Goal: Information Seeking & Learning: Learn about a topic

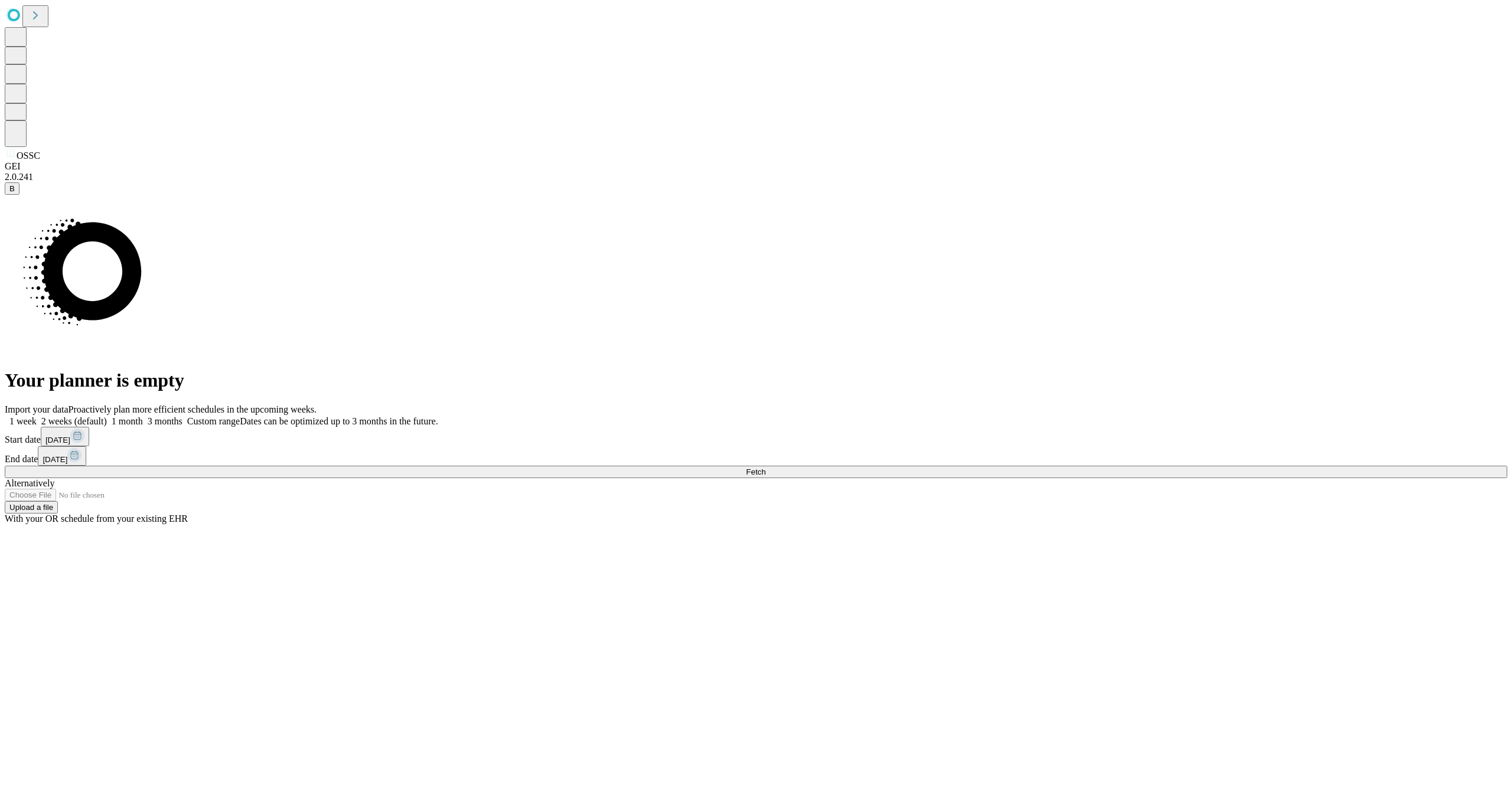
click at [182, 416] on span at bounding box center [182, 421] width 0 height 10
click at [766, 476] on span "Fetch" at bounding box center [755, 472] width 19 height 9
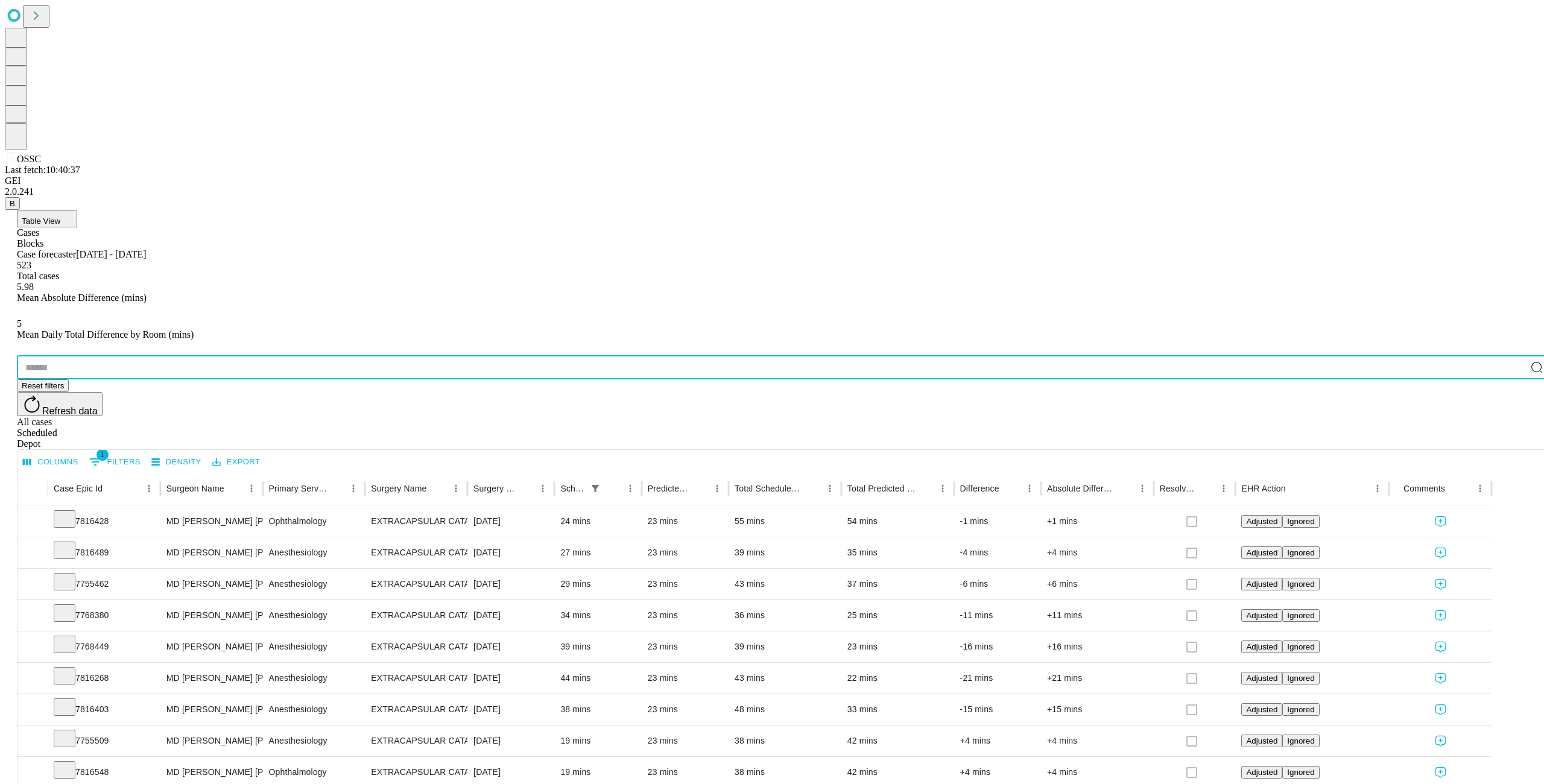
click at [85, 355] on input "text" at bounding box center [771, 367] width 1509 height 24
type input "*******"
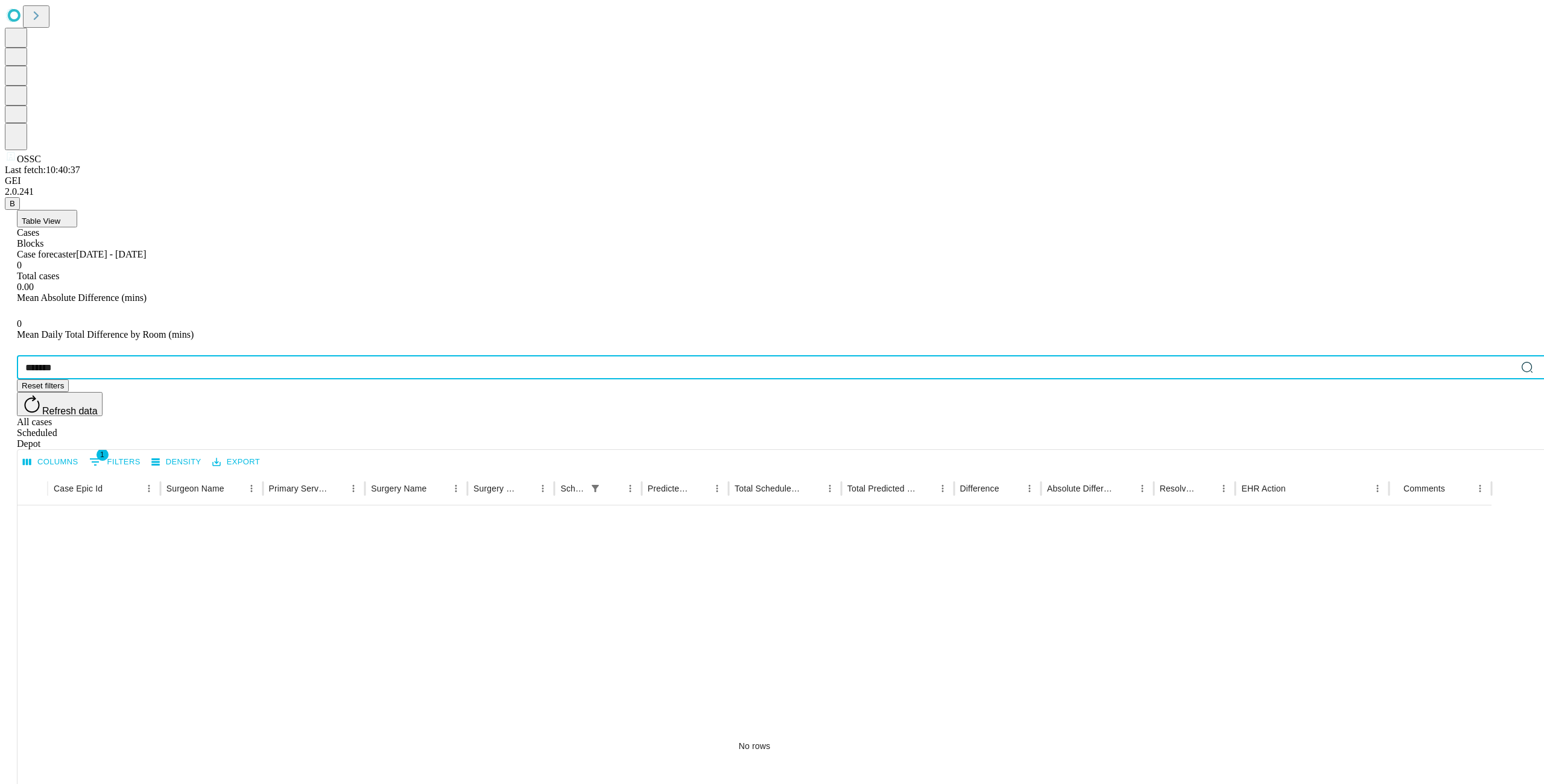
click at [1503, 439] on div "Depot" at bounding box center [783, 444] width 1534 height 11
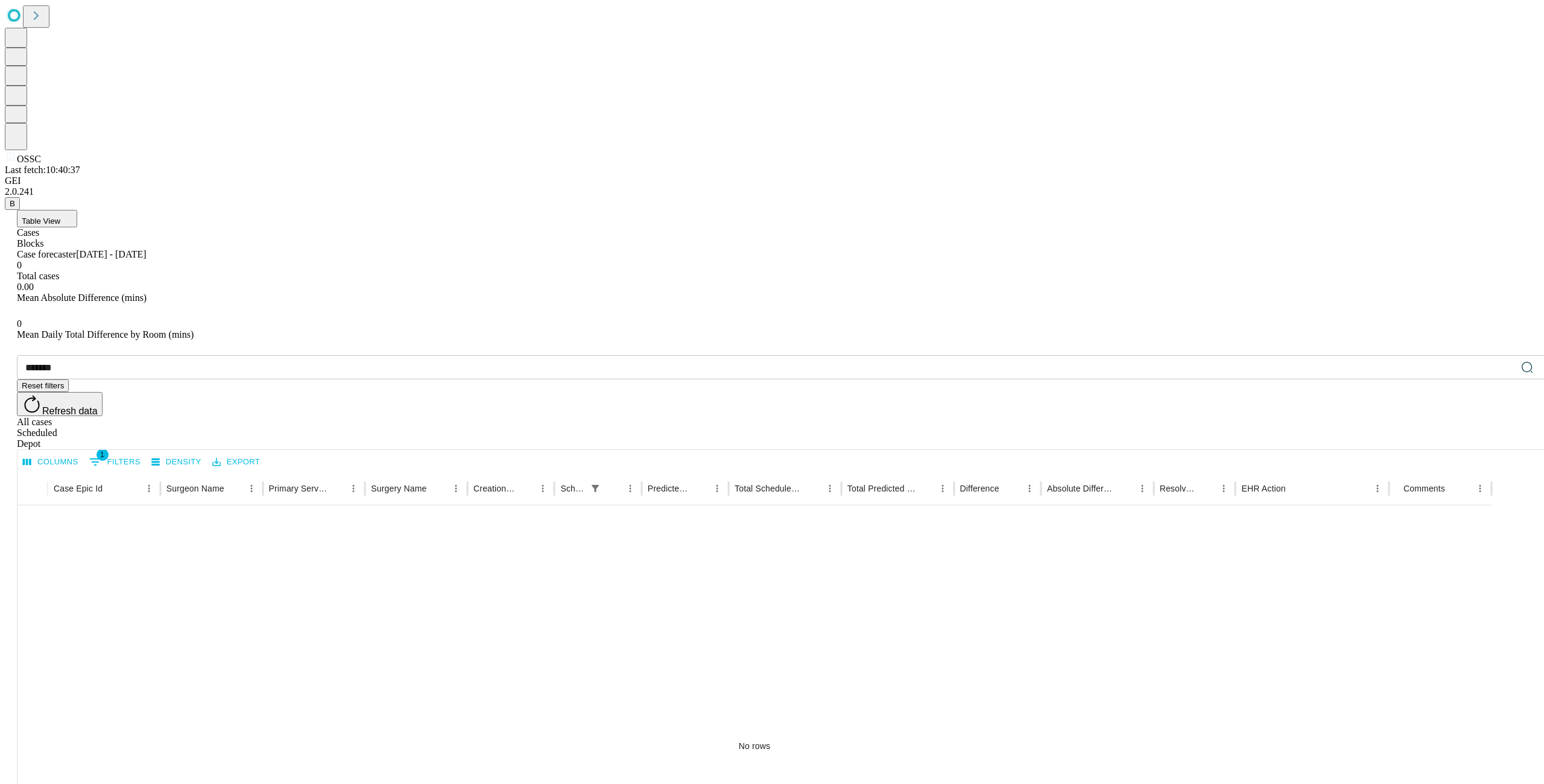
click at [132, 355] on input "*******" at bounding box center [766, 367] width 1499 height 24
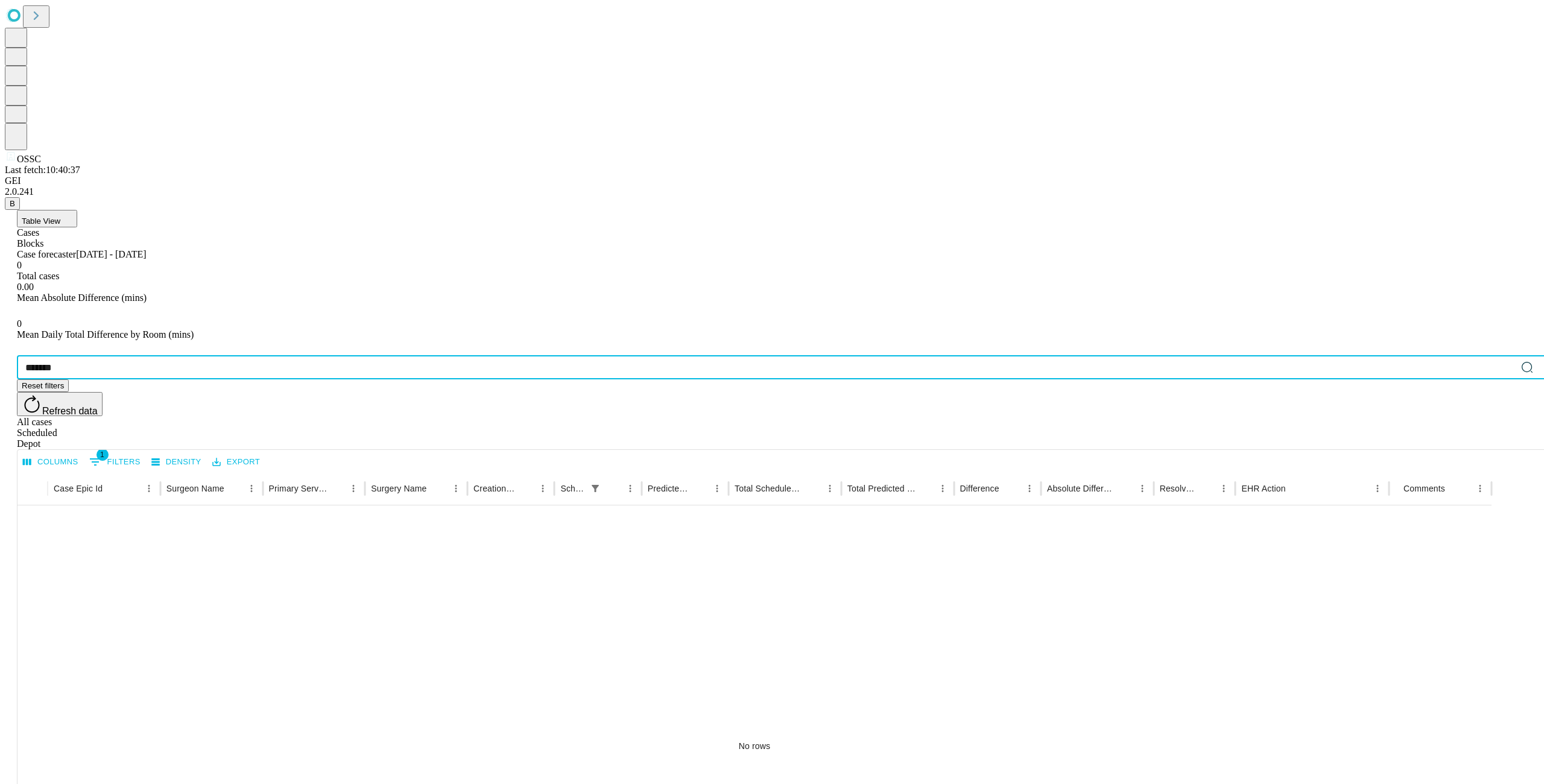
click at [132, 355] on input "*******" at bounding box center [766, 367] width 1499 height 24
click at [131, 355] on input "*******" at bounding box center [766, 367] width 1499 height 24
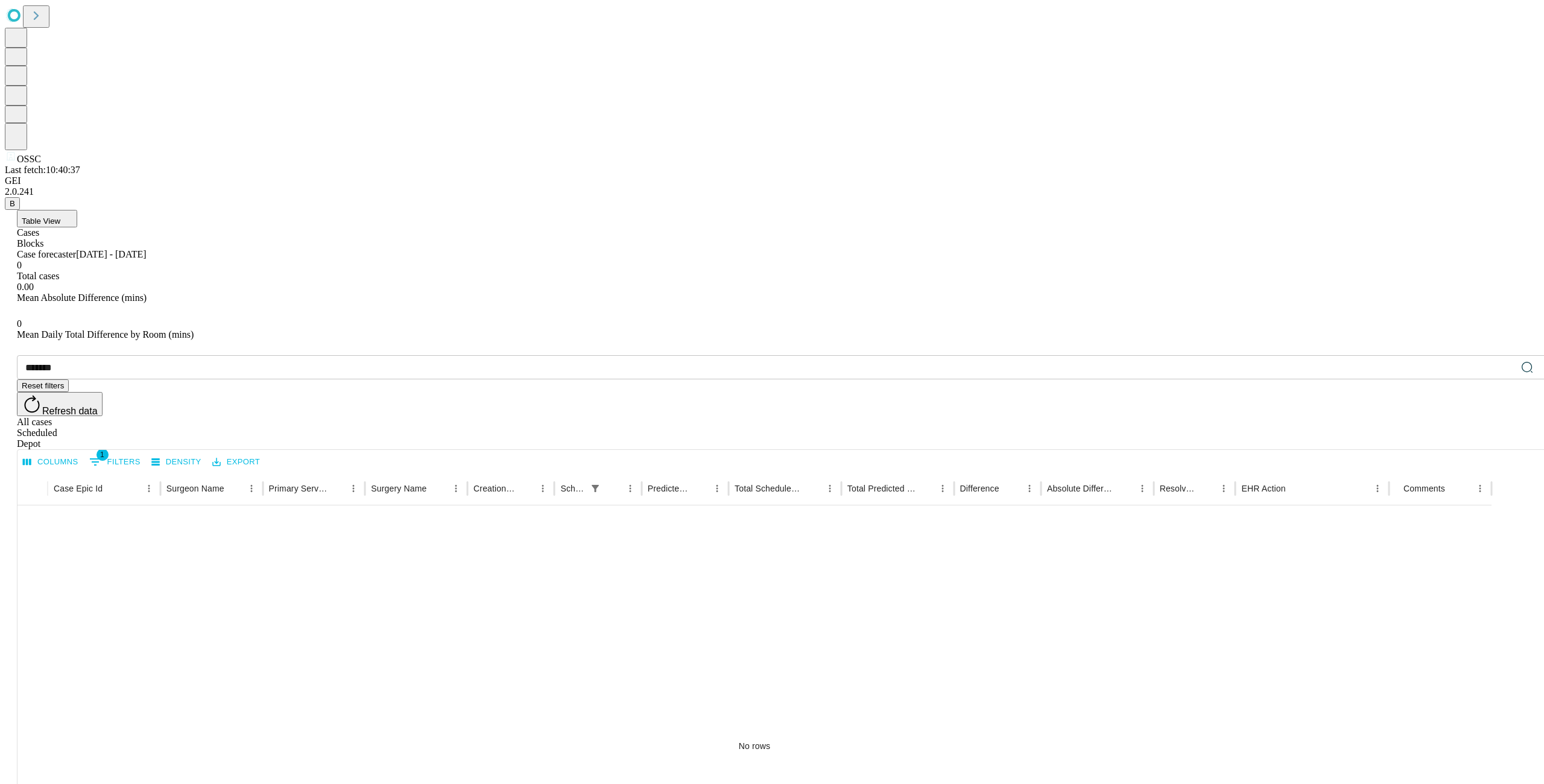
click at [1533, 361] on icon at bounding box center [1537, 366] width 9 height 9
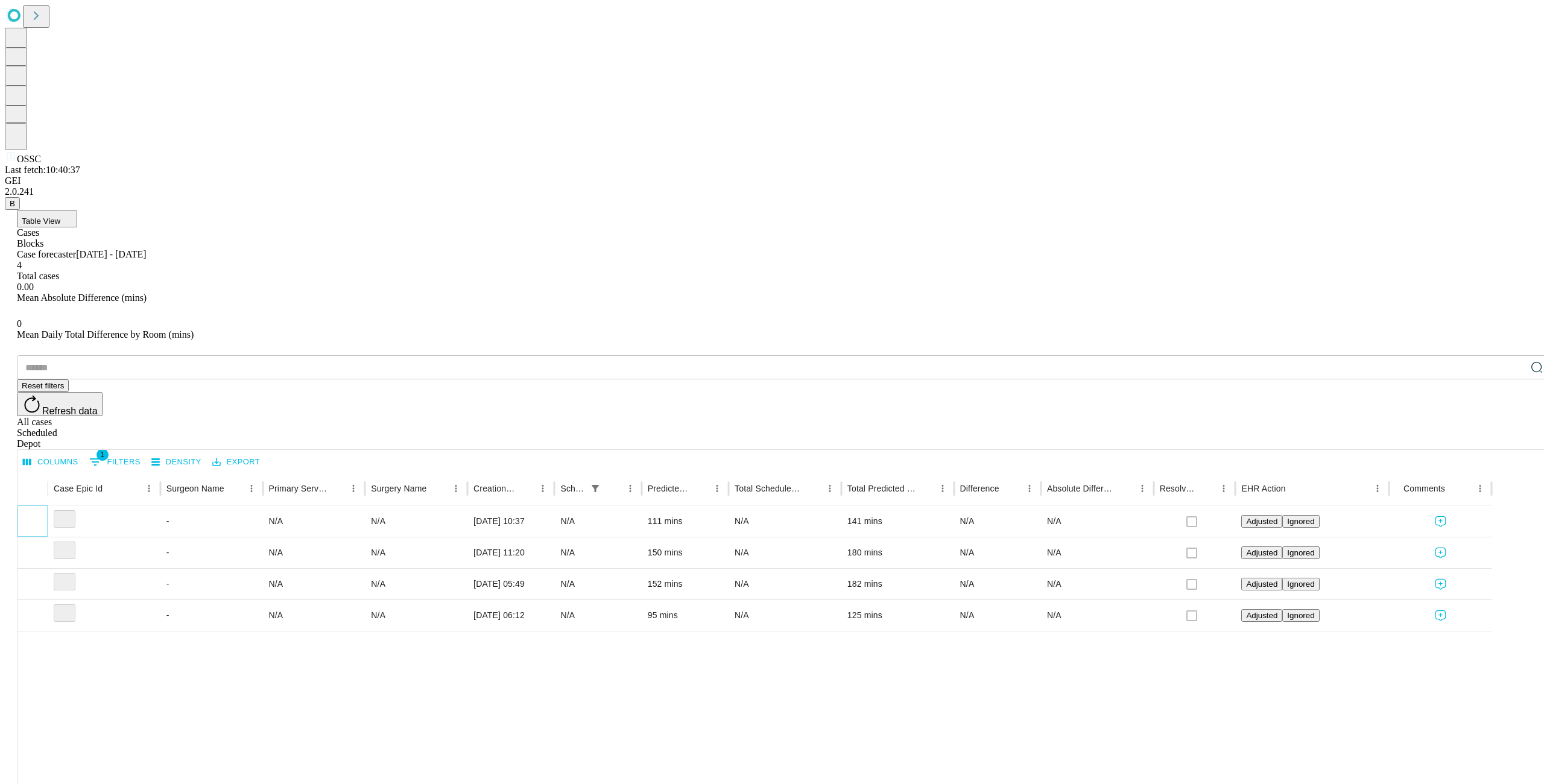
click at [39, 514] on icon "Expand" at bounding box center [32, 520] width 12 height 12
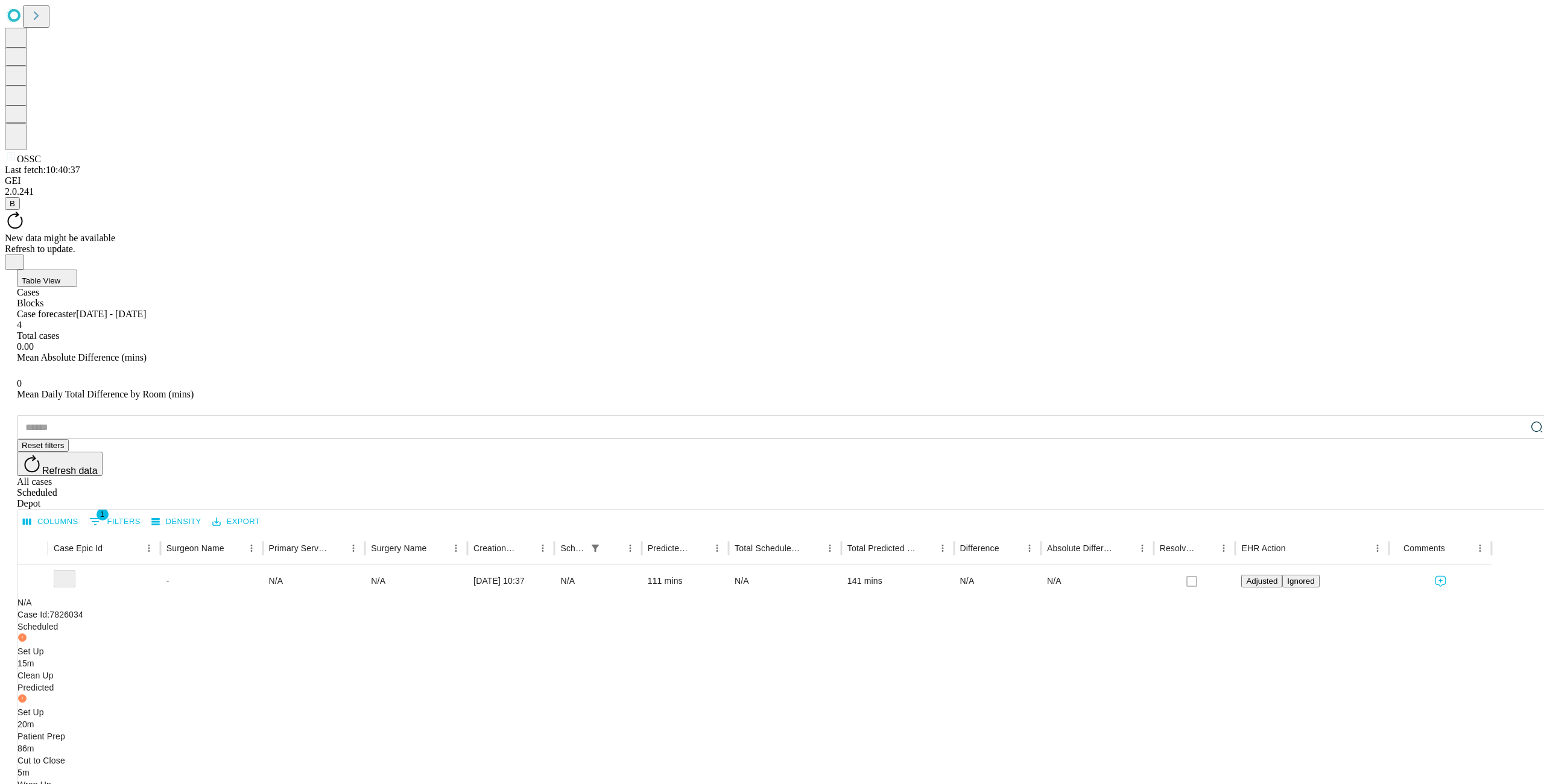
click at [20, 256] on icon "Close" at bounding box center [14, 260] width 9 height 9
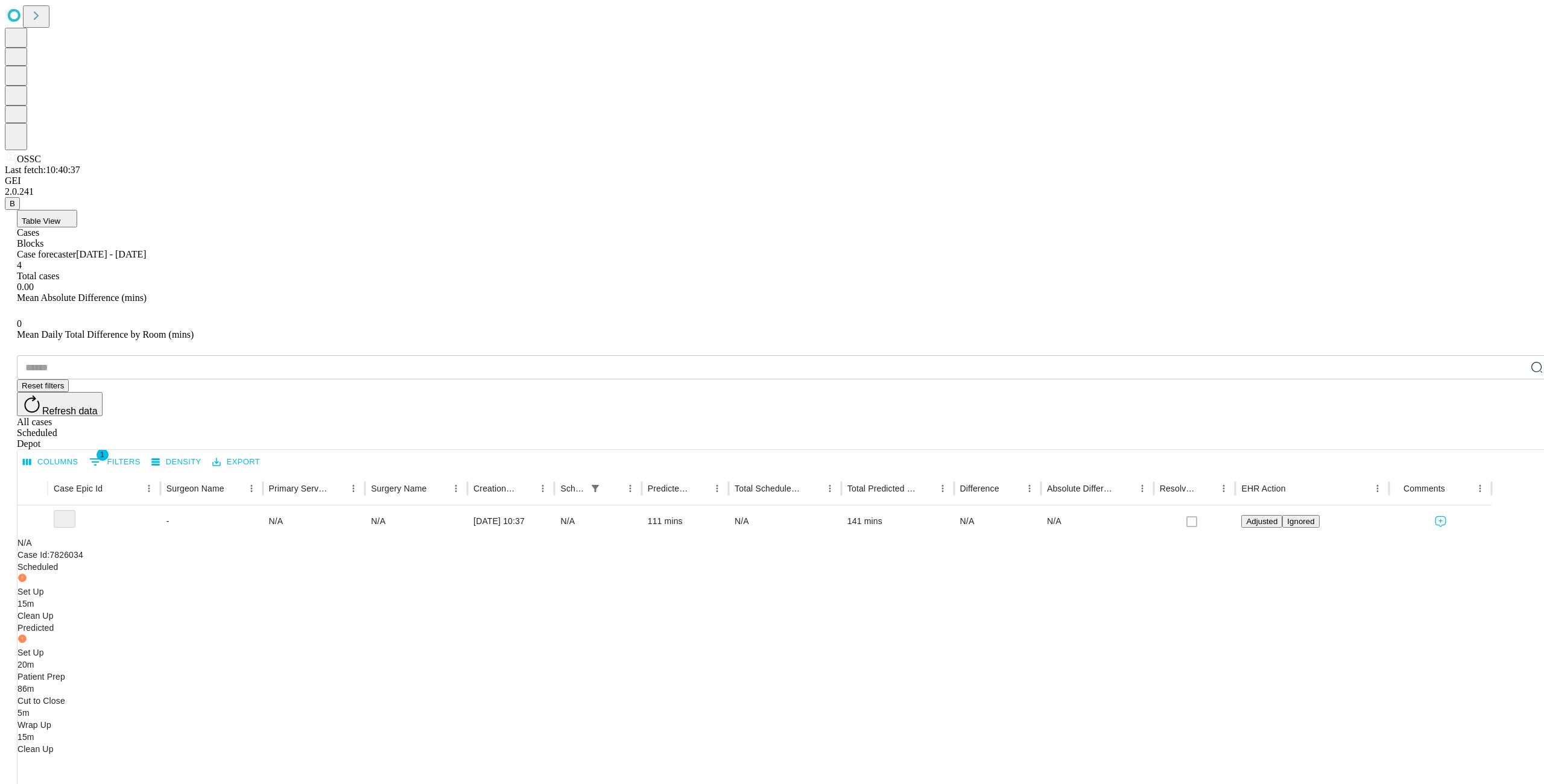
click at [77, 210] on button "Table View" at bounding box center [47, 219] width 60 height 17
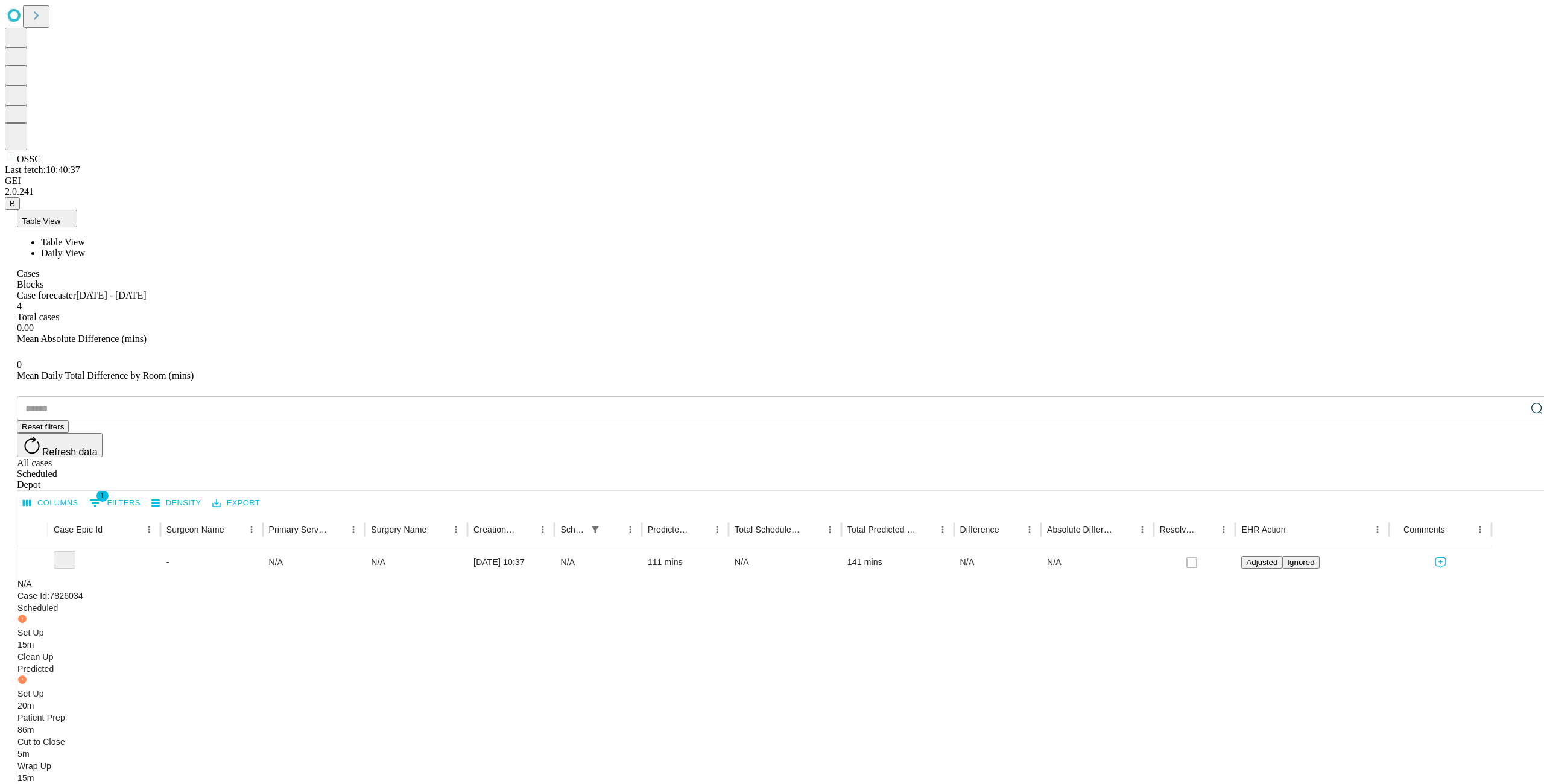
drag, startPoint x: 195, startPoint y: 28, endPoint x: 185, endPoint y: 33, distance: 11.2
click at [194, 210] on div "Table View Table View Daily View" at bounding box center [783, 234] width 1534 height 49
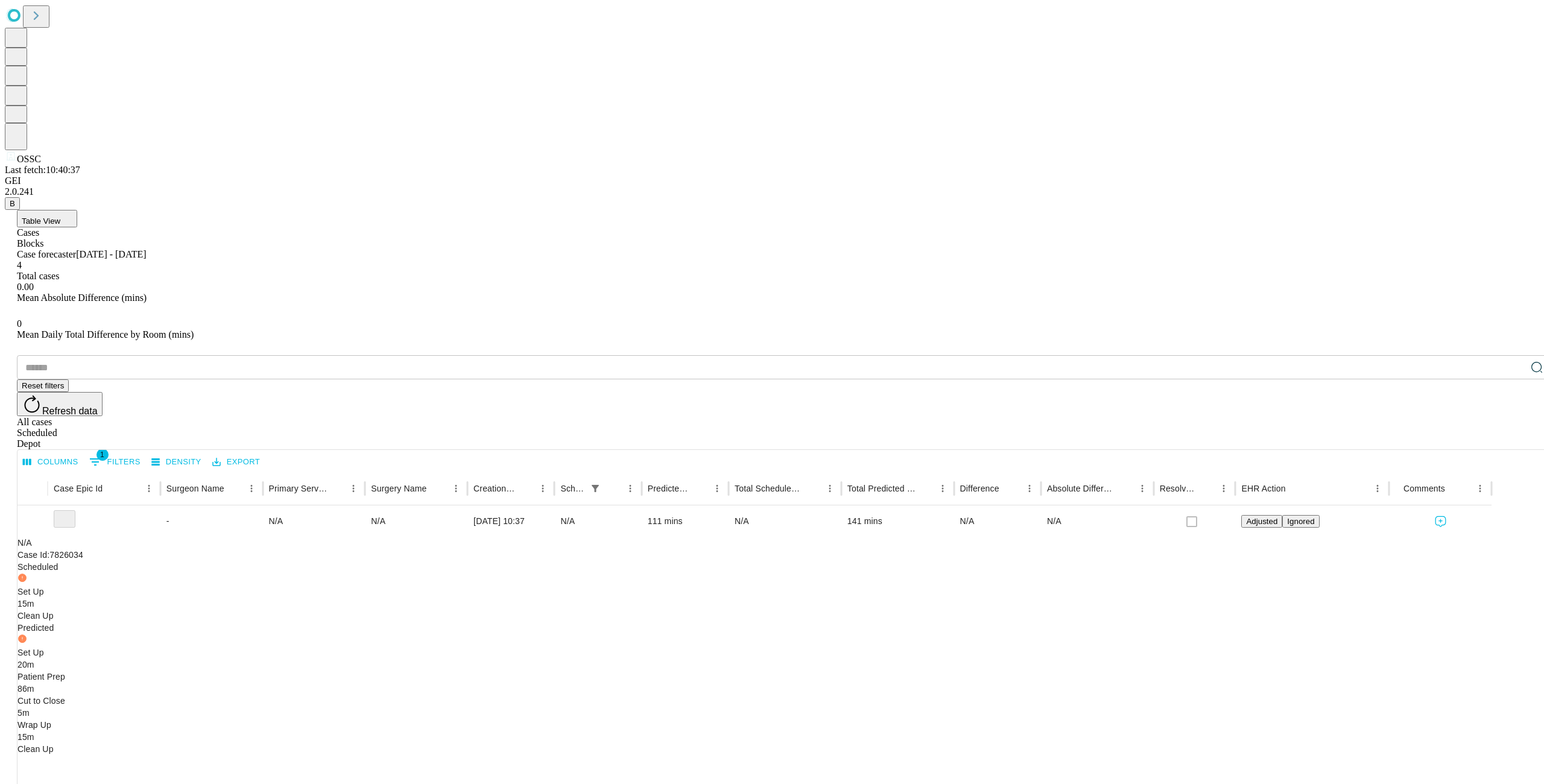
click at [1473, 428] on div "Scheduled" at bounding box center [783, 433] width 1534 height 11
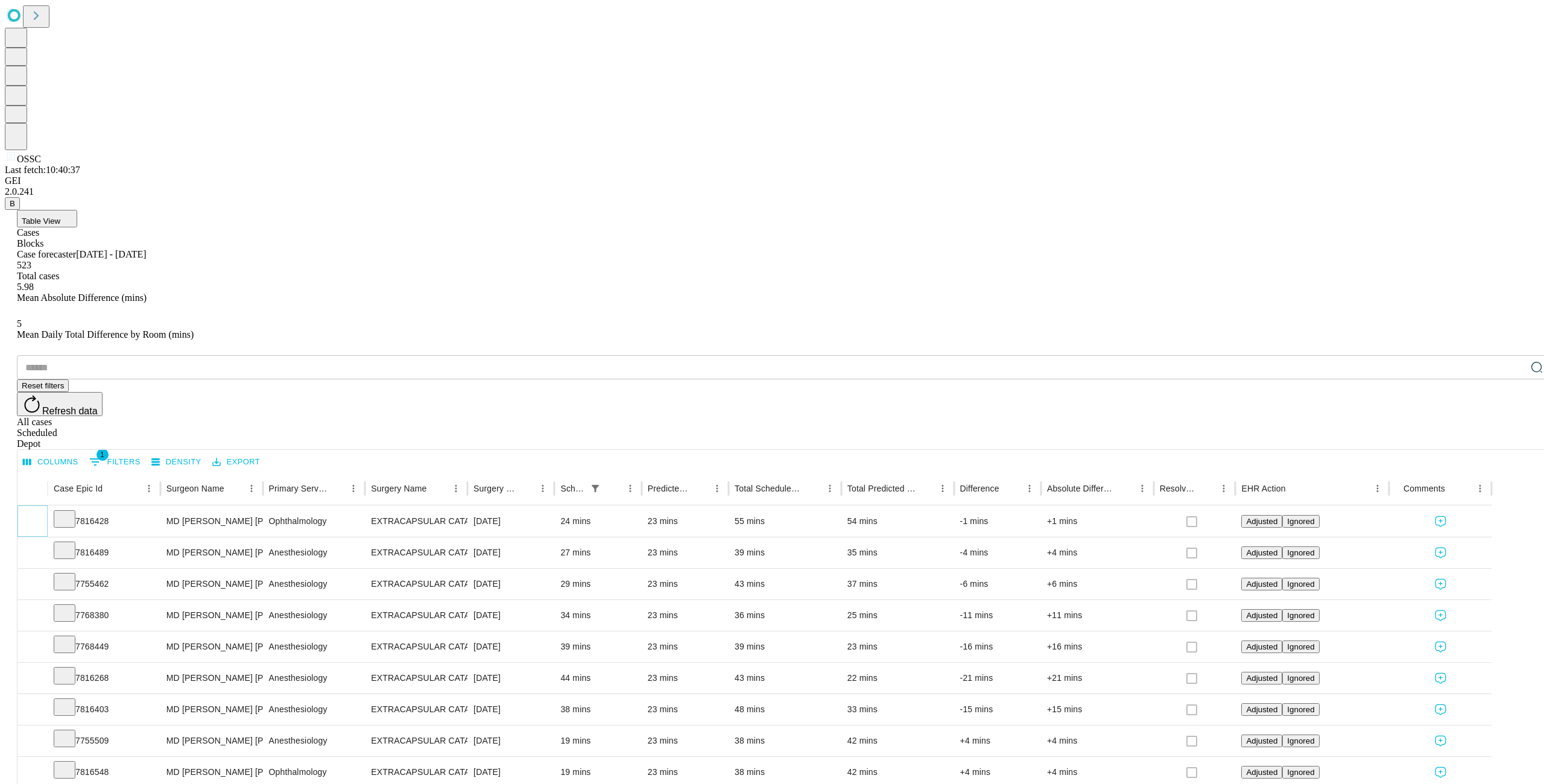
click at [39, 514] on icon "Expand" at bounding box center [32, 520] width 12 height 12
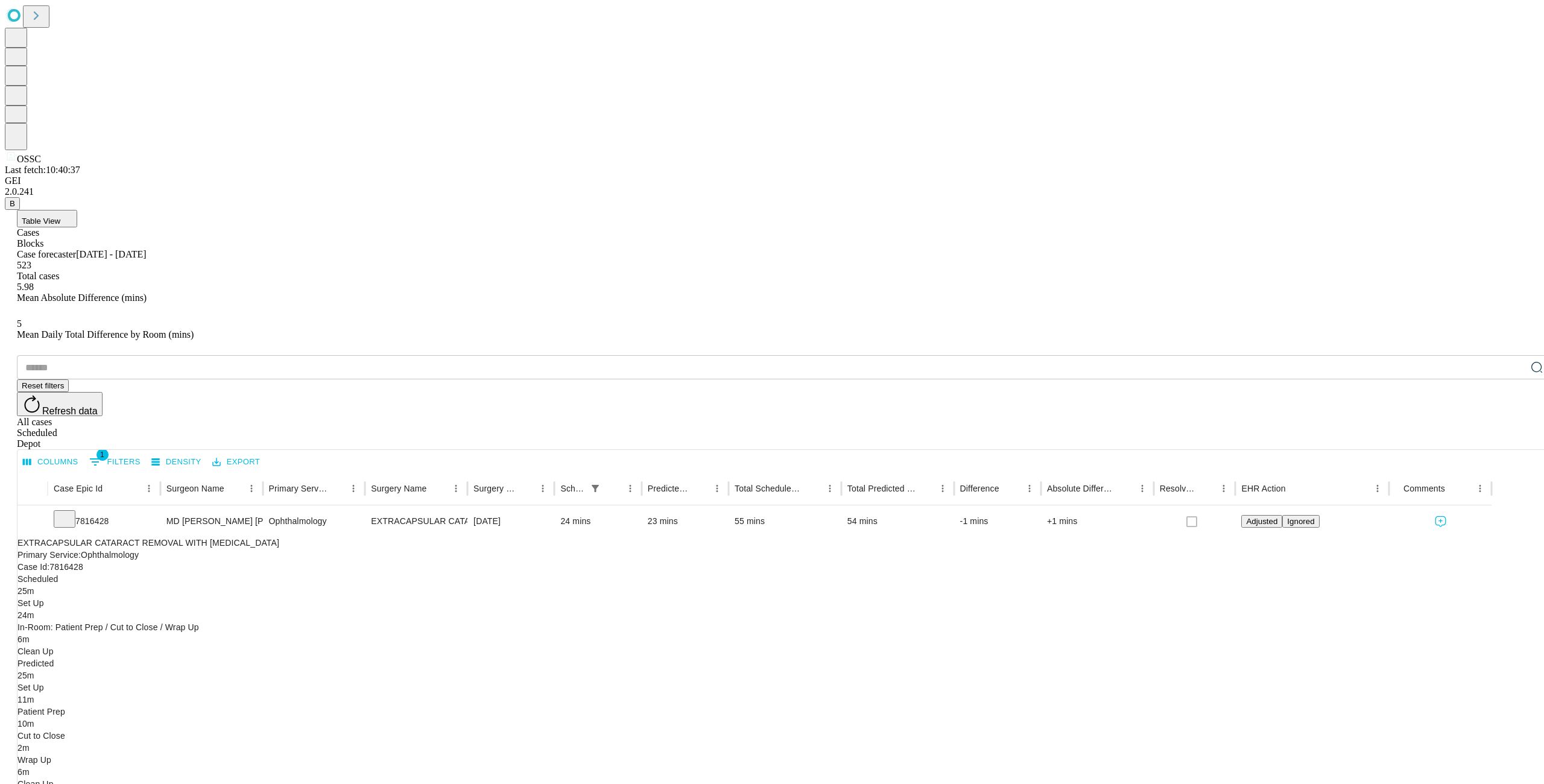
click at [77, 210] on button "Table View" at bounding box center [47, 219] width 60 height 17
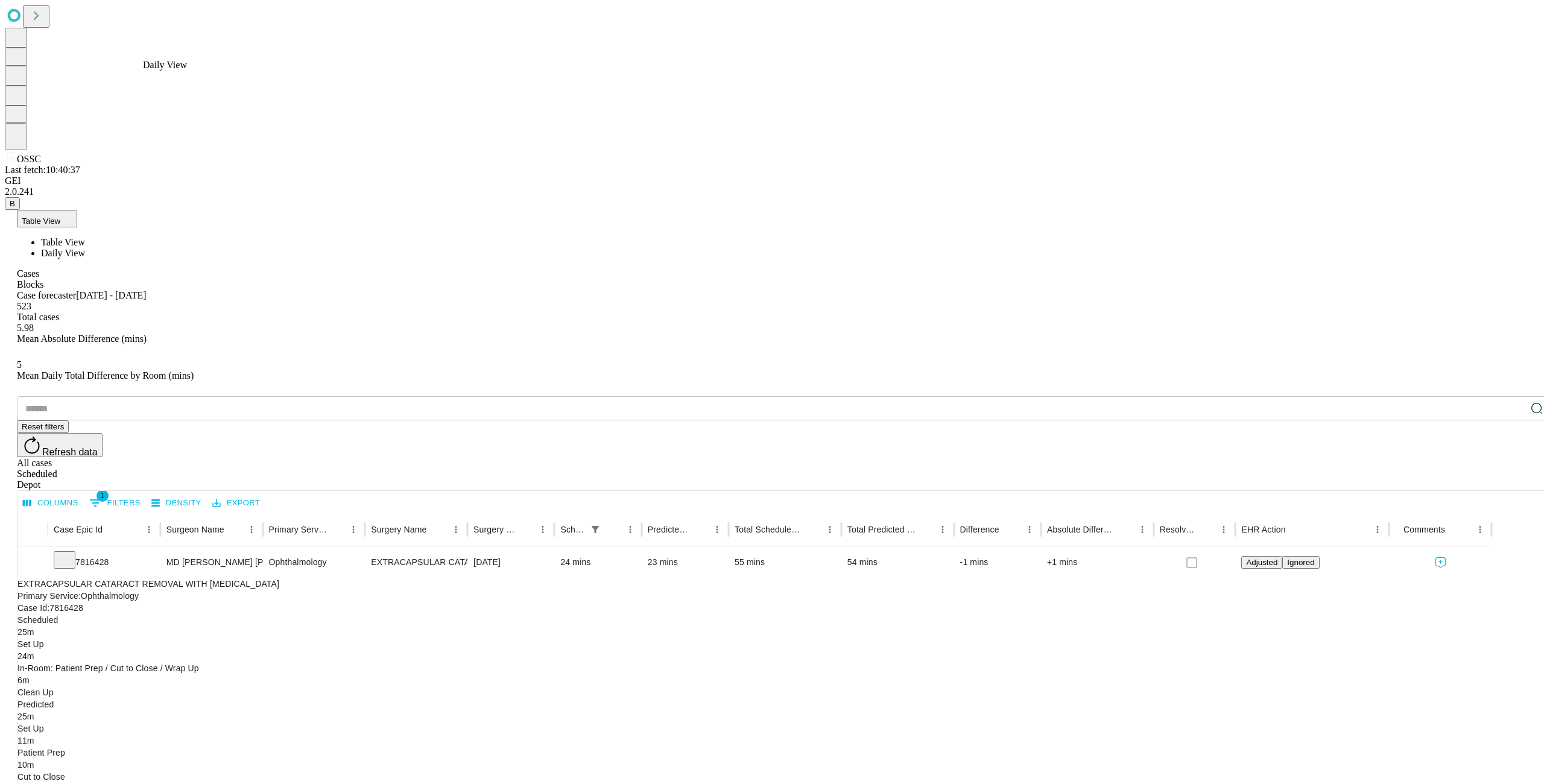
click at [85, 248] on span "Daily View" at bounding box center [63, 253] width 44 height 10
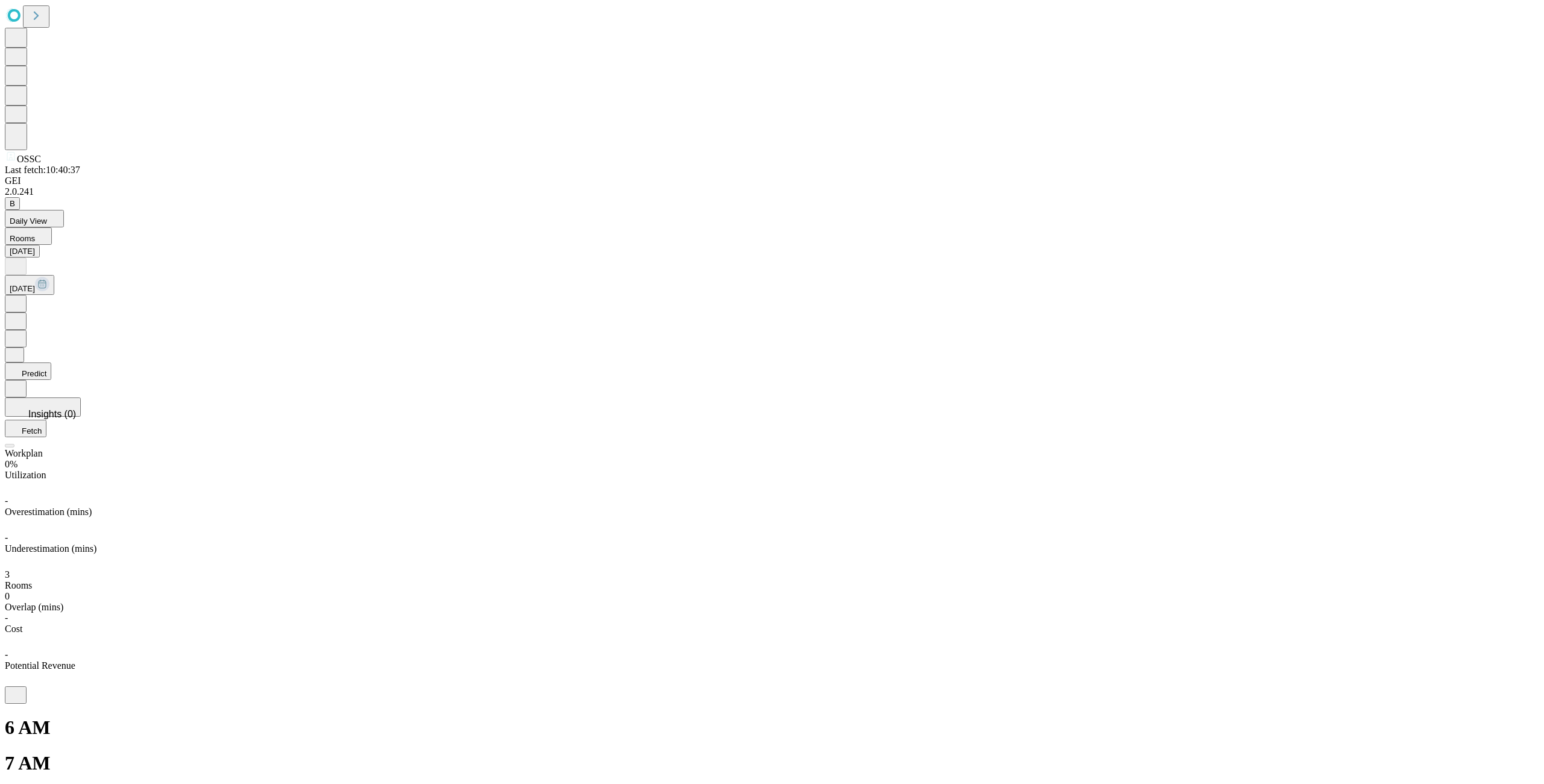
click at [64, 210] on button "Daily View" at bounding box center [34, 219] width 59 height 17
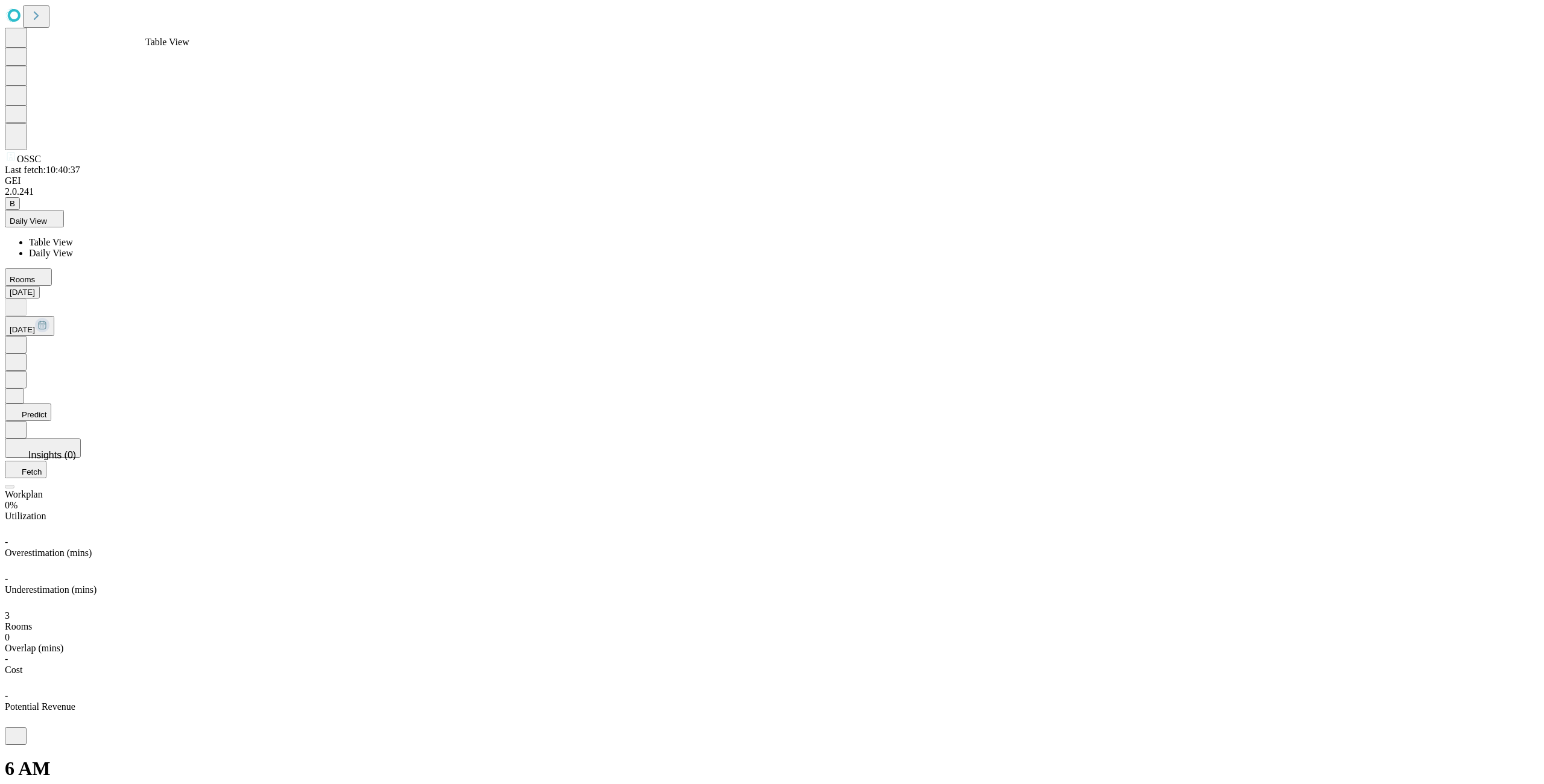
click at [73, 237] on span "Table View" at bounding box center [51, 242] width 44 height 10
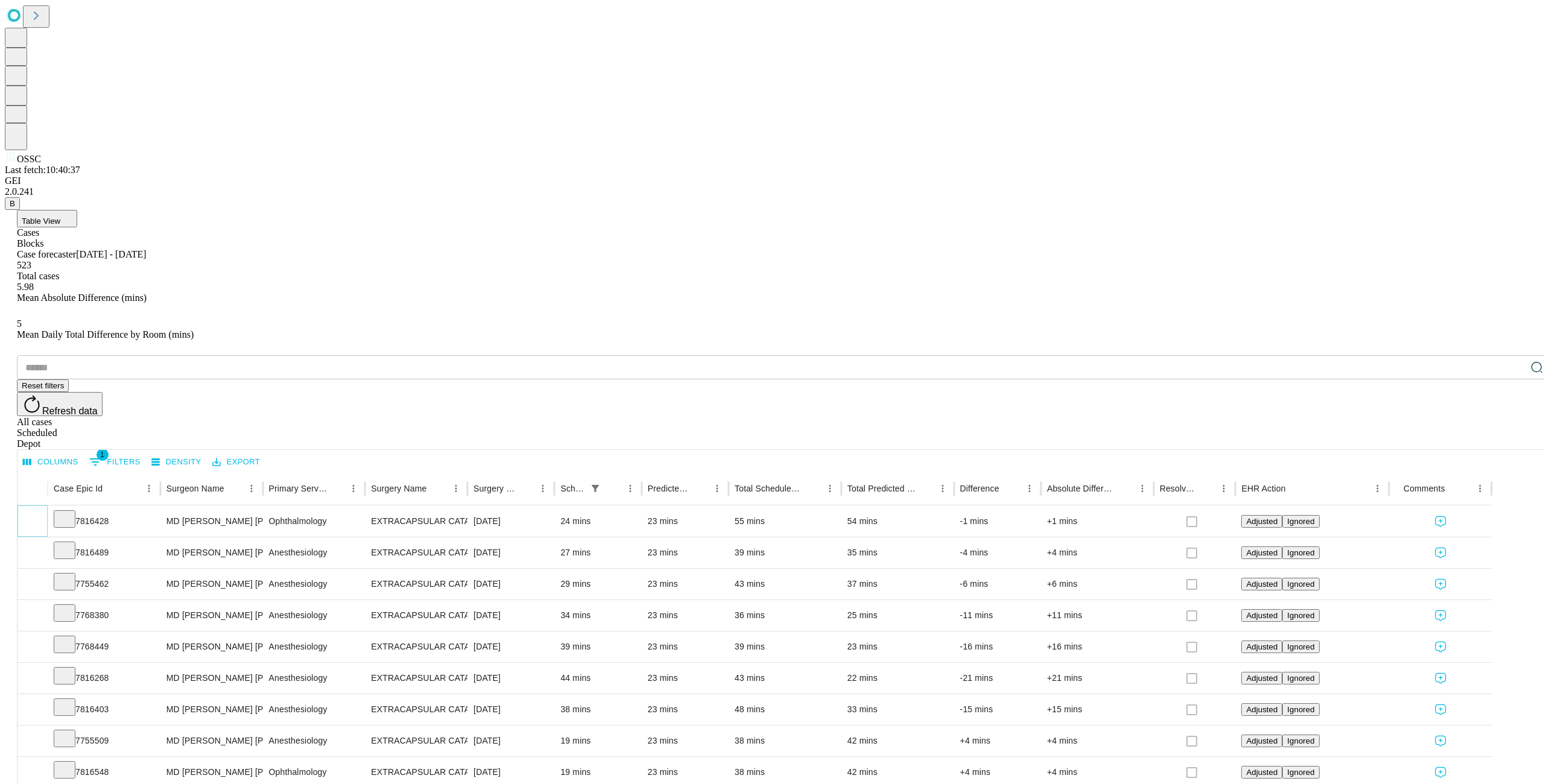
click at [39, 514] on icon "Expand" at bounding box center [32, 520] width 12 height 12
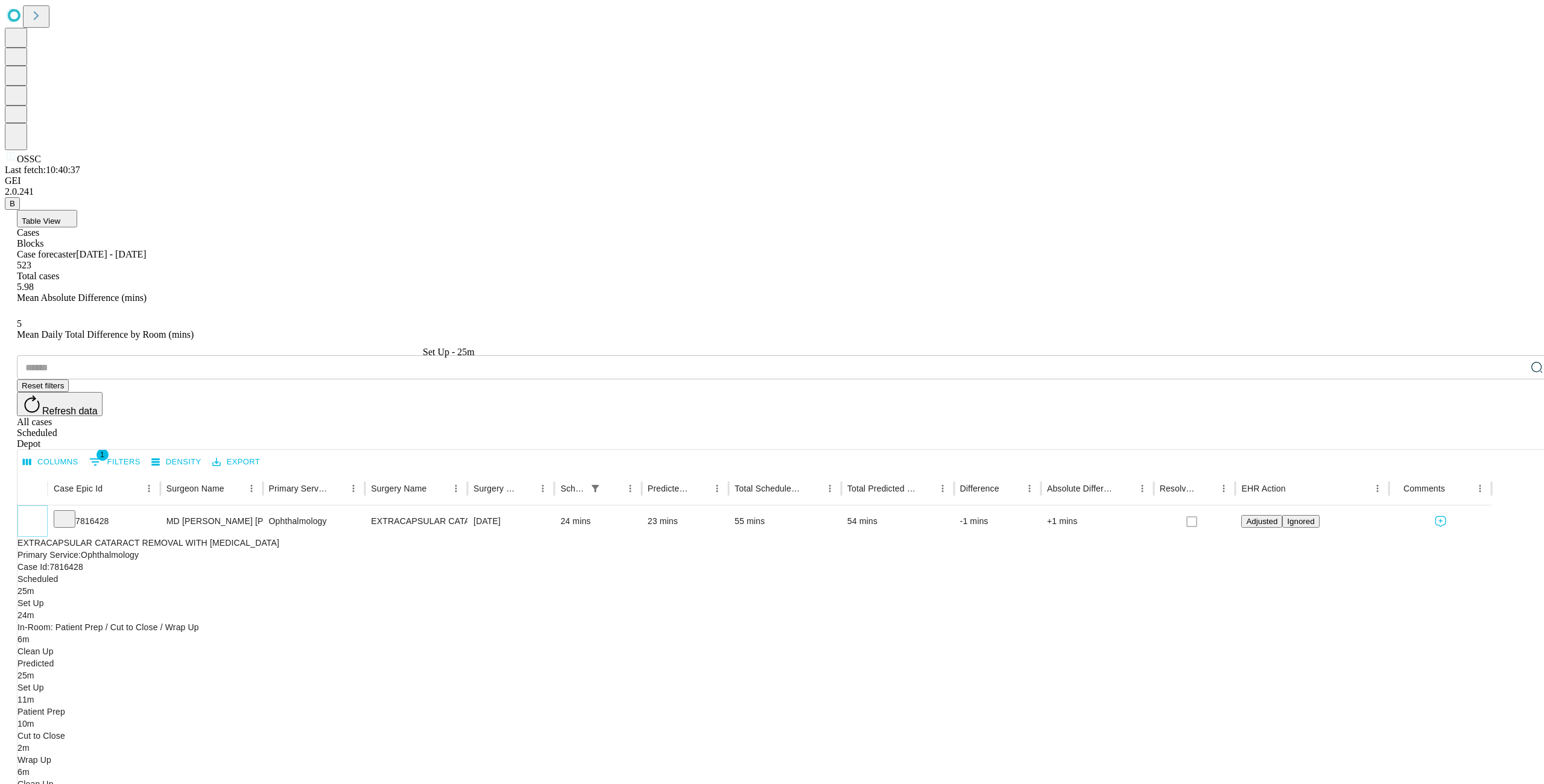
scroll to position [0, 1]
drag, startPoint x: 513, startPoint y: 240, endPoint x: 699, endPoint y: 254, distance: 186.5
click at [704, 471] on div "Case Epic Id Surgeon Name Primary Service Surgery Name Surgery Date Scheduled I…" at bounding box center [852, 488] width 1673 height 33
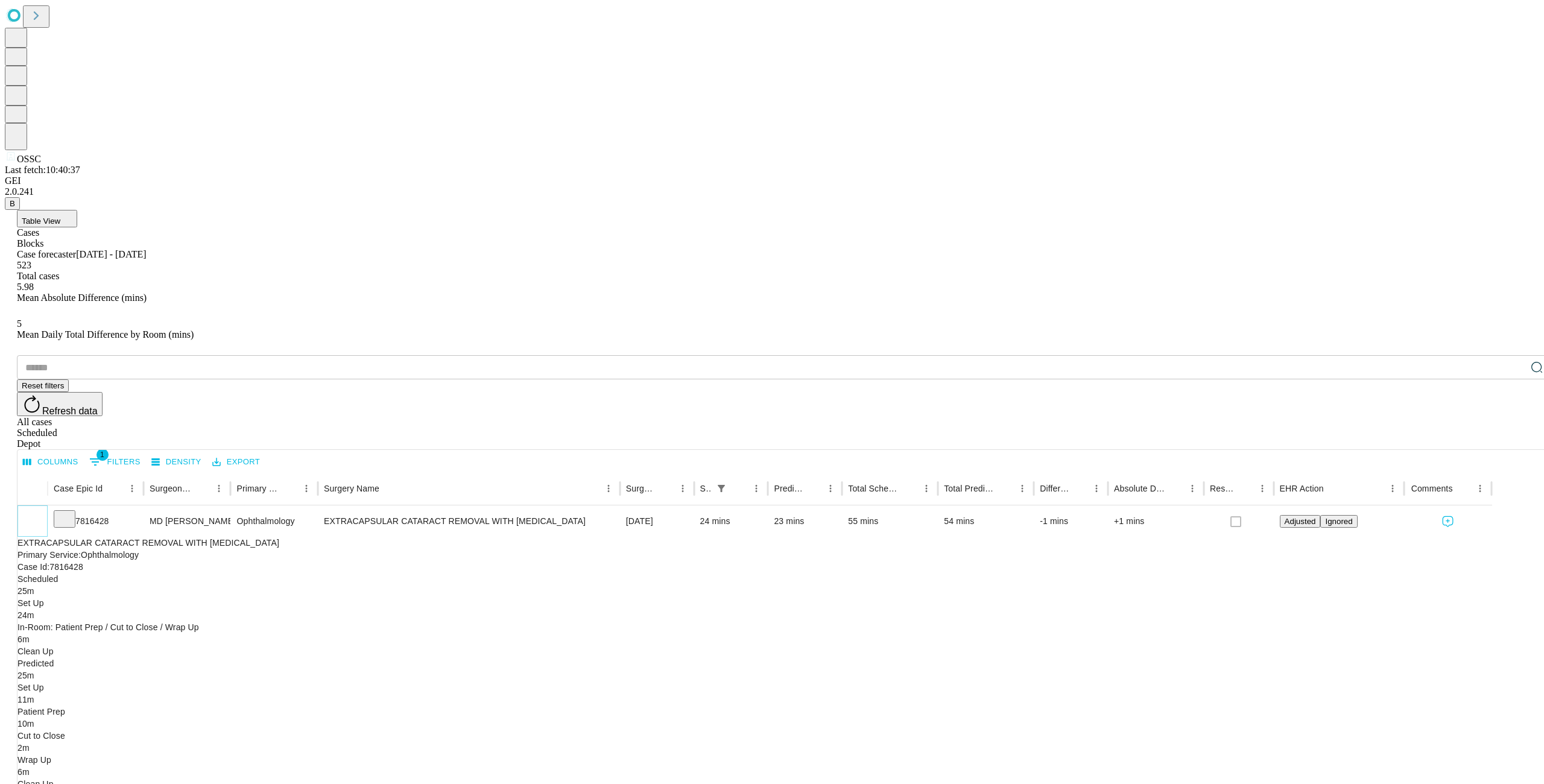
scroll to position [0, 0]
click at [77, 210] on button "Table View" at bounding box center [47, 219] width 60 height 17
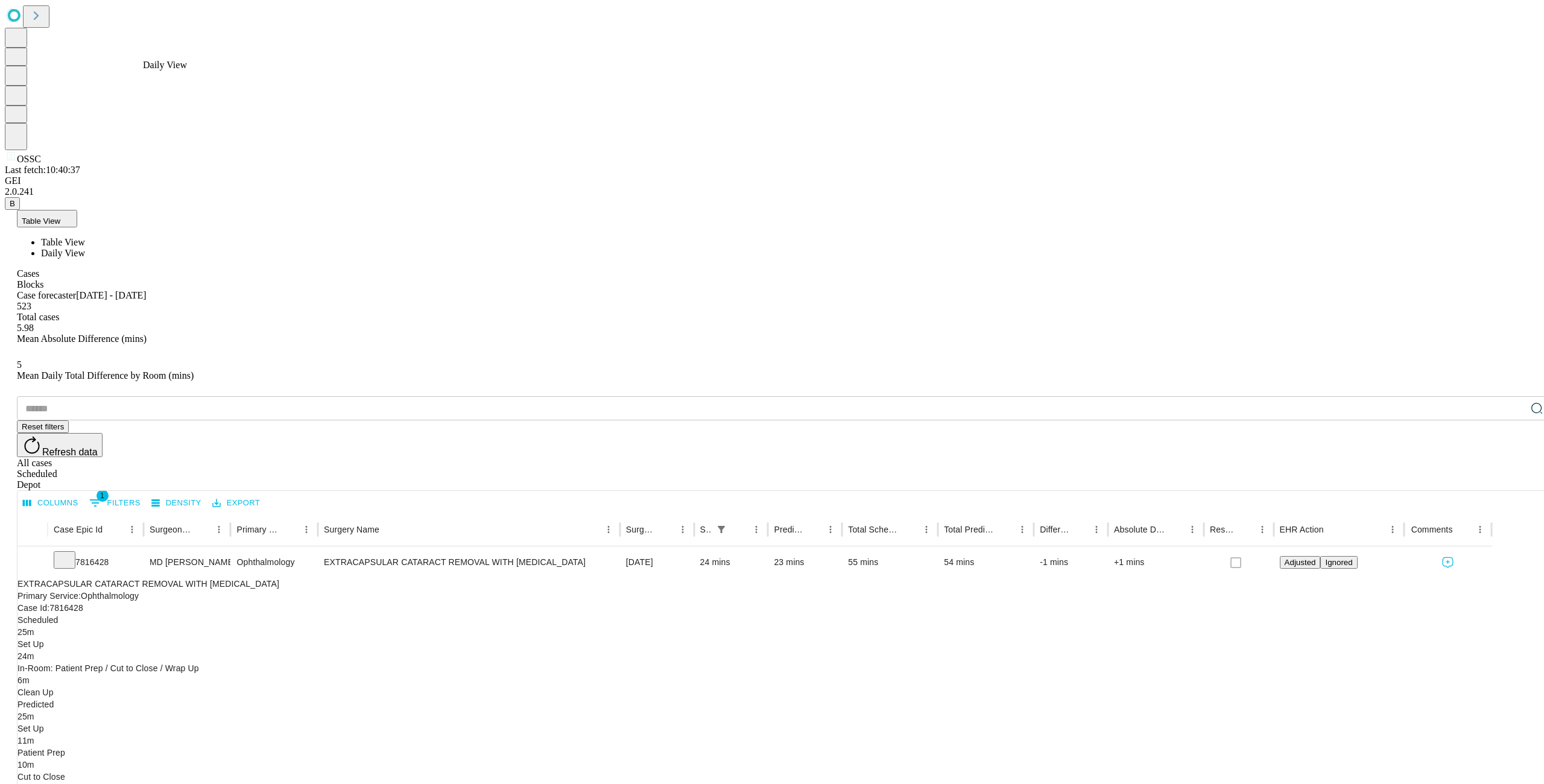
click at [85, 248] on span "Daily View" at bounding box center [63, 253] width 44 height 10
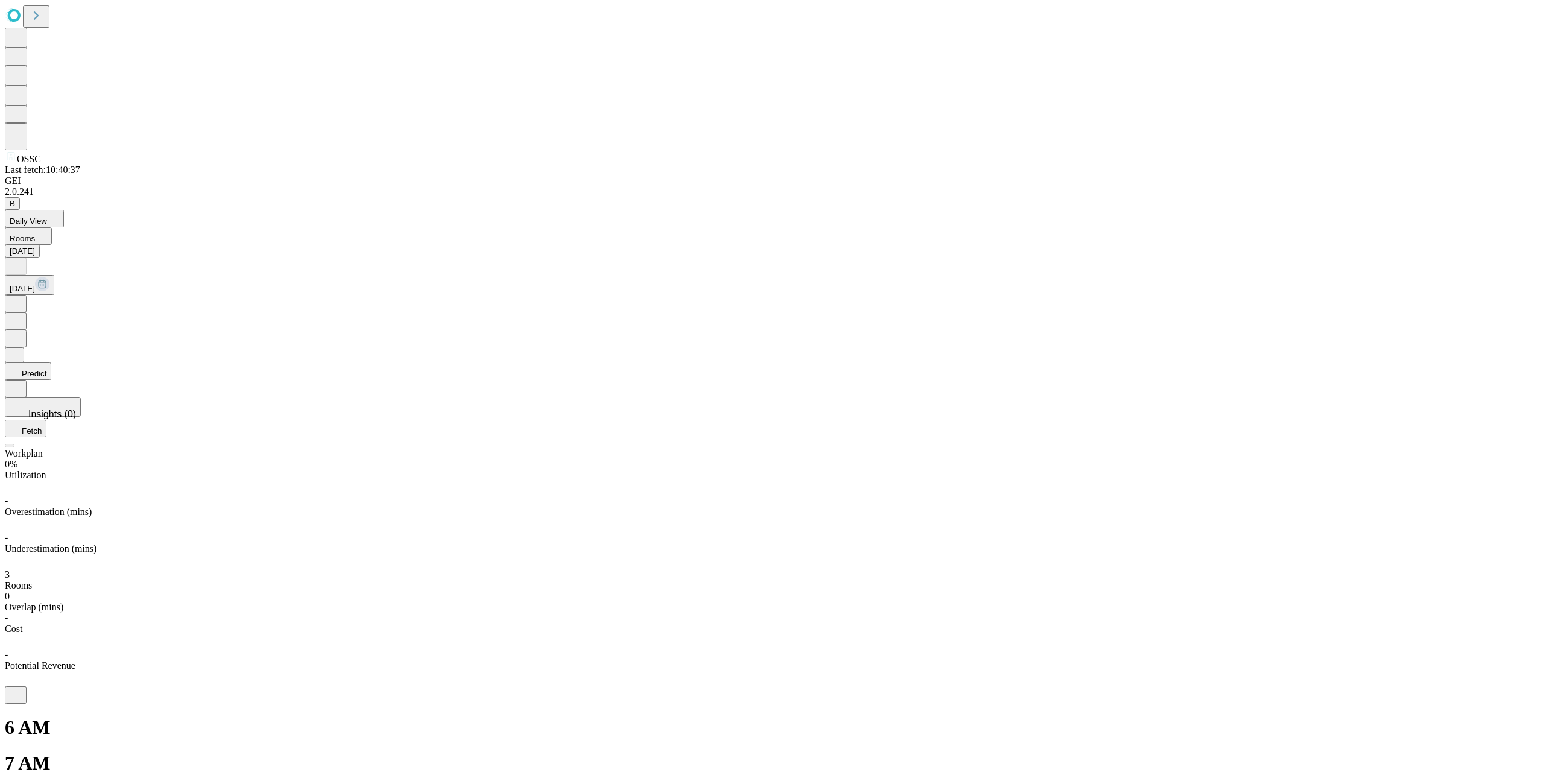
click at [64, 210] on button "Daily View" at bounding box center [34, 219] width 59 height 17
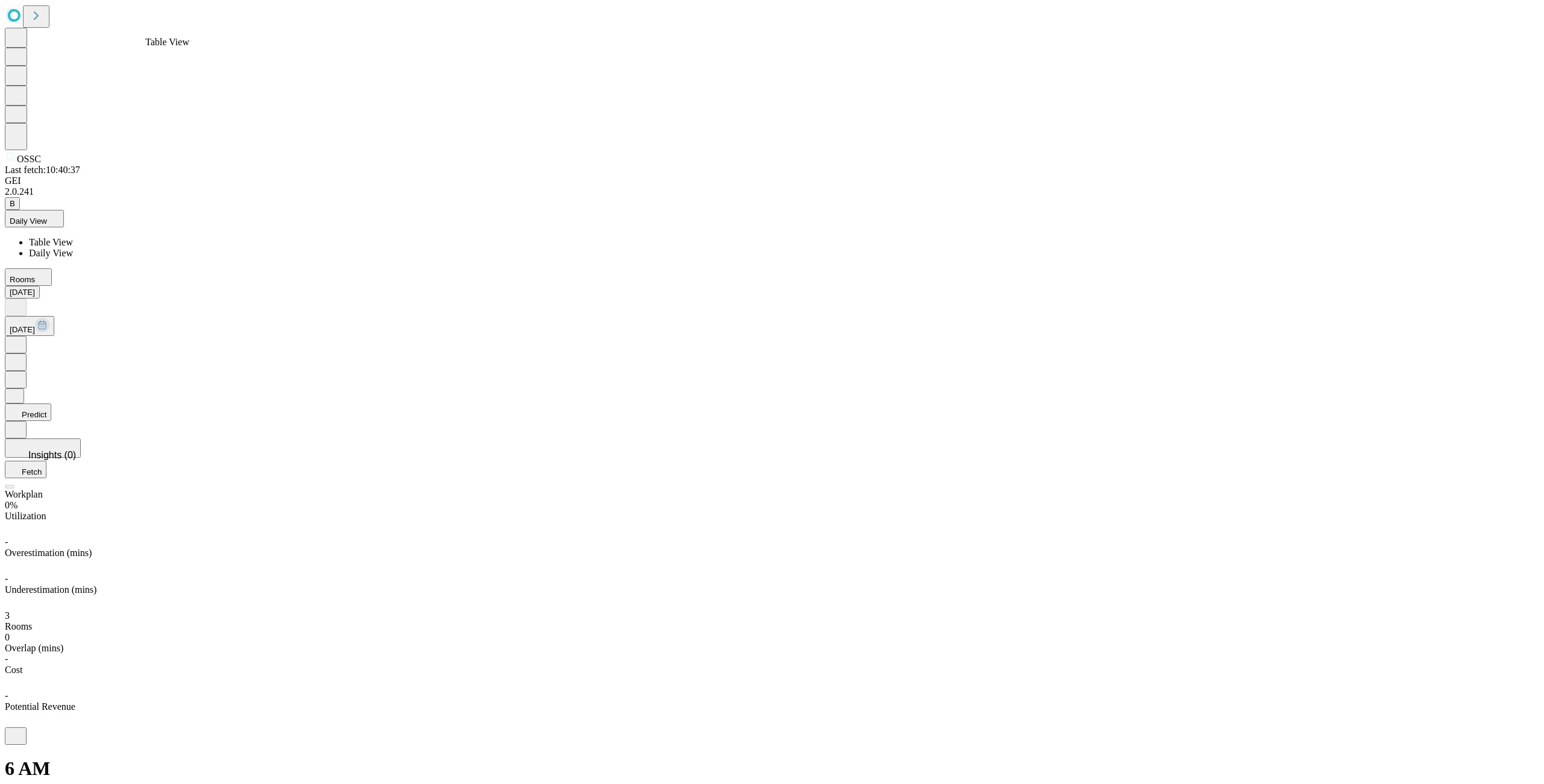
click at [73, 237] on span "Table View" at bounding box center [51, 242] width 44 height 10
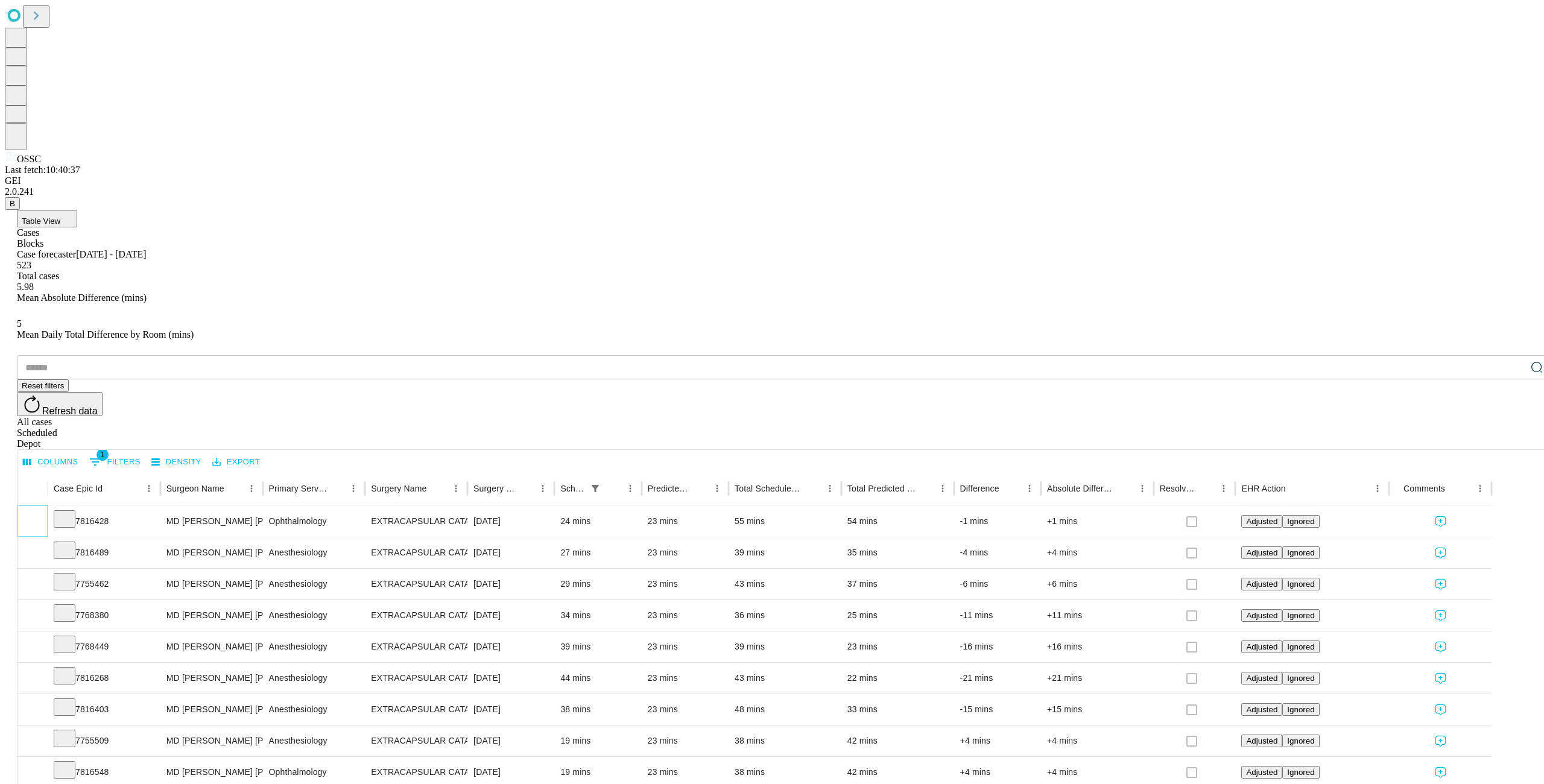
click at [39, 514] on icon "Expand" at bounding box center [32, 520] width 12 height 12
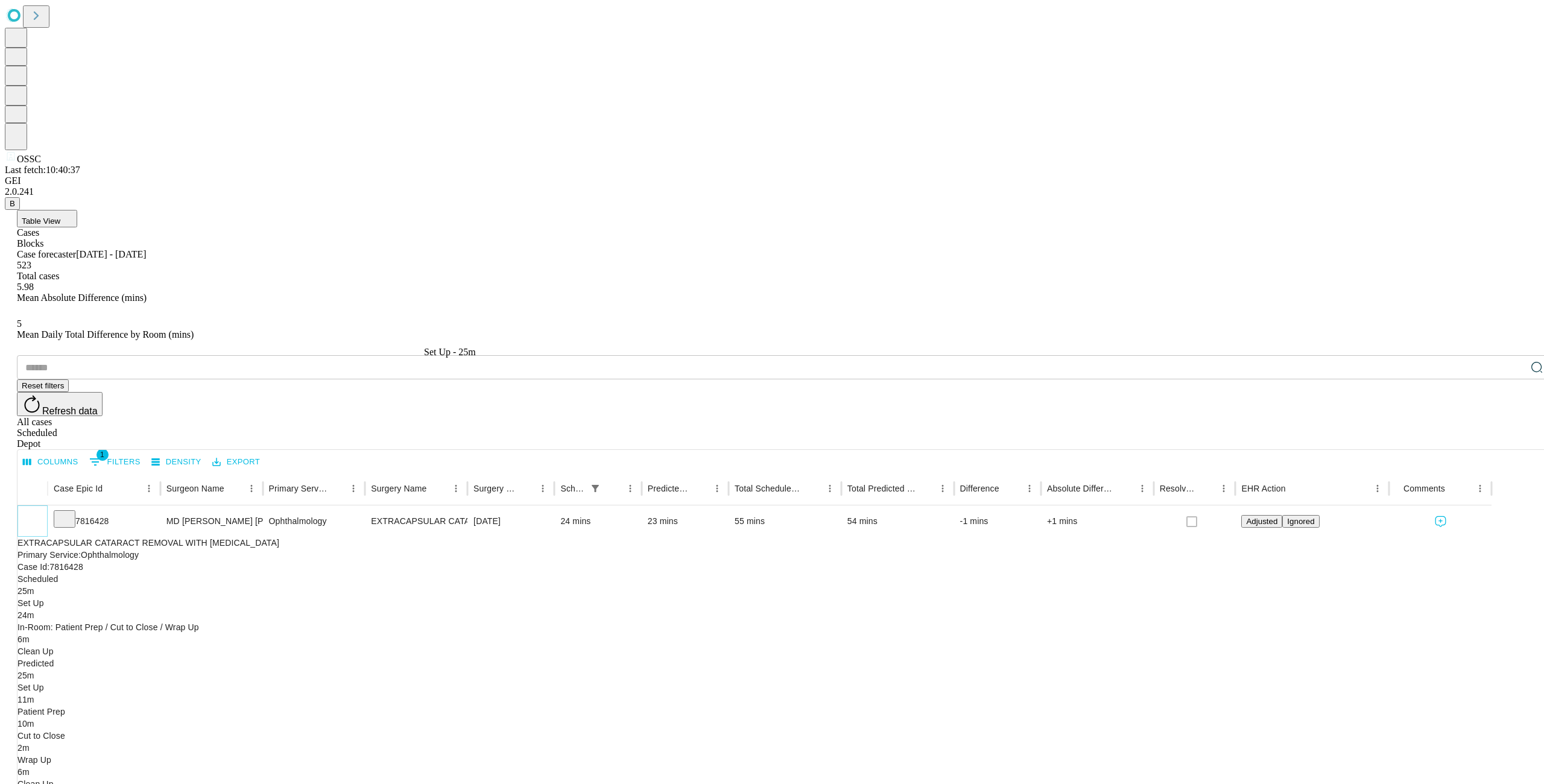
scroll to position [1, 0]
click at [132, 506] on div "7816428" at bounding box center [104, 521] width 100 height 31
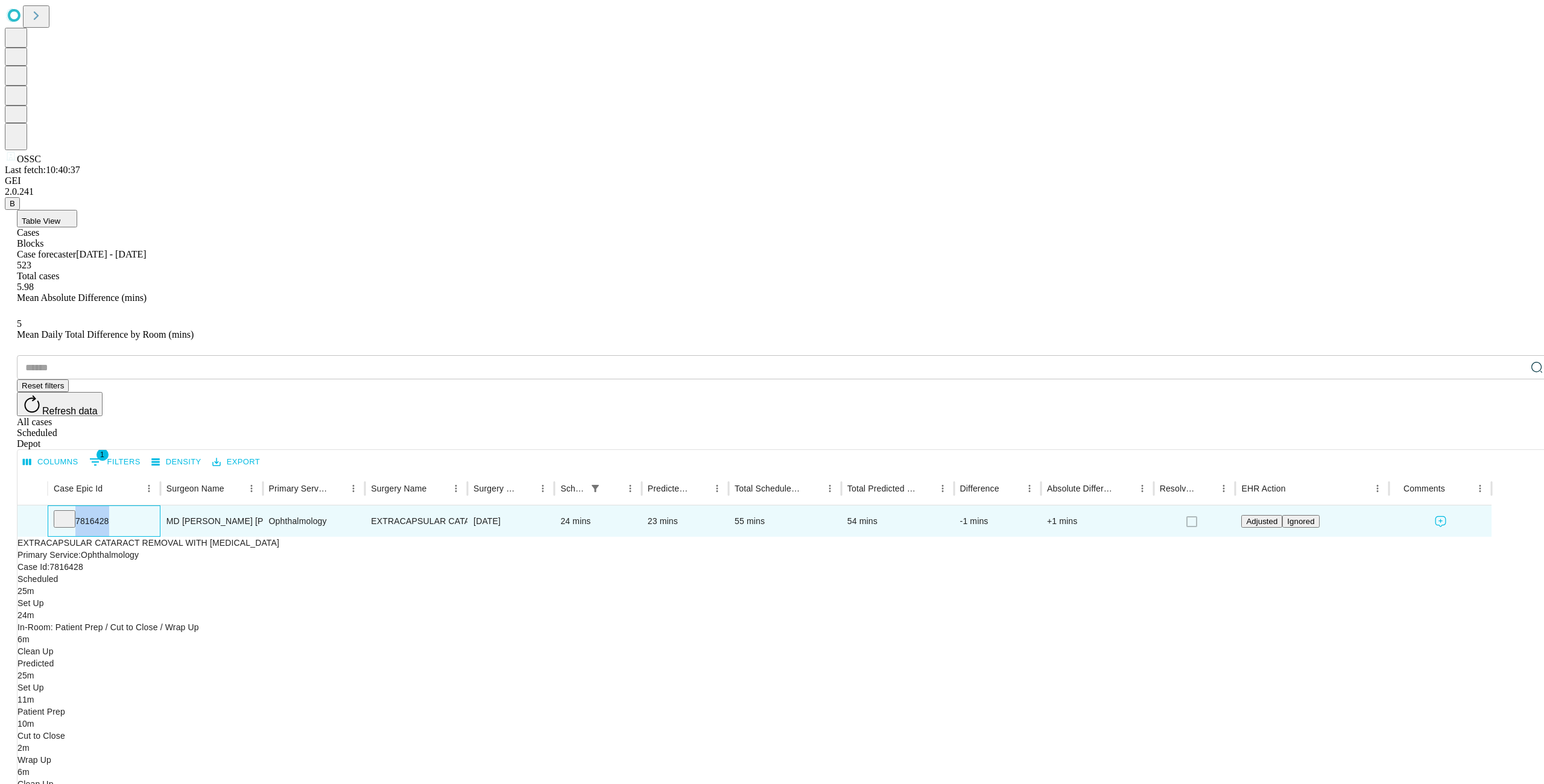
click at [132, 506] on div "7816428" at bounding box center [104, 521] width 100 height 31
click at [77, 210] on button "Table View" at bounding box center [47, 219] width 60 height 17
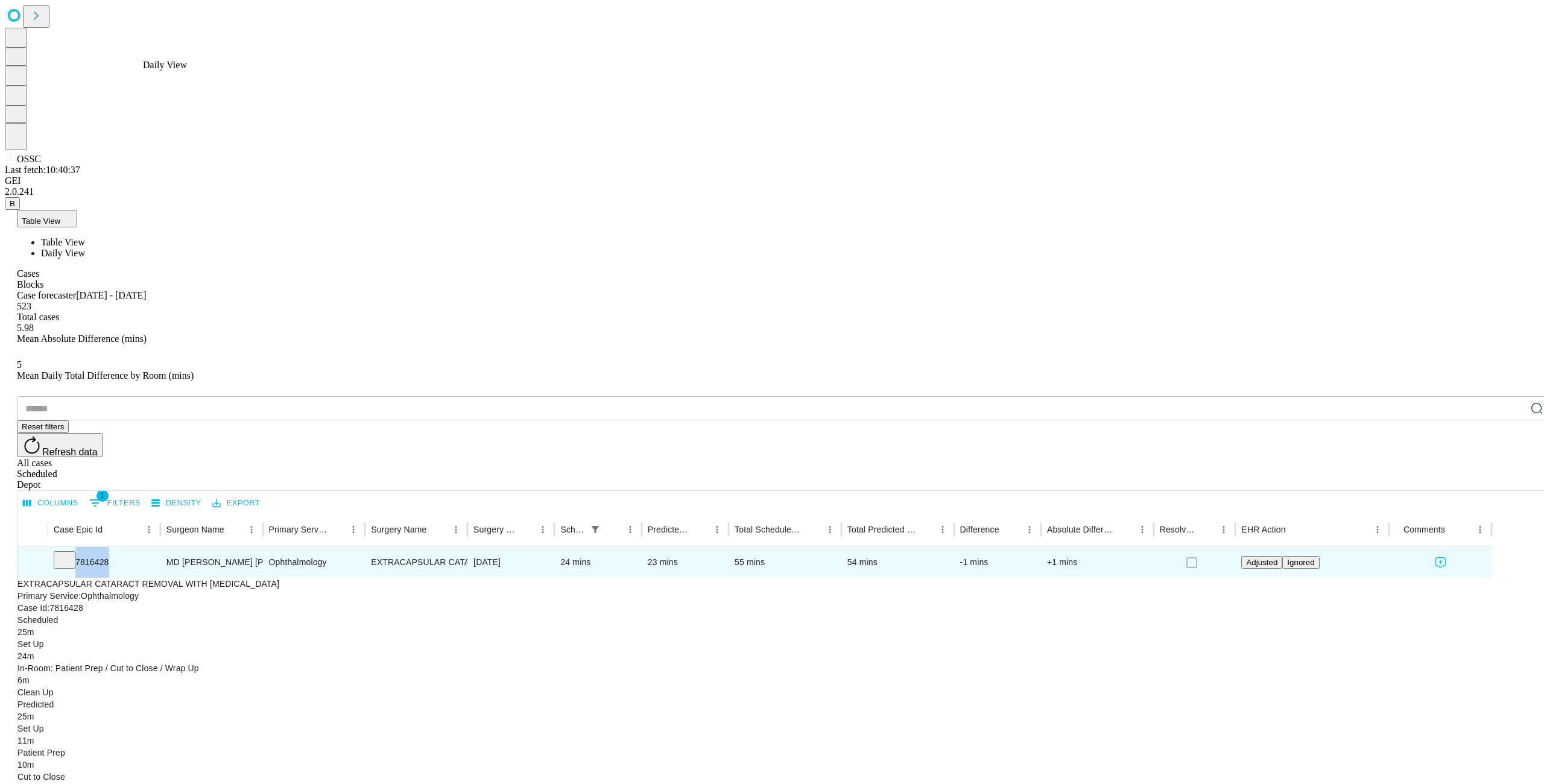
click at [85, 248] on span "Daily View" at bounding box center [63, 253] width 44 height 10
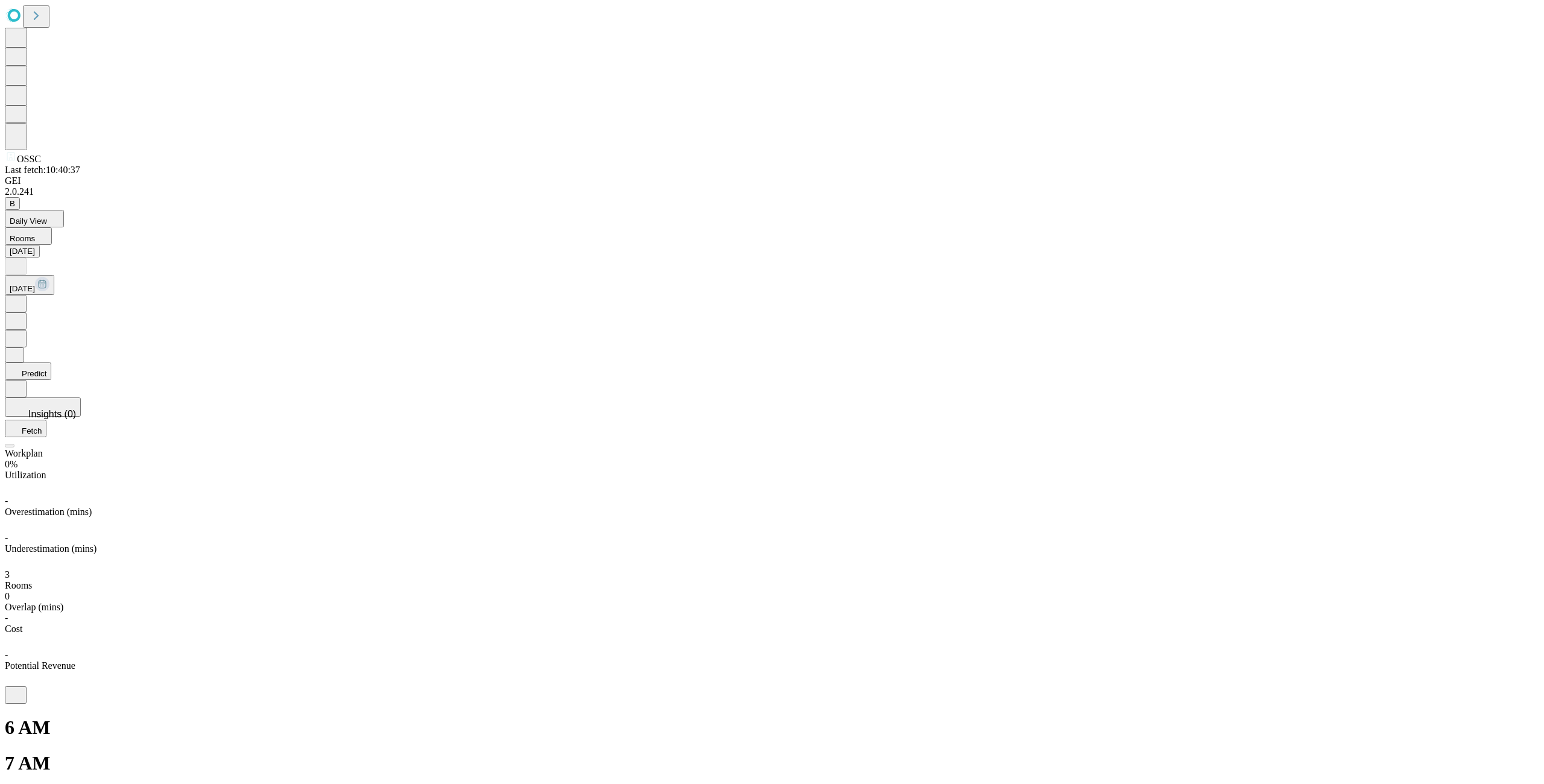
click at [64, 210] on button "Daily View" at bounding box center [34, 219] width 59 height 17
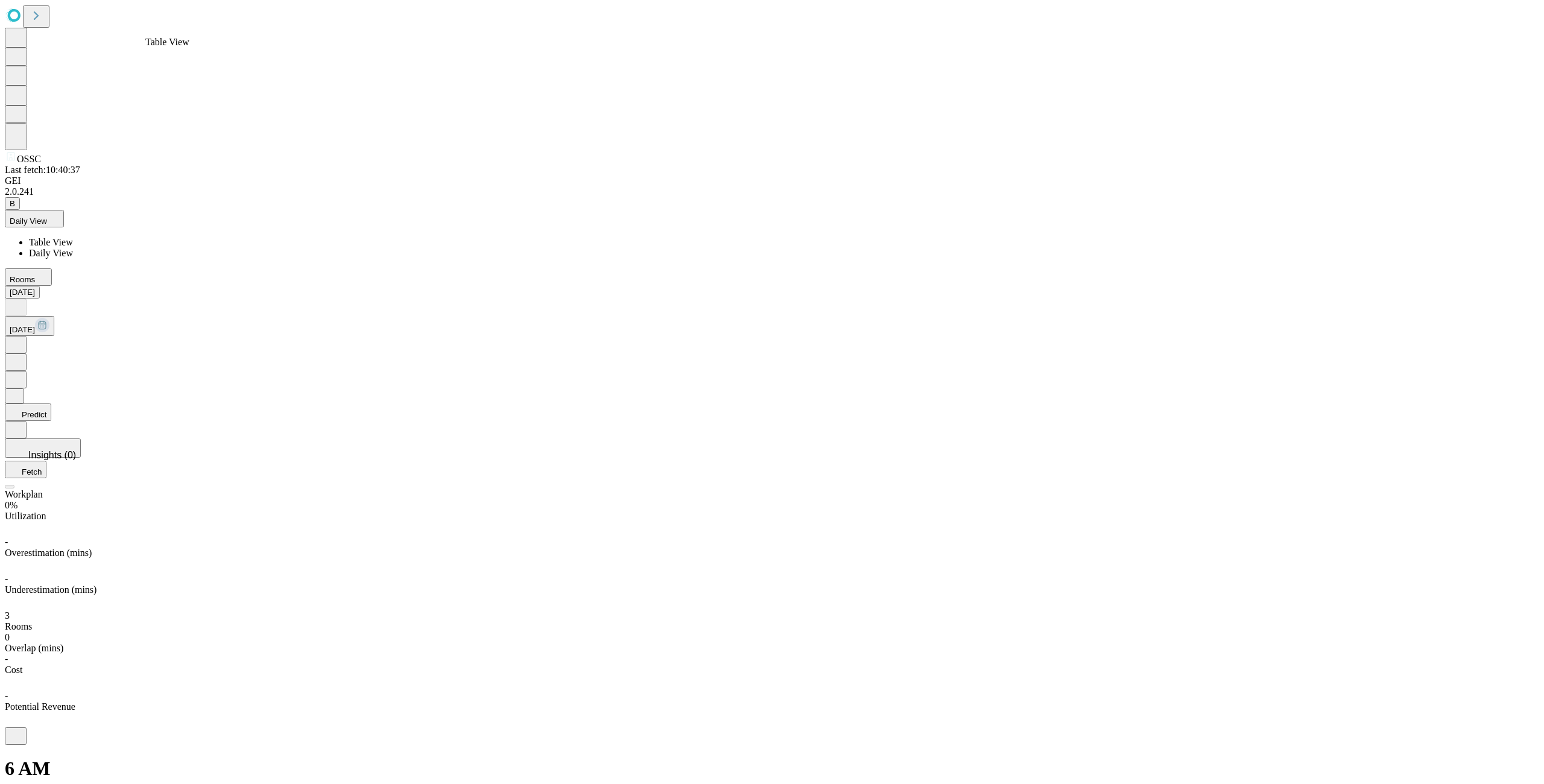
click at [73, 237] on span "Table View" at bounding box center [51, 242] width 44 height 10
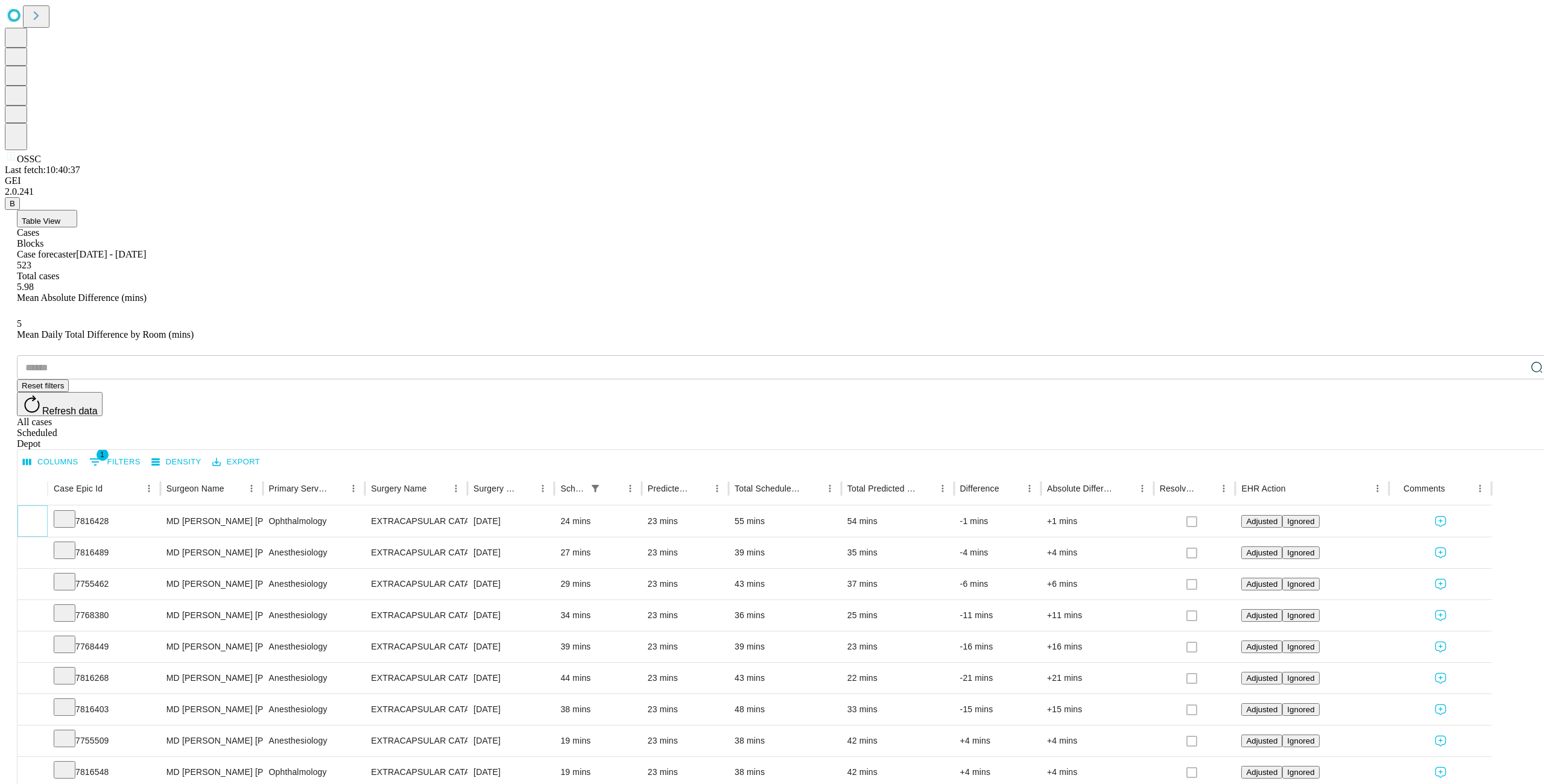
click at [39, 514] on icon "Expand" at bounding box center [32, 520] width 12 height 12
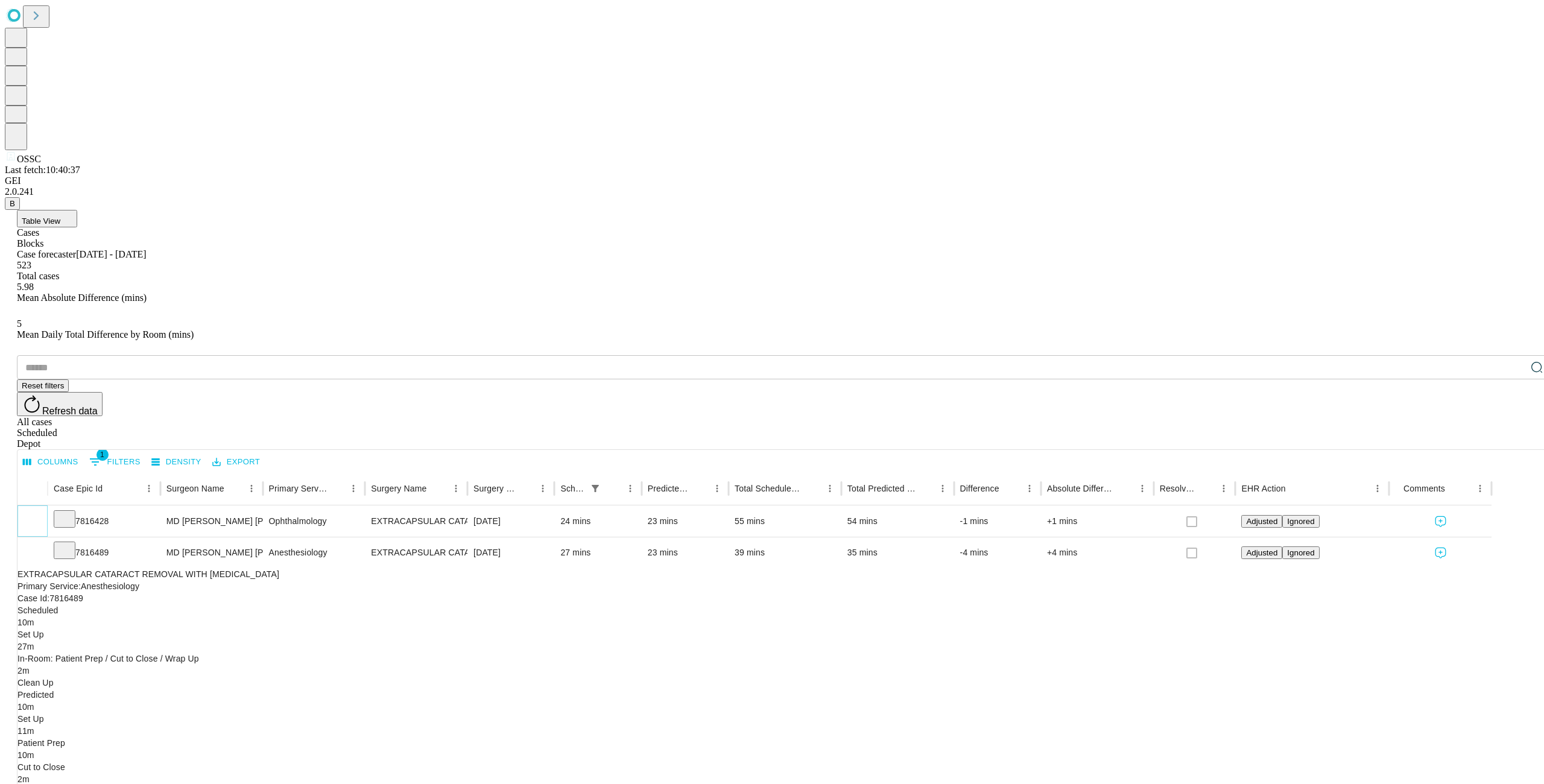
click at [39, 514] on icon "Expand" at bounding box center [32, 520] width 12 height 12
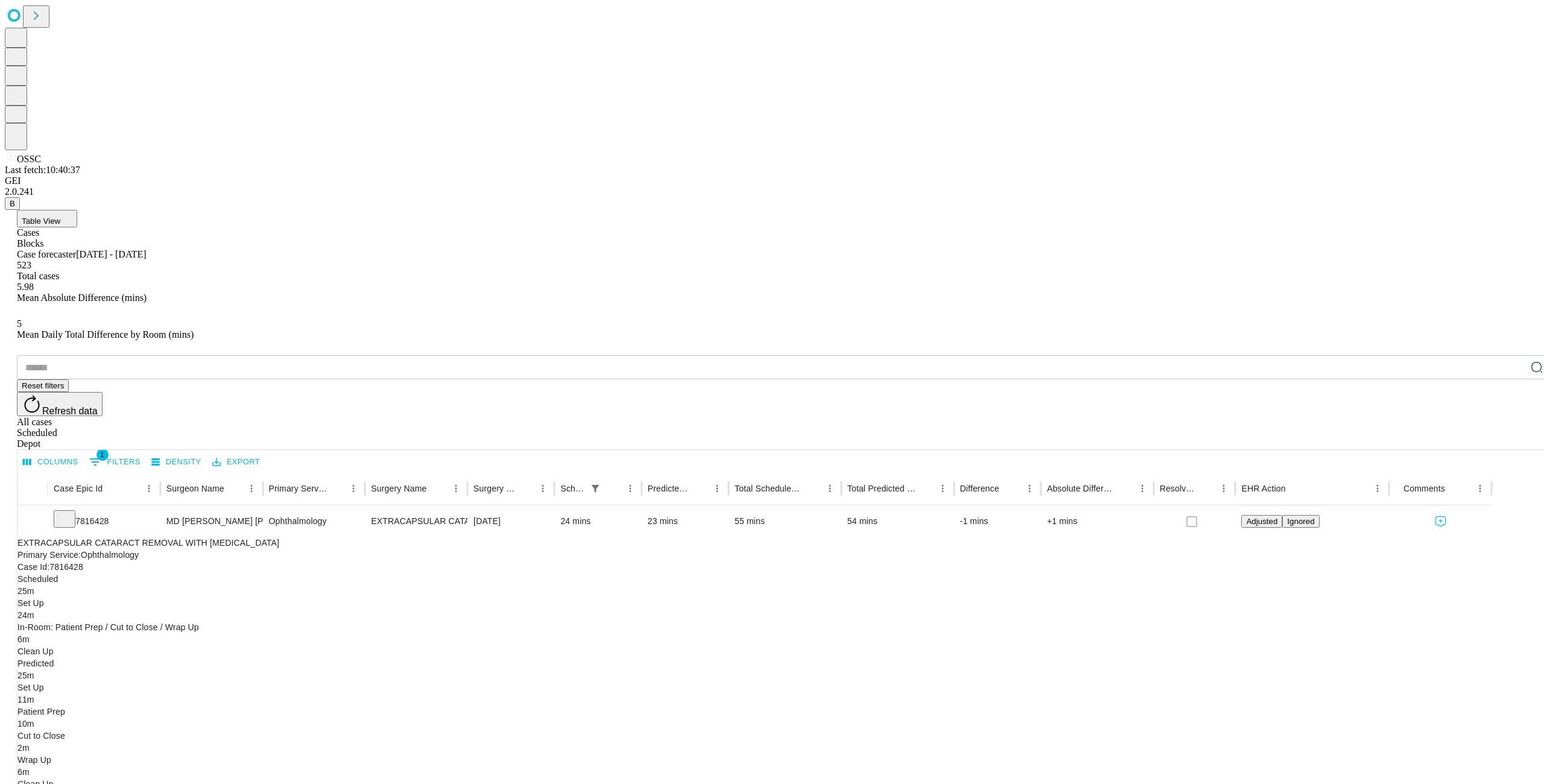
click at [83, 562] on span "7816428" at bounding box center [66, 567] width 33 height 9
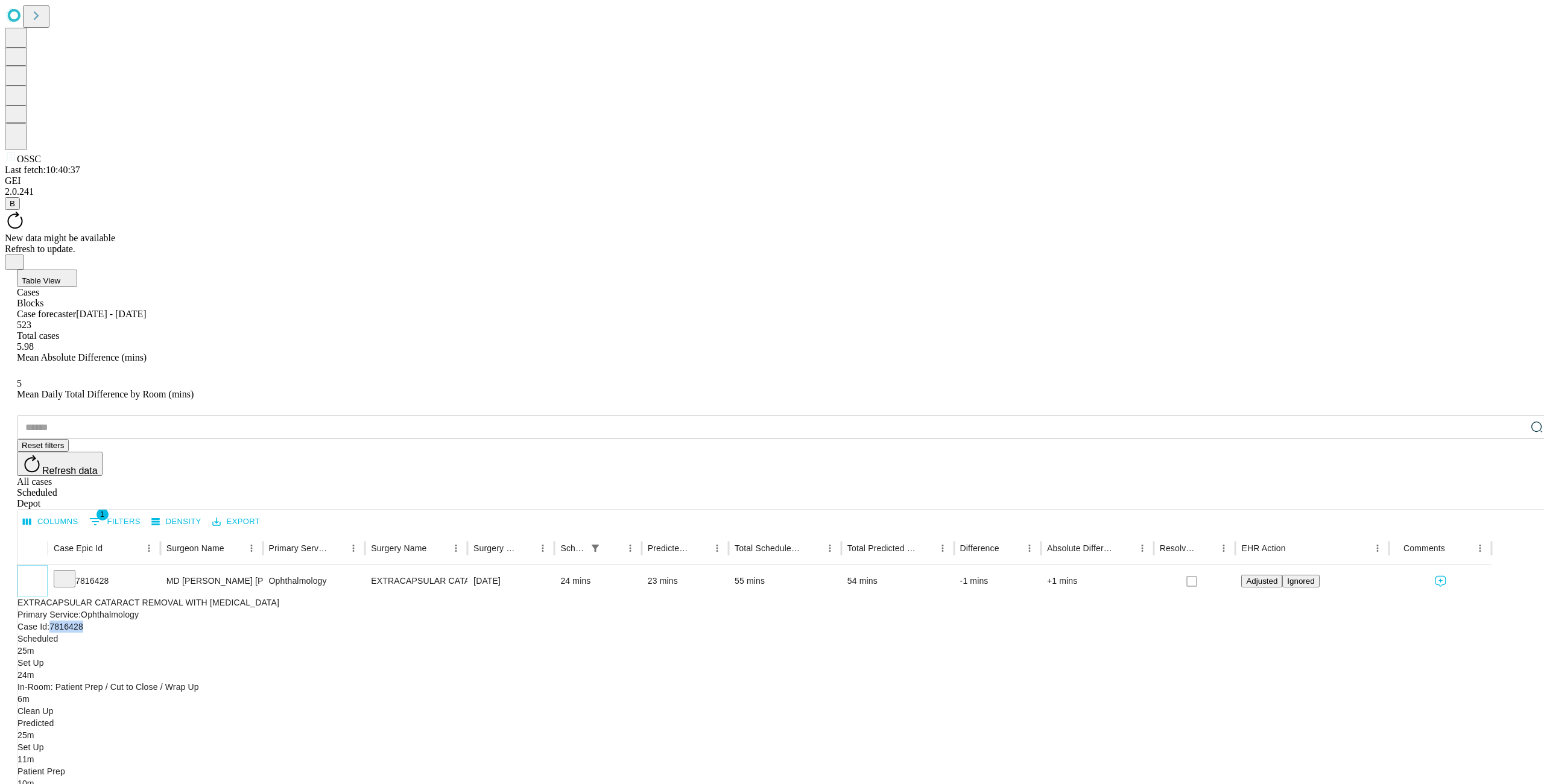
click at [36, 580] on icon "Collapse" at bounding box center [33, 581] width 6 height 4
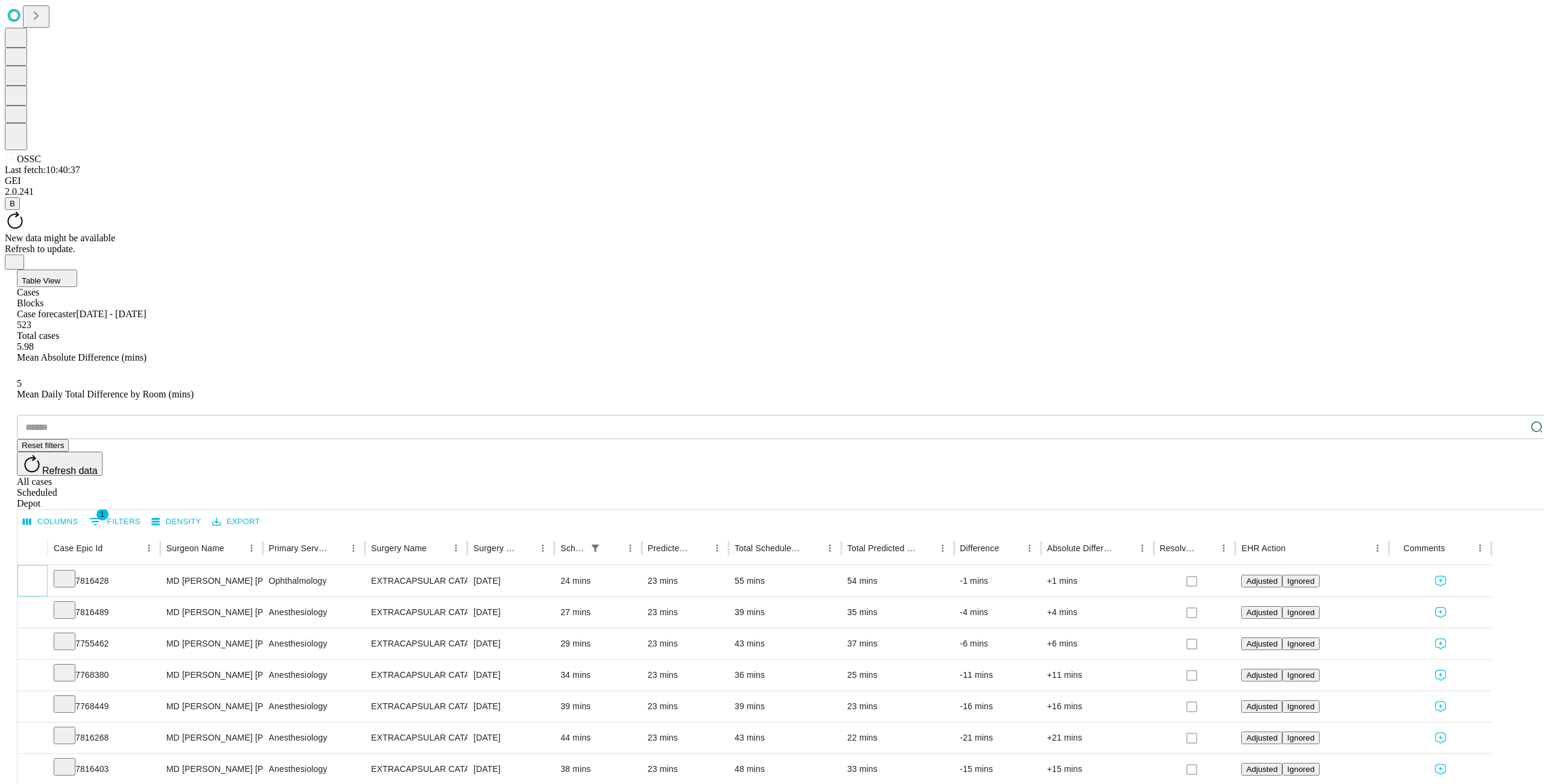
click at [39, 574] on icon "Expand" at bounding box center [32, 580] width 12 height 12
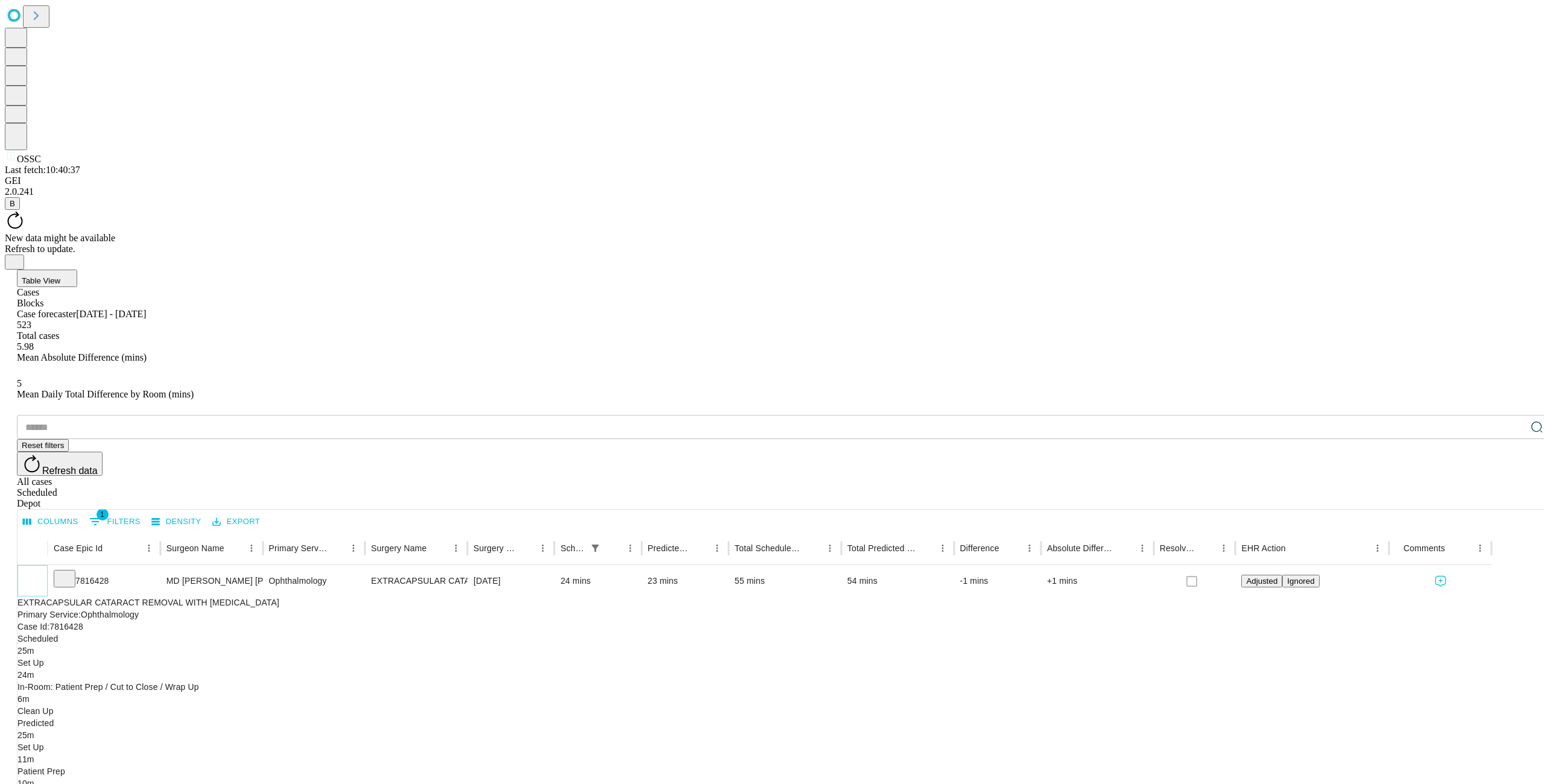
click at [39, 575] on icon "Collapse" at bounding box center [32, 581] width 12 height 12
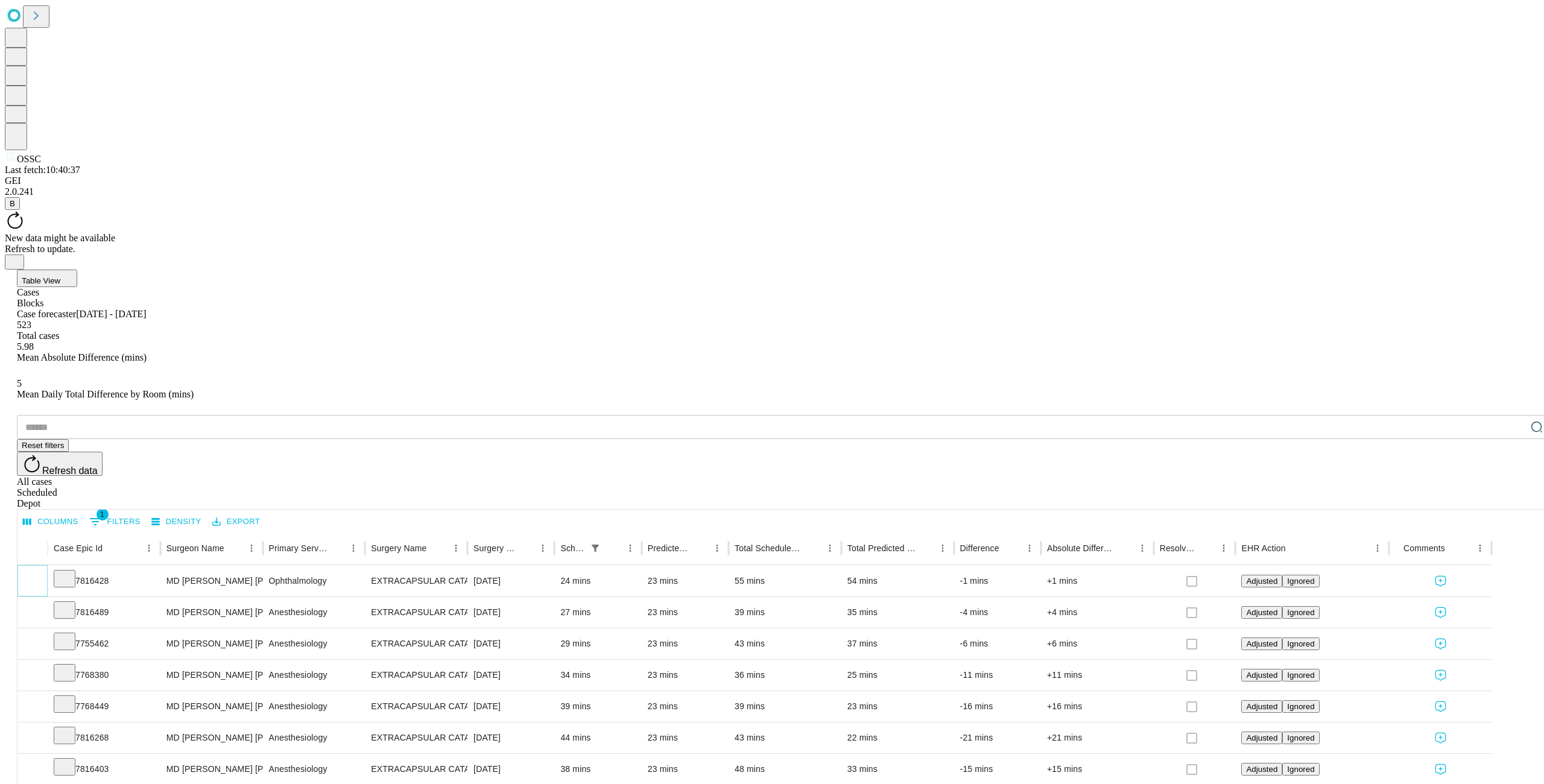
click at [39, 574] on icon "Expand" at bounding box center [32, 580] width 12 height 12
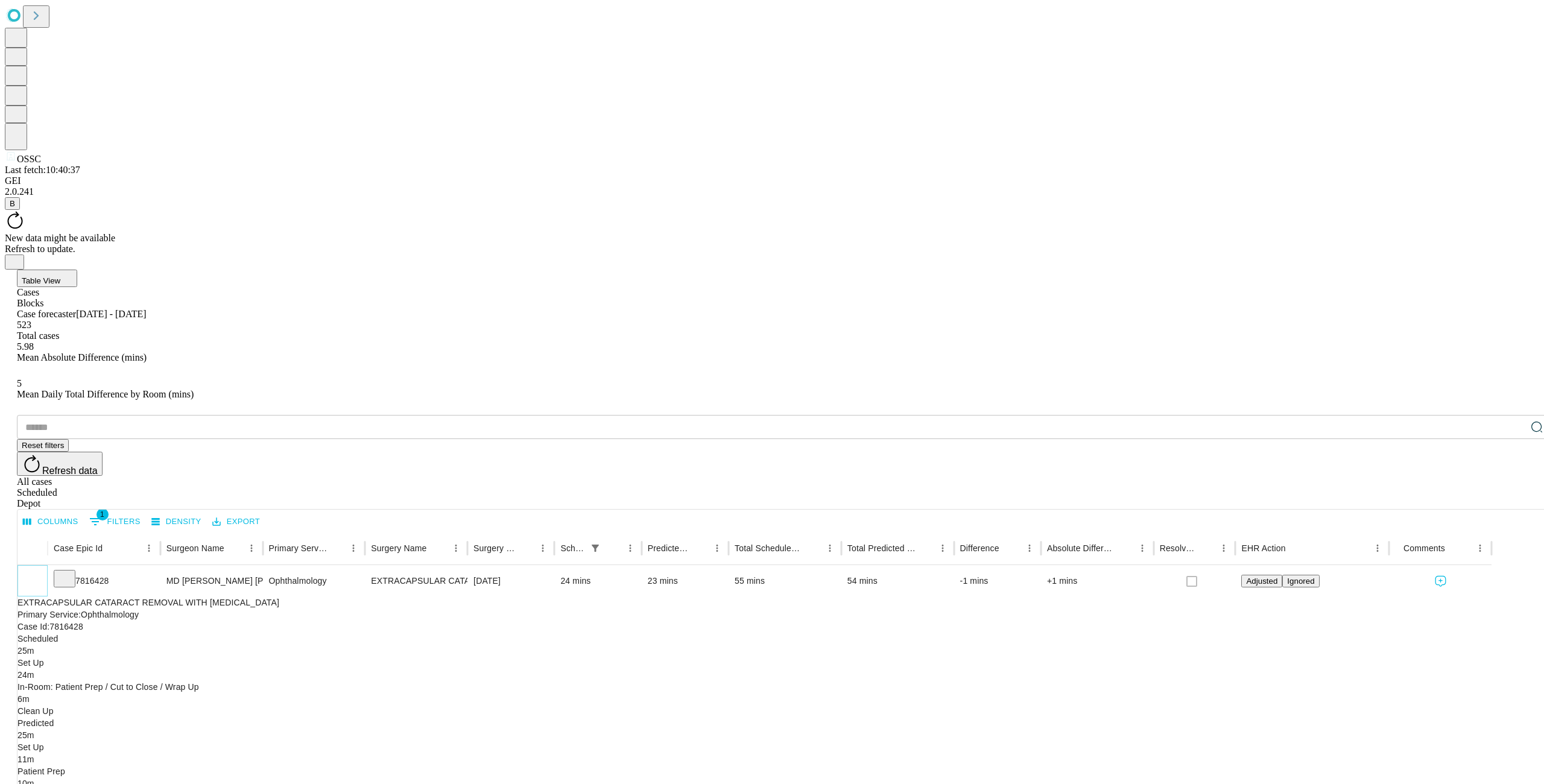
click at [39, 575] on icon "Collapse" at bounding box center [32, 581] width 12 height 12
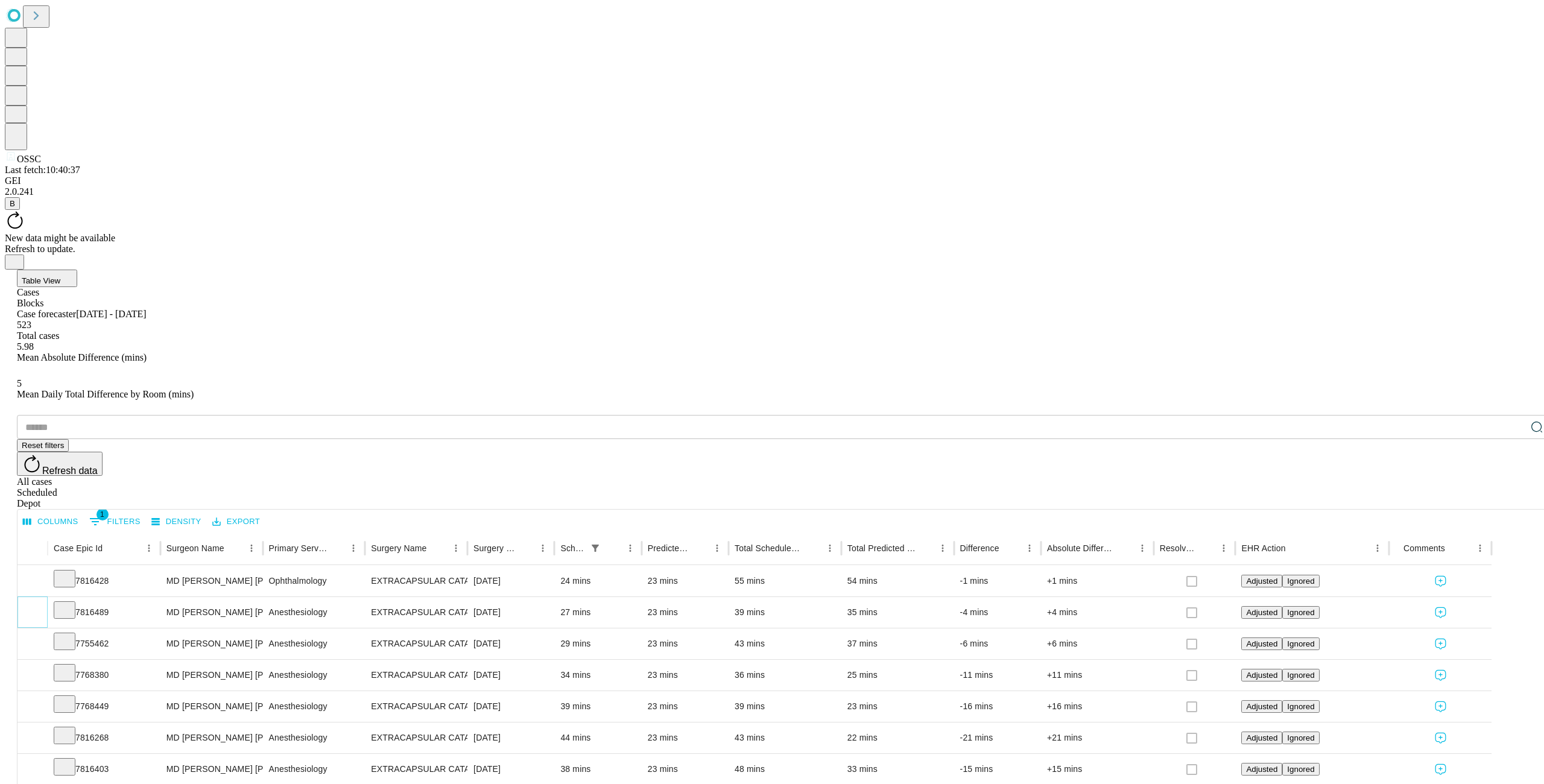
click at [39, 606] on icon "Expand" at bounding box center [32, 612] width 12 height 12
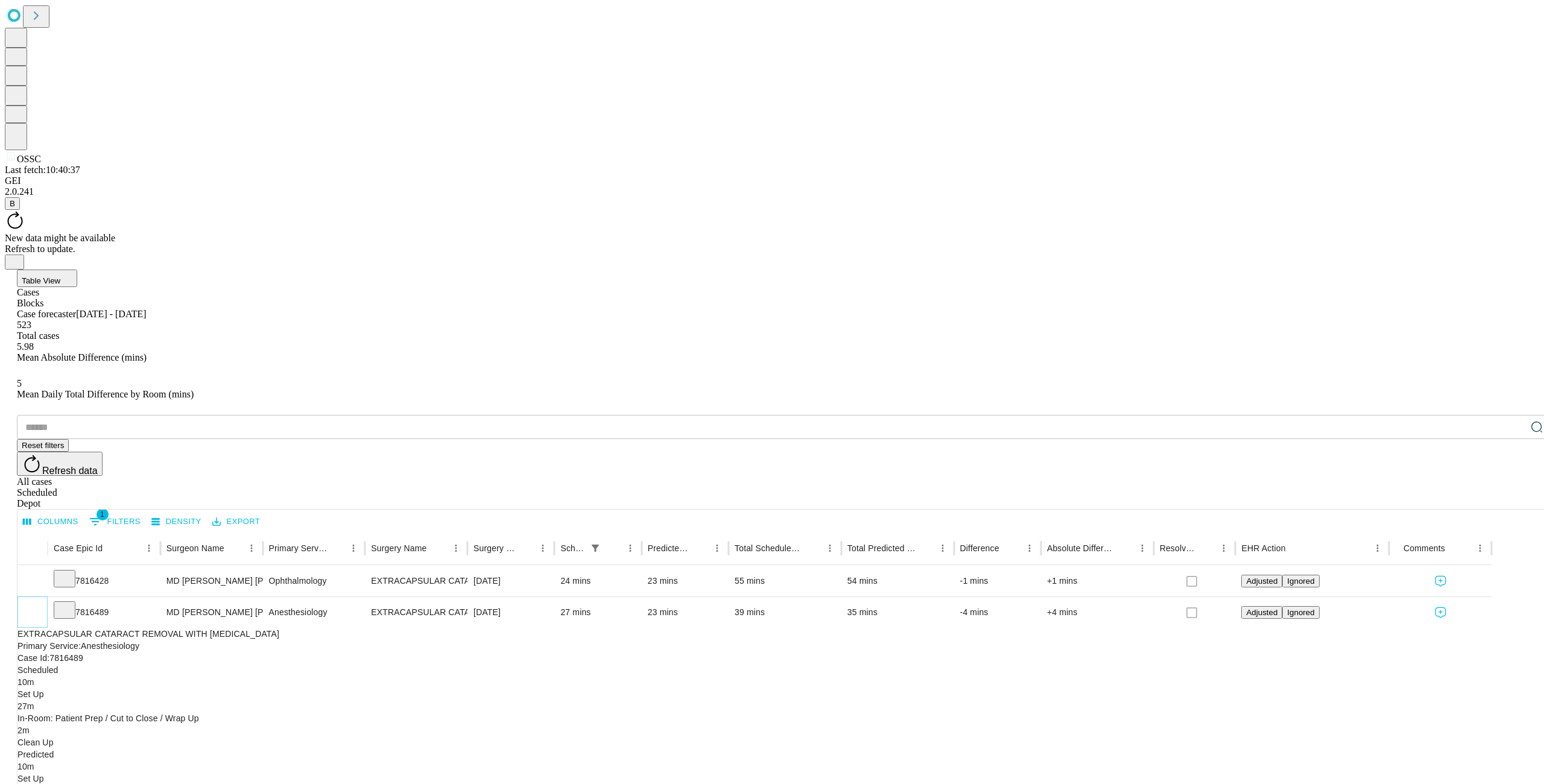
click at [36, 611] on icon "Collapse" at bounding box center [33, 612] width 6 height 4
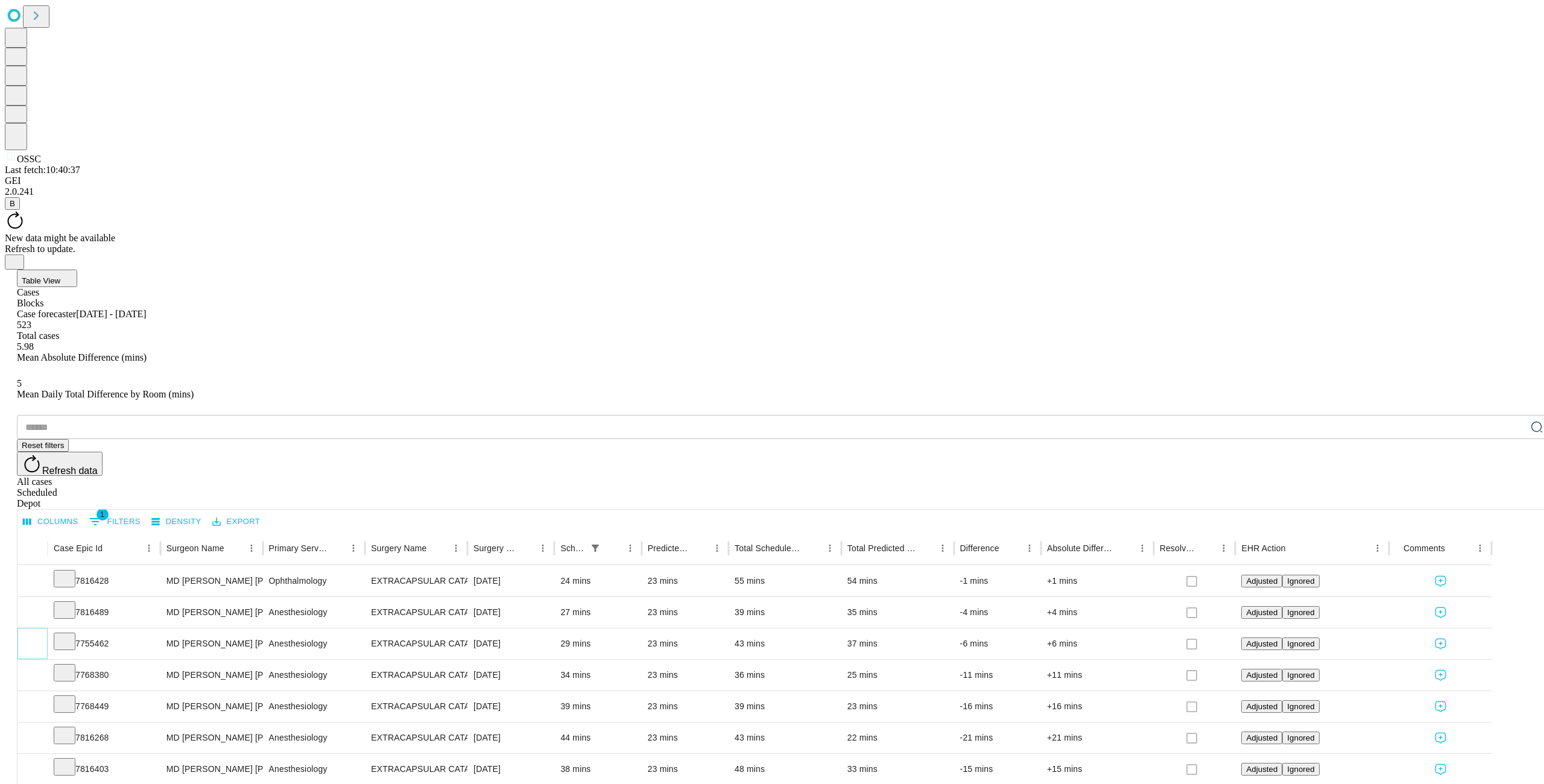
click at [39, 637] on icon "Expand" at bounding box center [32, 643] width 12 height 12
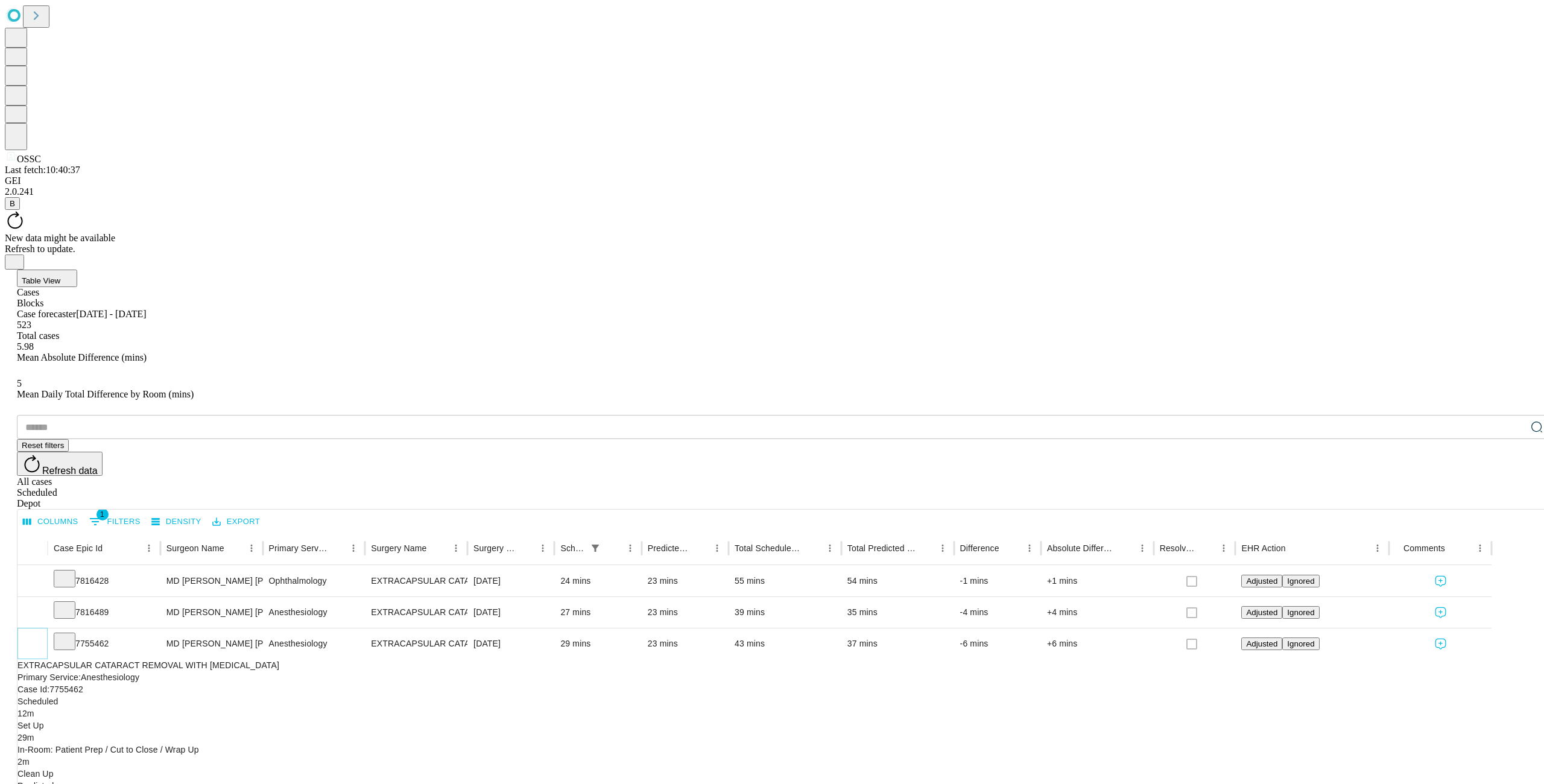
scroll to position [0, 1]
click at [39, 638] on icon "Collapse" at bounding box center [32, 644] width 12 height 12
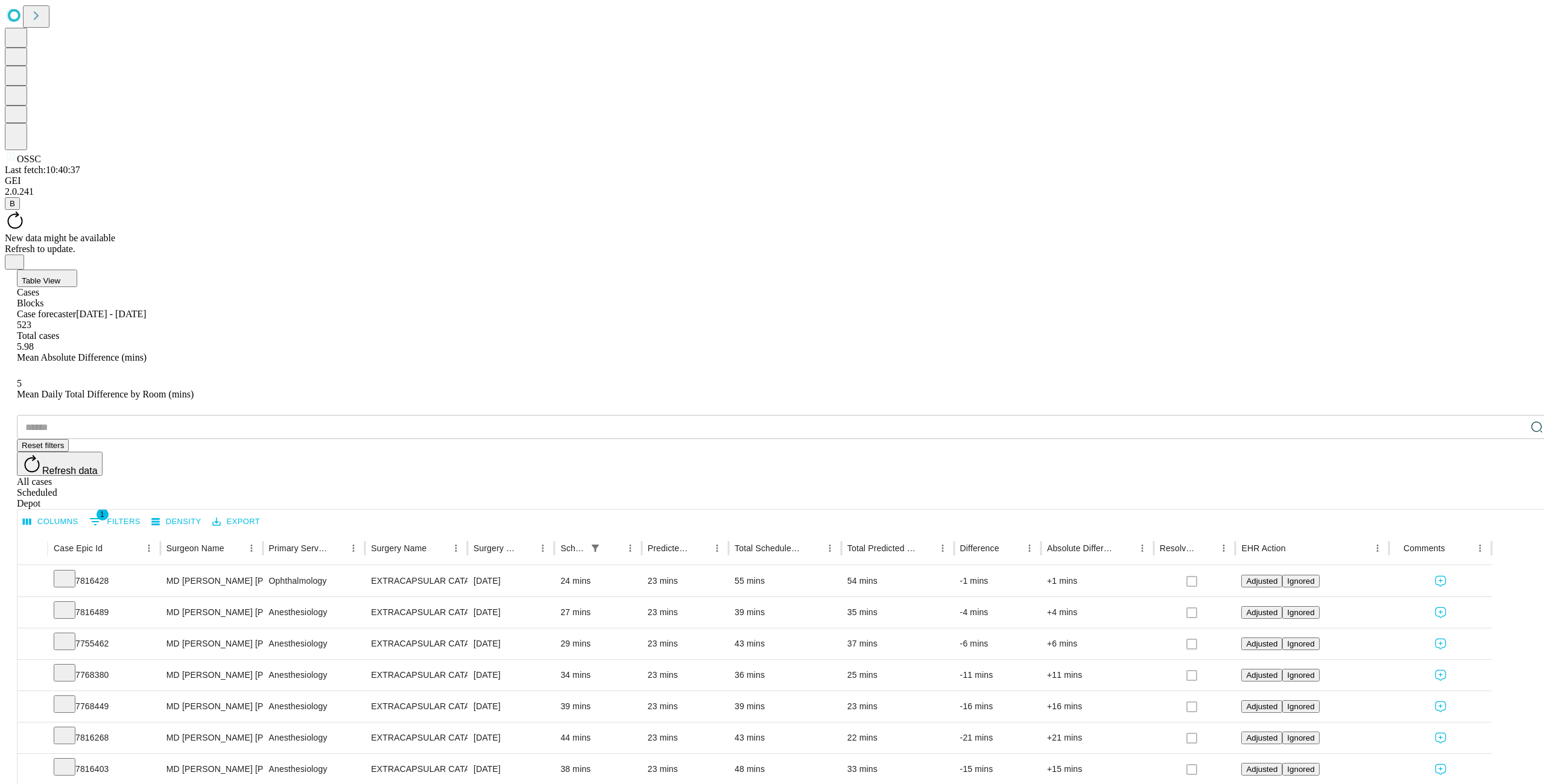
type input "***"
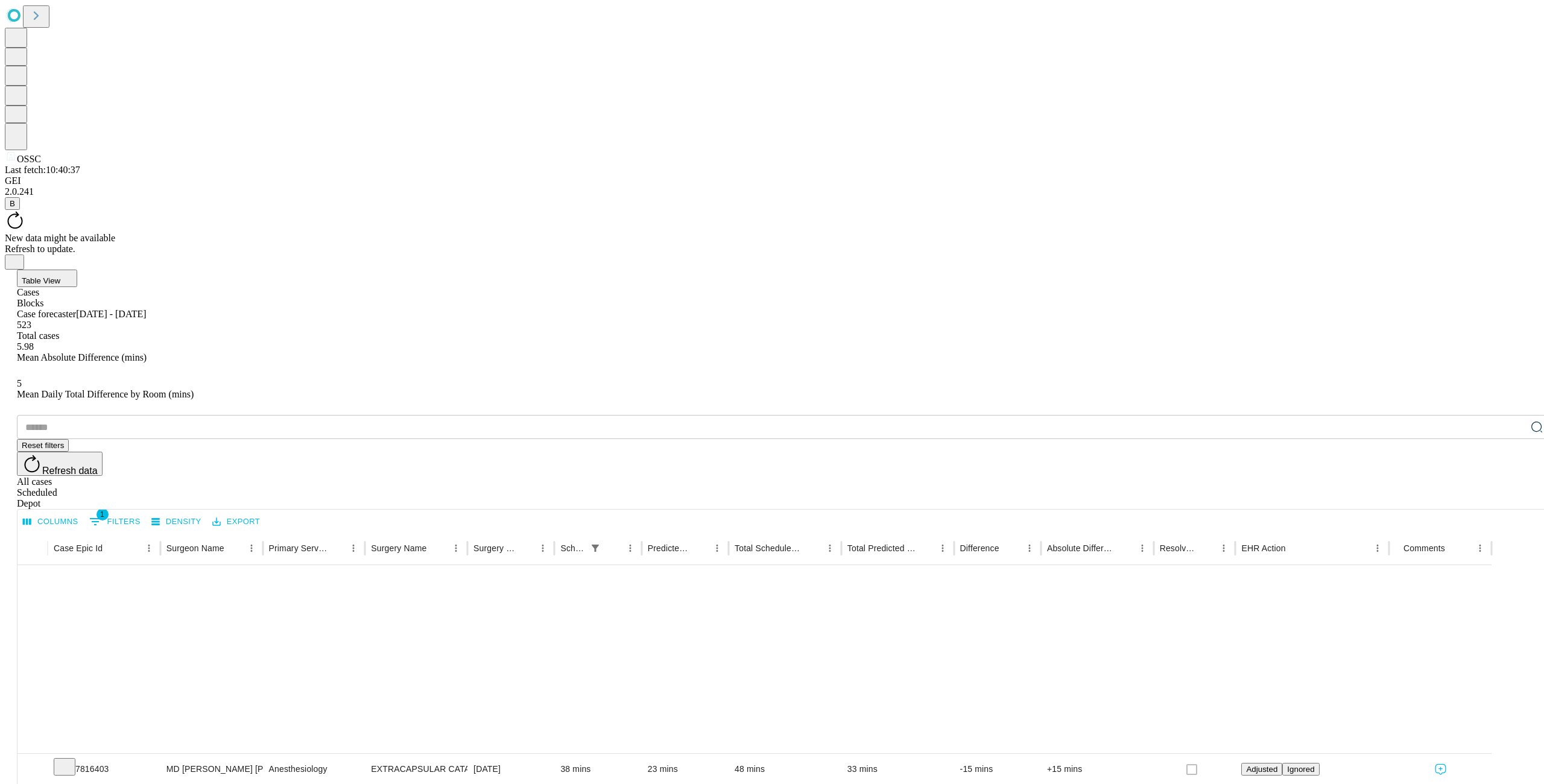
scroll to position [0, 0]
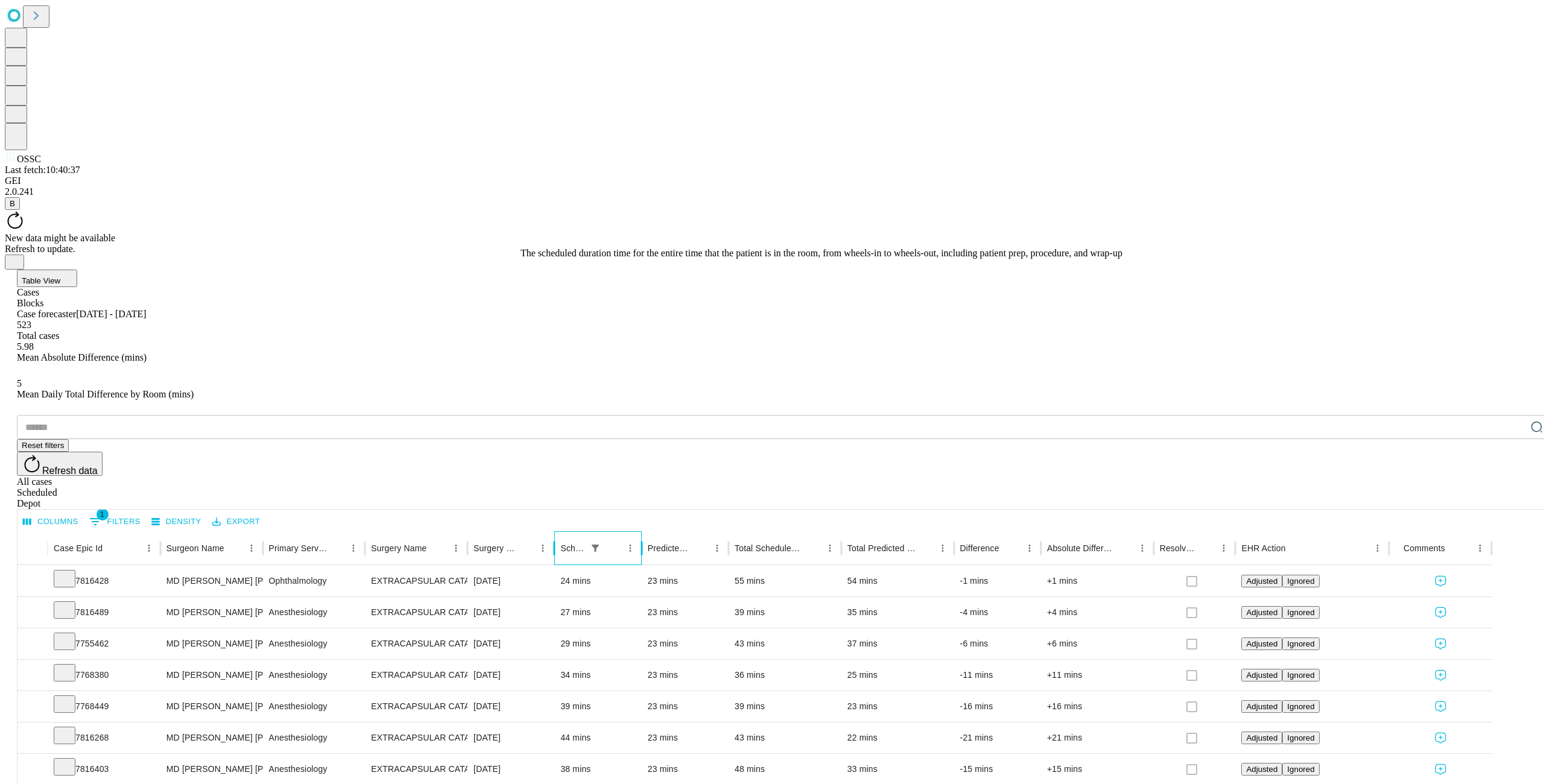
click at [585, 543] on div "Scheduled In Room Duration" at bounding box center [572, 548] width 25 height 9
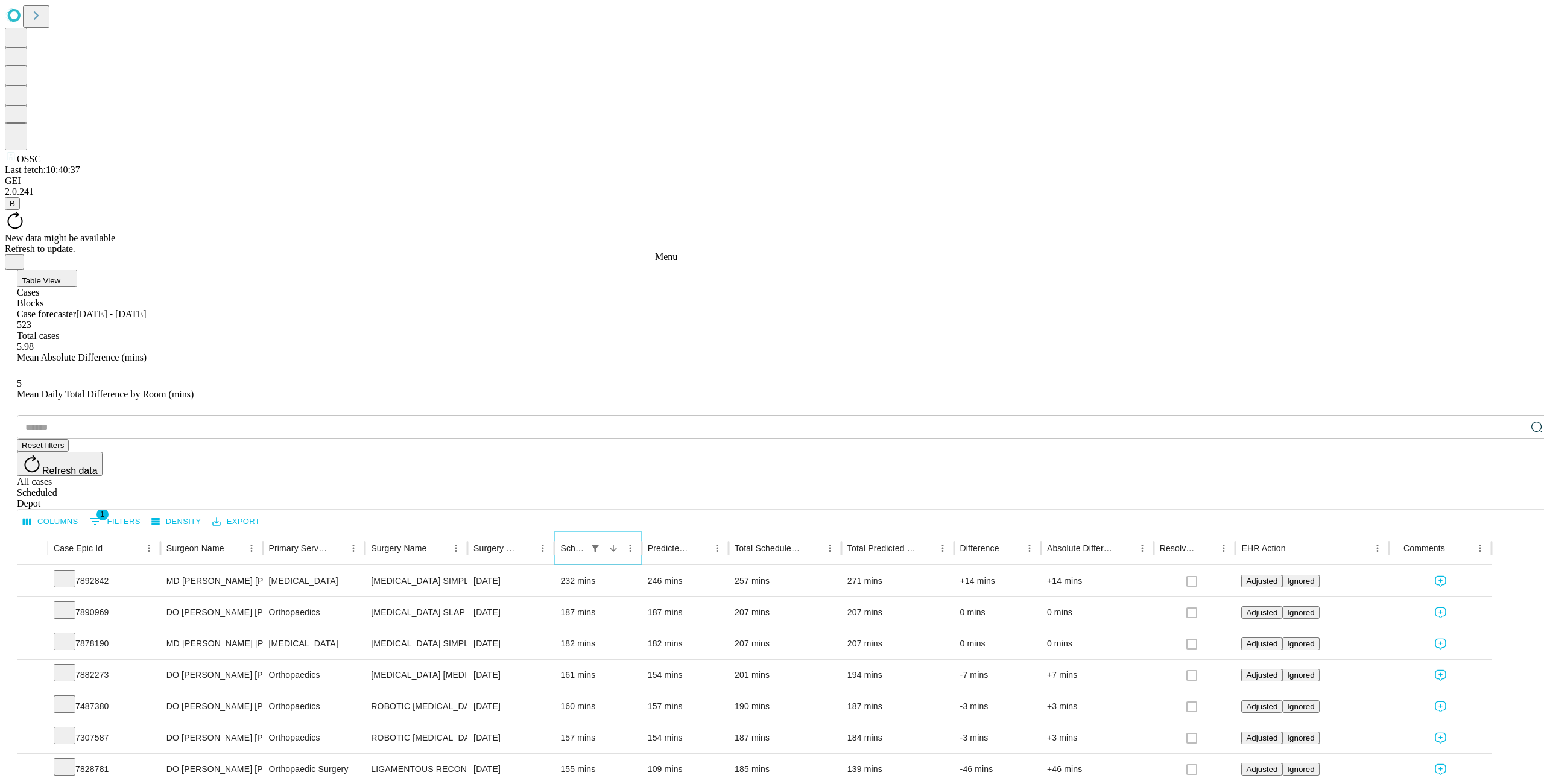
click at [636, 543] on icon "Menu" at bounding box center [630, 548] width 11 height 11
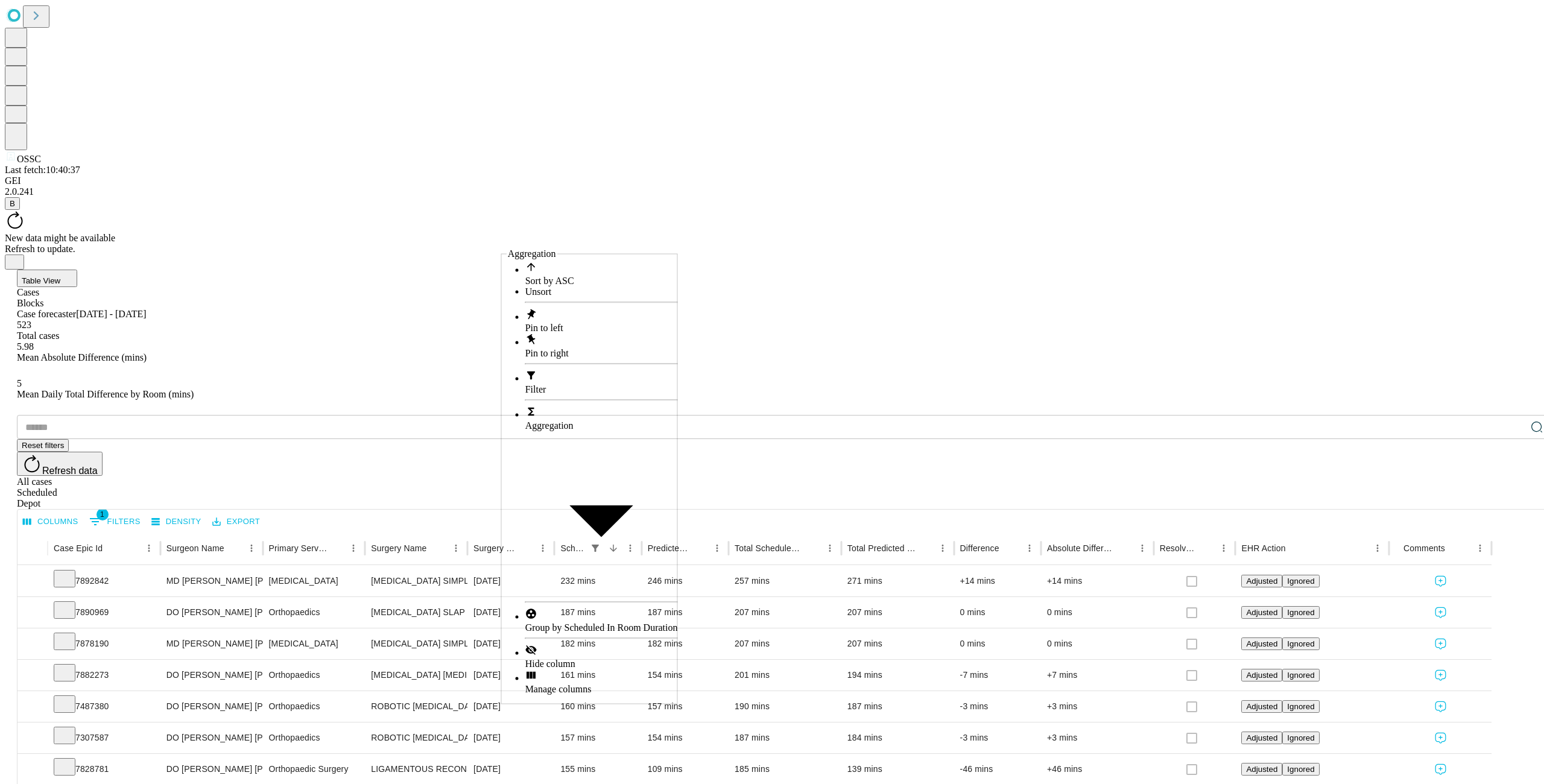
click at [525, 384] on span "Filter" at bounding box center [535, 389] width 21 height 10
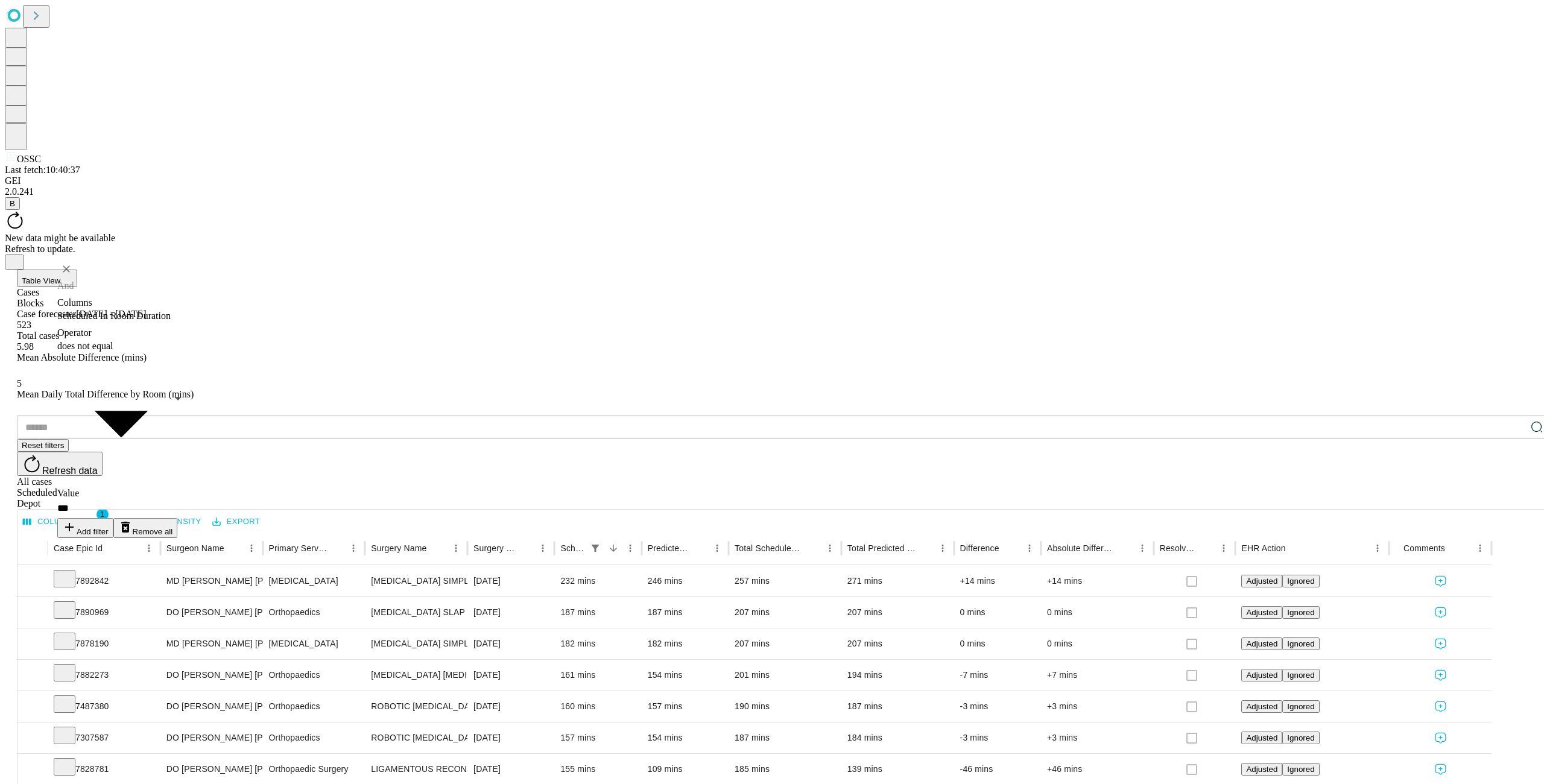
drag, startPoint x: 216, startPoint y: 355, endPoint x: 274, endPoint y: 305, distance: 76.6
type input "******"
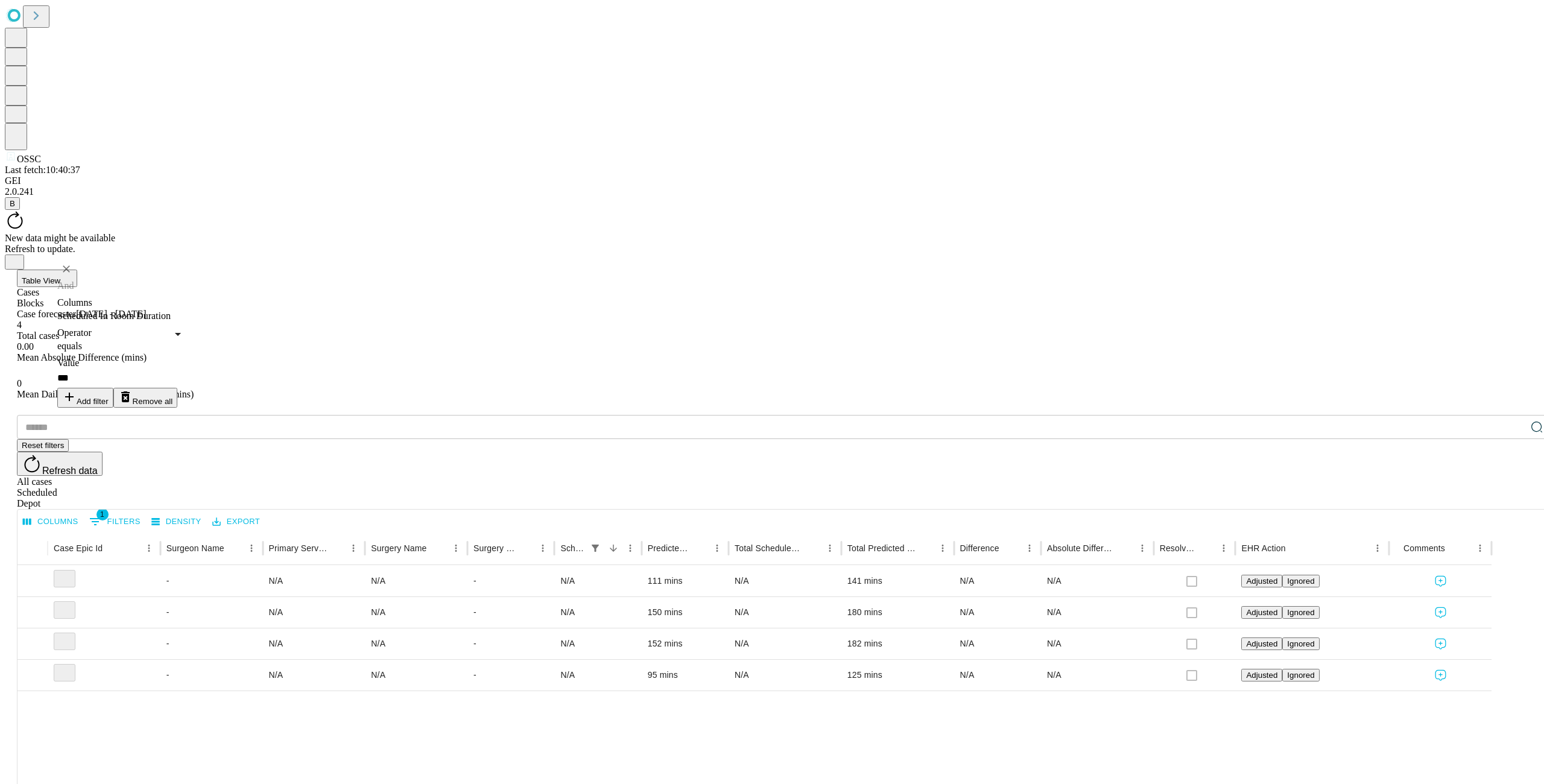
click at [185, 369] on input "***" at bounding box center [121, 378] width 128 height 20
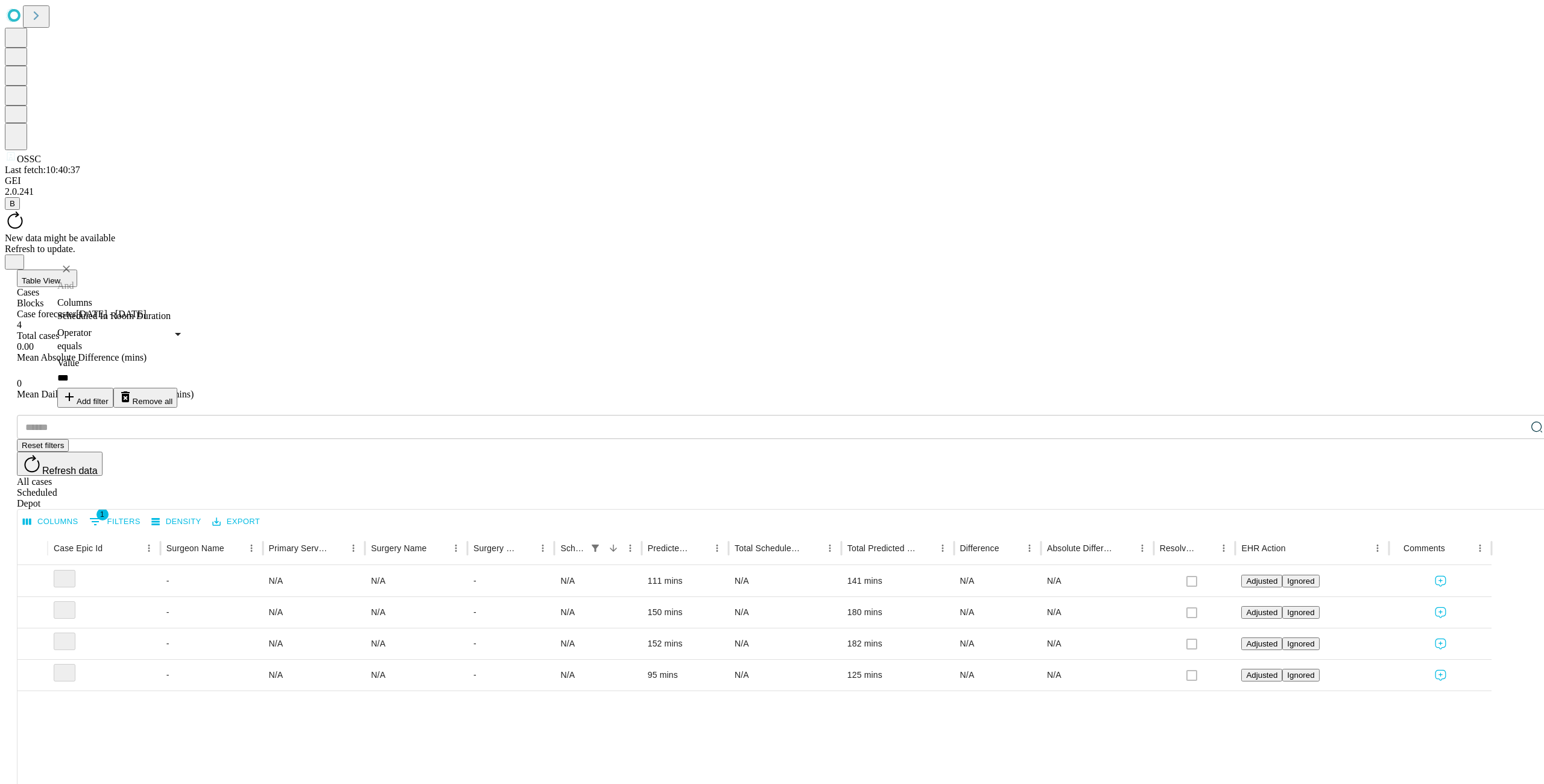
click at [185, 369] on input "***" at bounding box center [121, 378] width 128 height 20
type input "*"
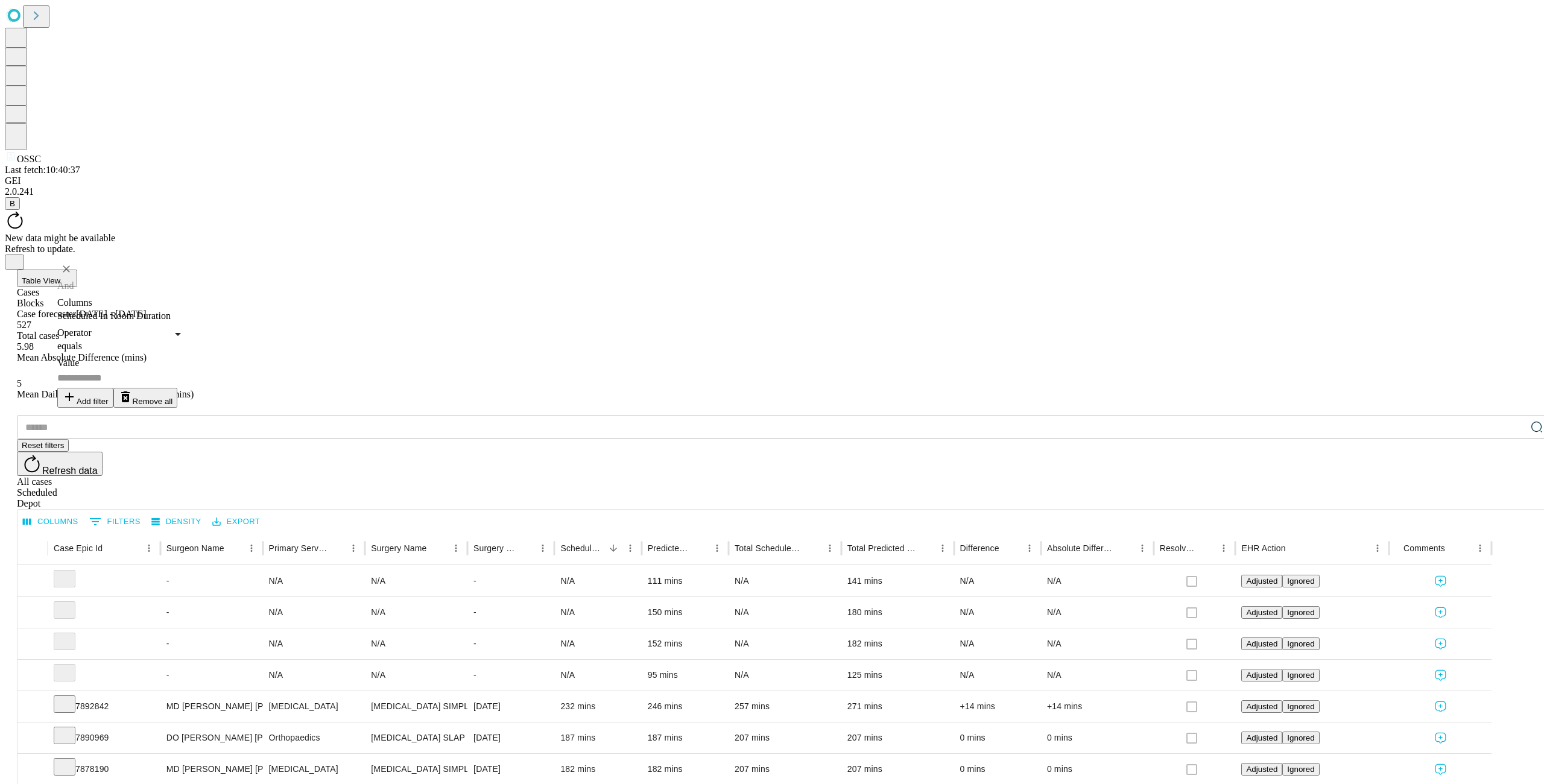
click at [39, 574] on icon "Expand" at bounding box center [32, 580] width 12 height 12
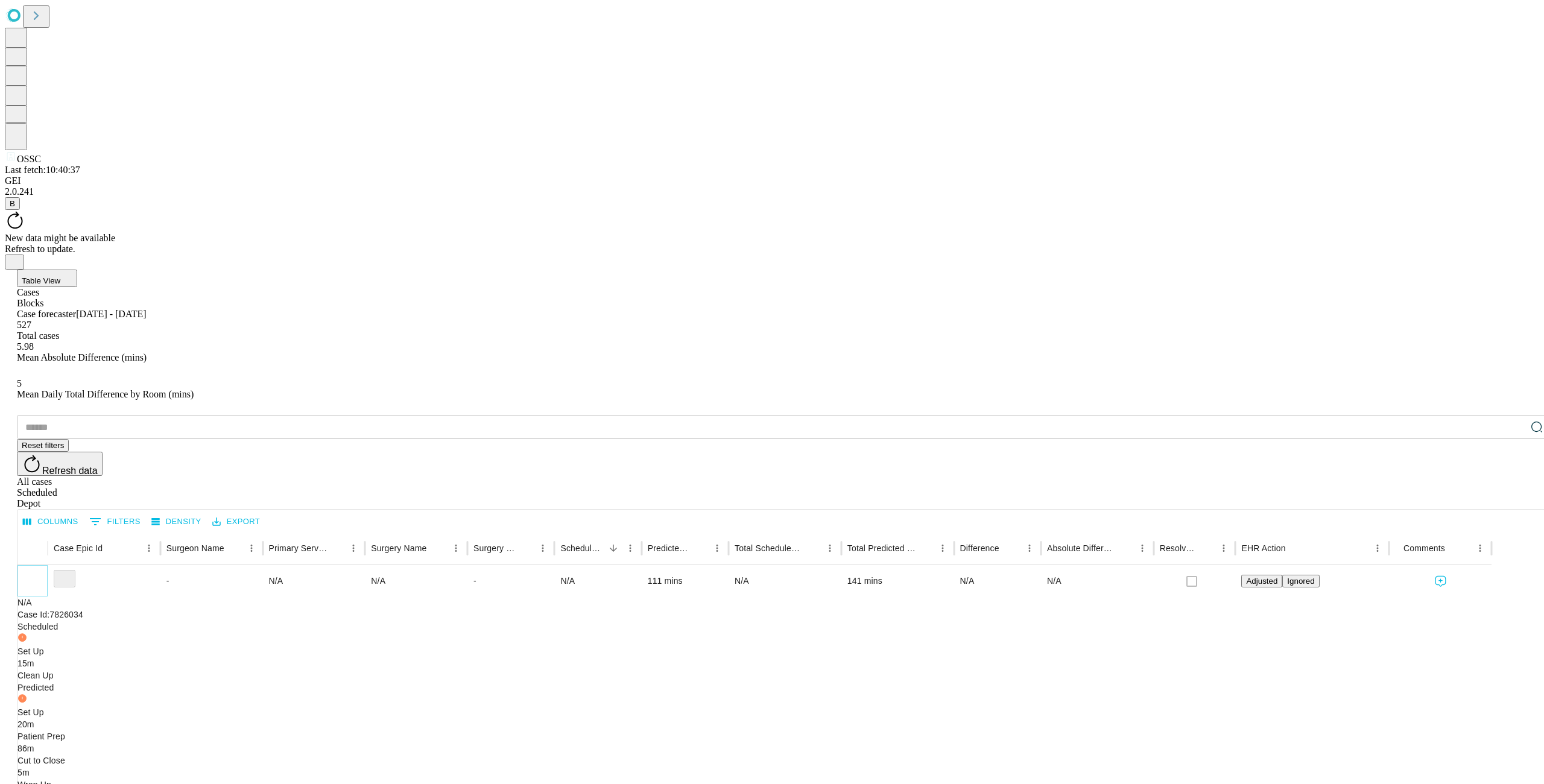
click at [39, 575] on icon "Collapse" at bounding box center [32, 581] width 12 height 12
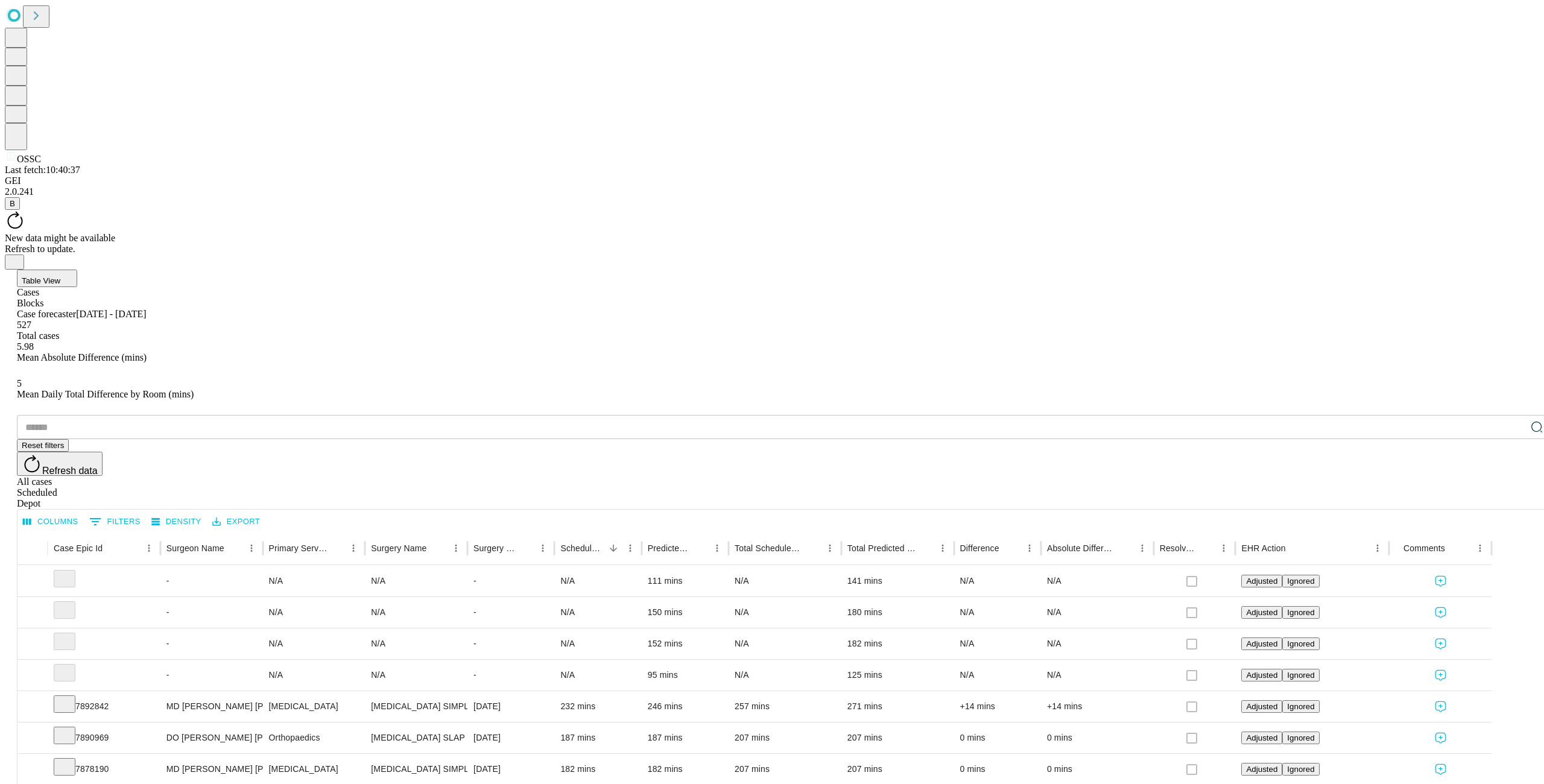
drag, startPoint x: 1408, startPoint y: 177, endPoint x: 1469, endPoint y: 175, distance: 61.0
click at [1408, 476] on div "All cases" at bounding box center [783, 481] width 1534 height 11
click at [1471, 487] on div "Scheduled" at bounding box center [783, 492] width 1534 height 11
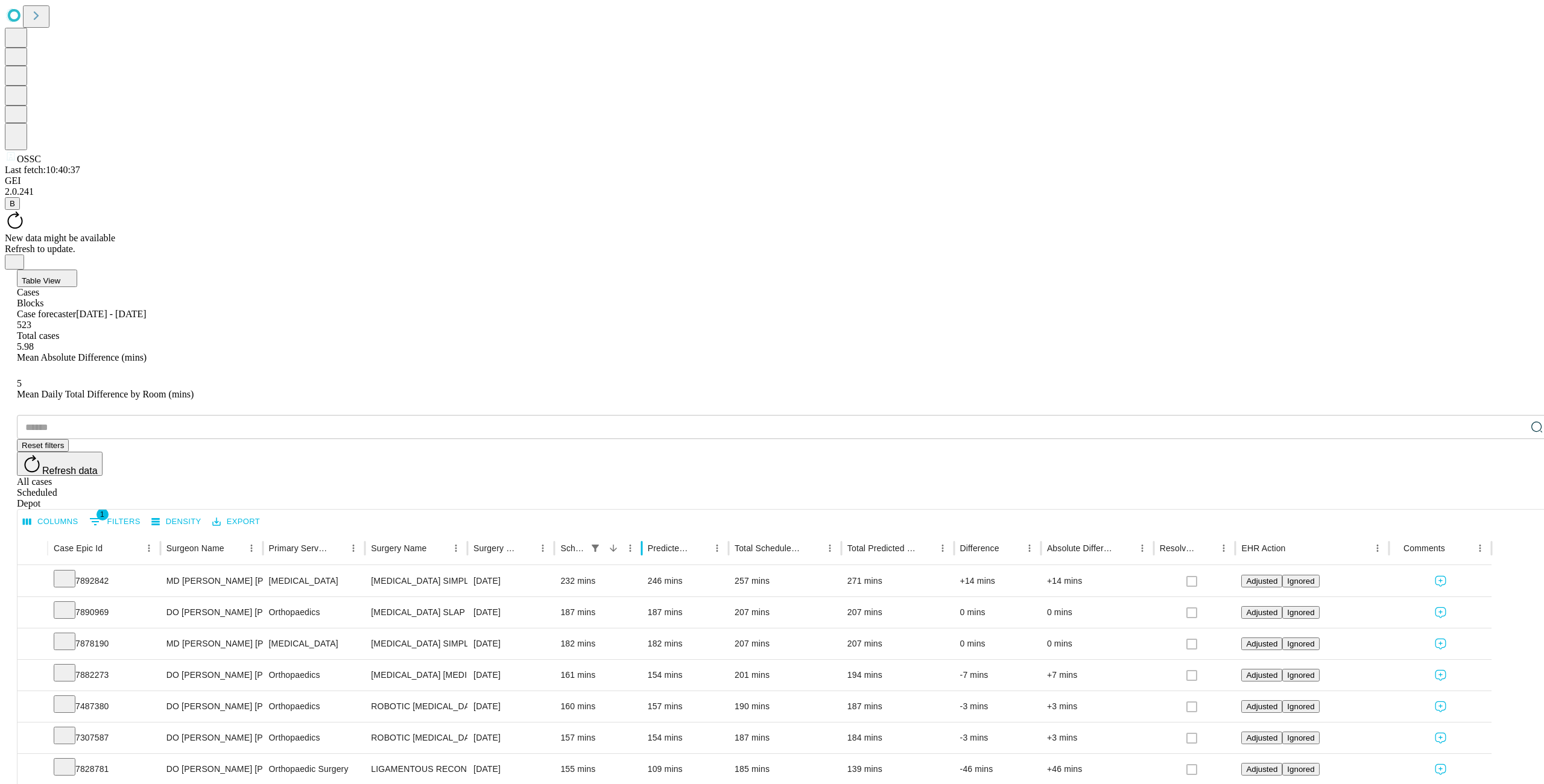
click at [644, 532] on div at bounding box center [641, 548] width 6 height 33
click at [635, 543] on icon "Menu" at bounding box center [629, 548] width 11 height 11
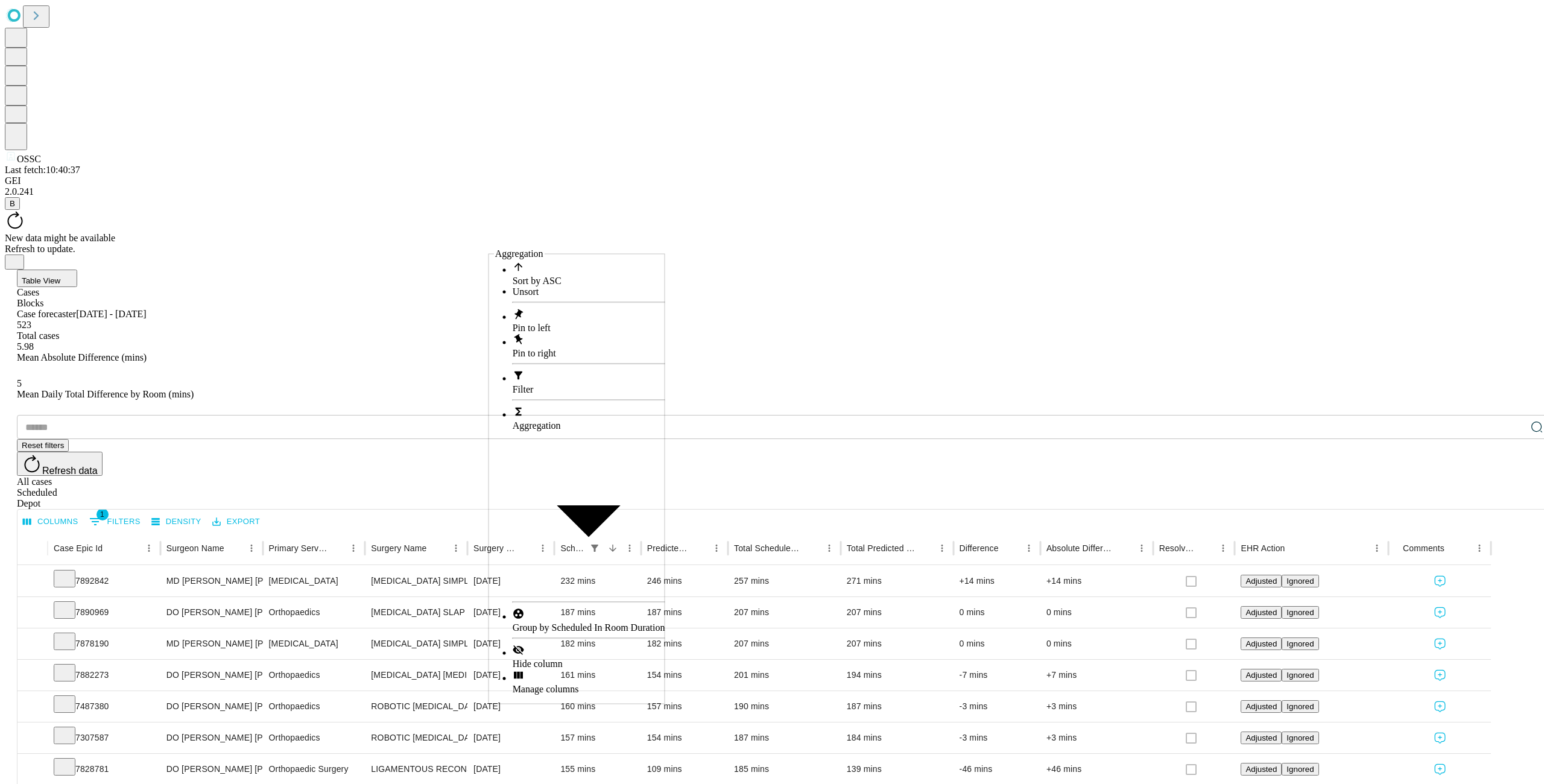
click at [513, 384] on span "Filter" at bounding box center [523, 389] width 21 height 10
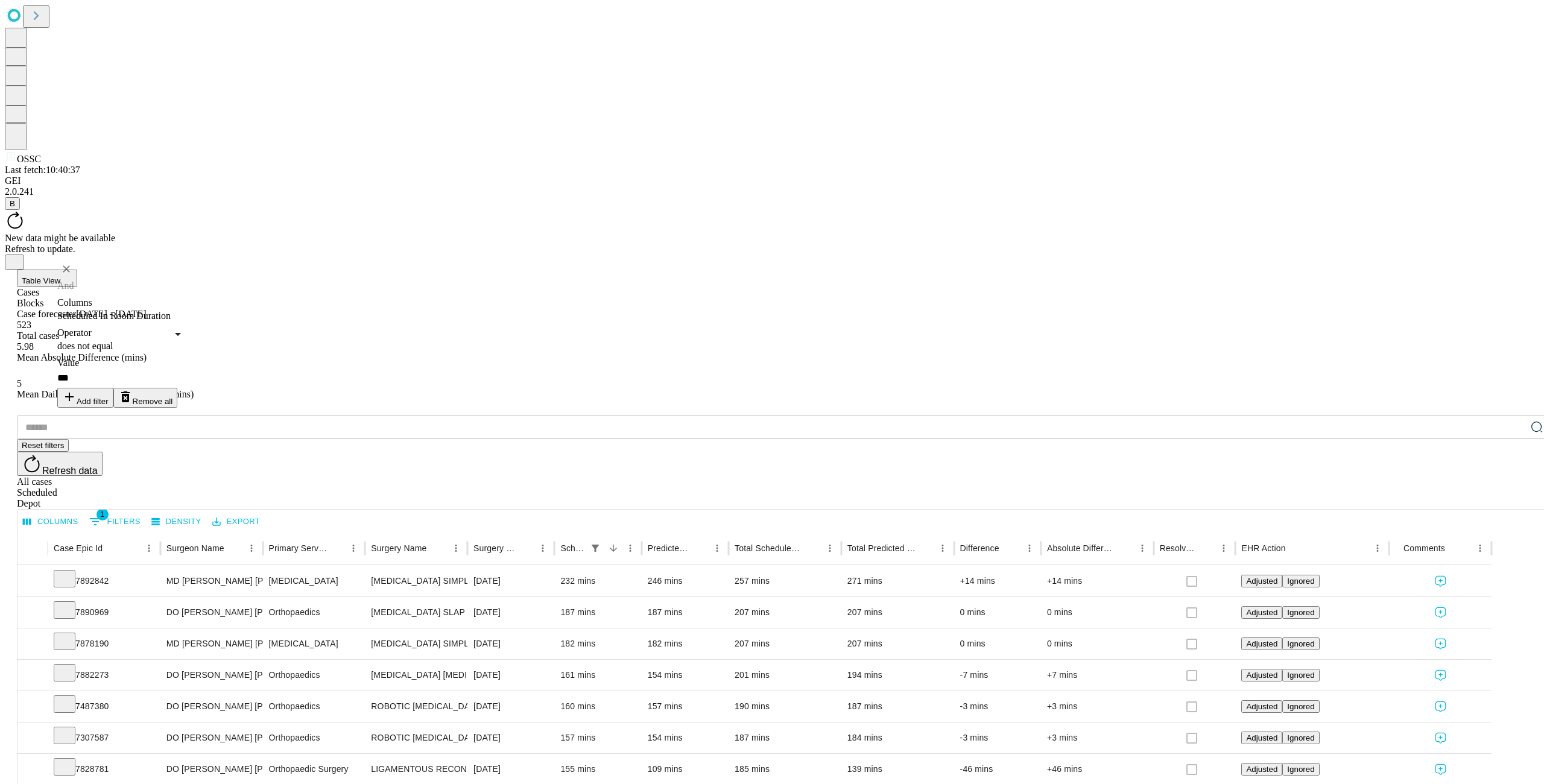
click at [99, 388] on button "Add filter" at bounding box center [85, 397] width 56 height 20
type input "**********"
type input "**"
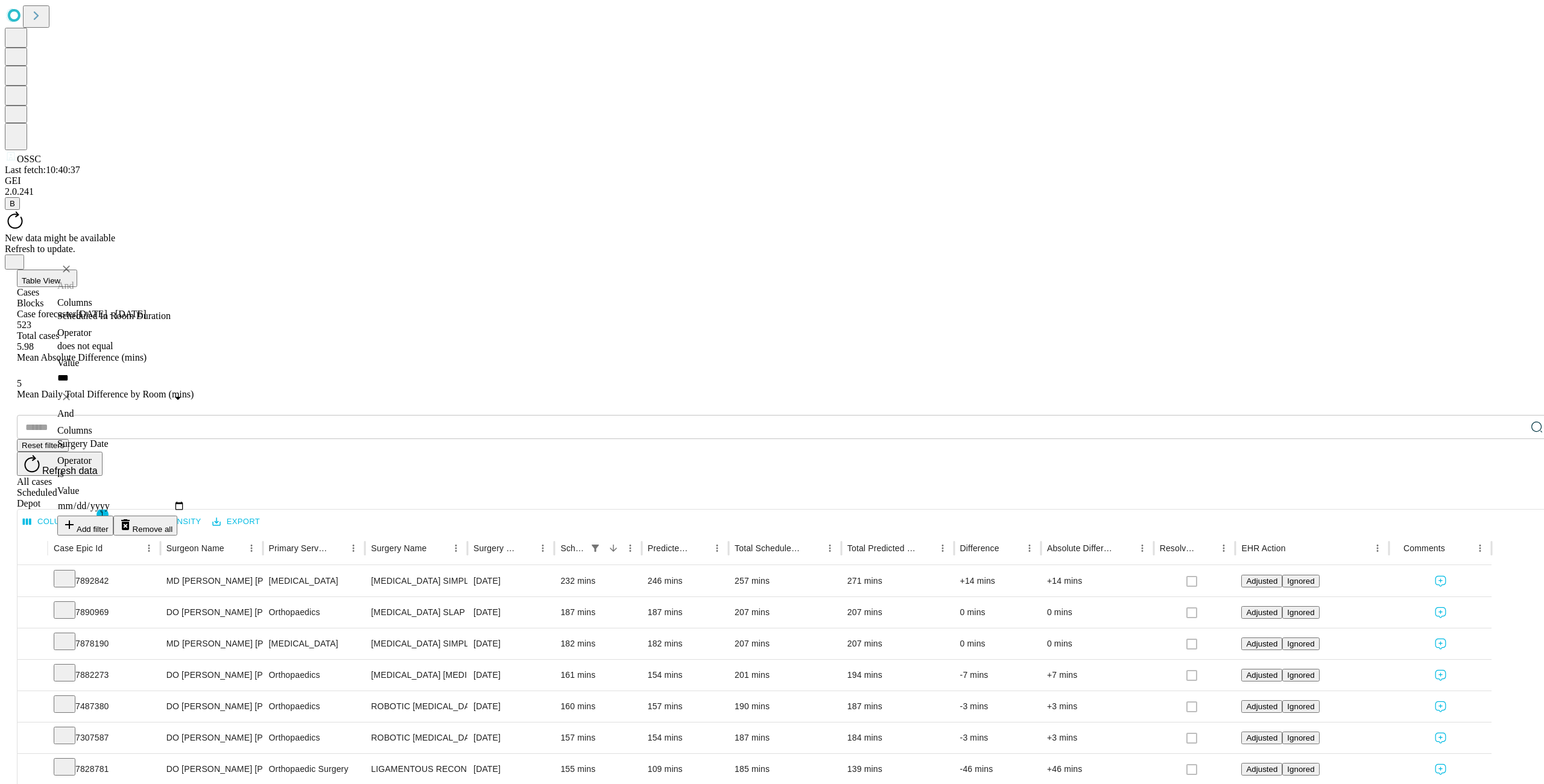
click at [185, 496] on input "Value" at bounding box center [121, 505] width 128 height 20
type input "**********"
click at [412, 415] on div "​ Reset filters Refresh data All cases Scheduled Depot" at bounding box center [783, 461] width 1534 height 94
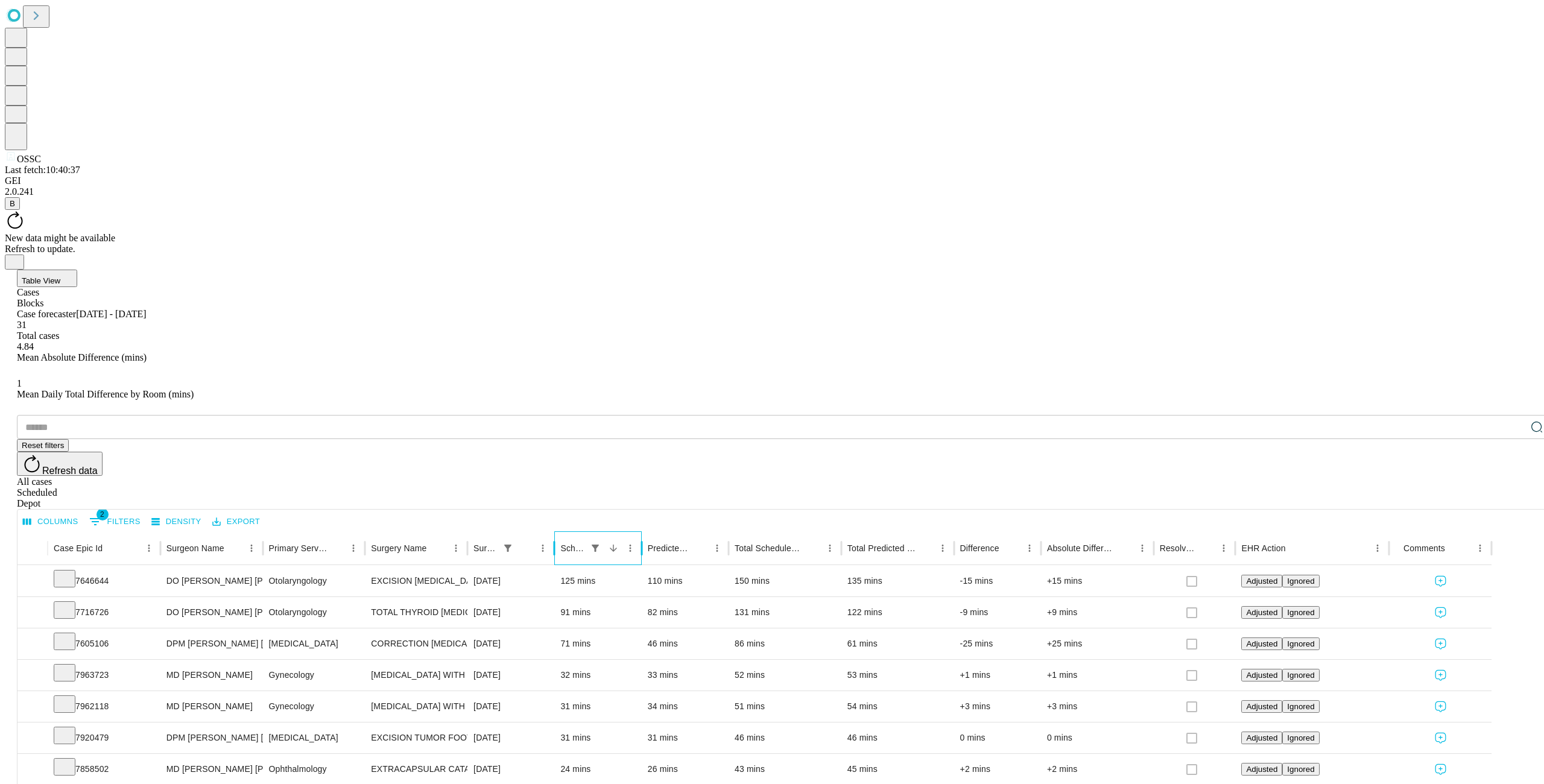
scroll to position [0, 0]
click at [1035, 543] on icon "Menu" at bounding box center [1029, 548] width 11 height 11
click at [985, 384] on li "Filter" at bounding box center [1025, 396] width 80 height 25
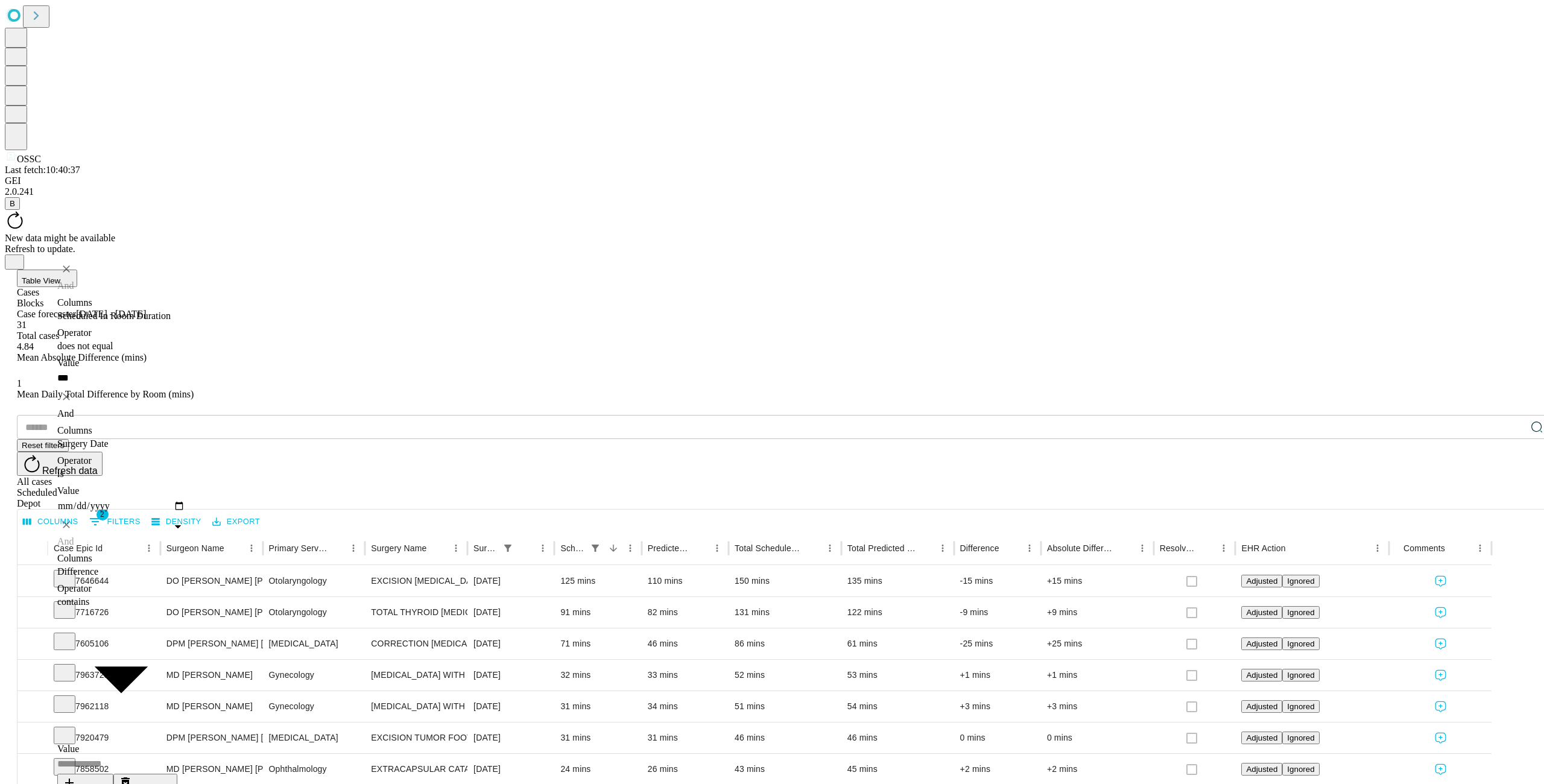
drag, startPoint x: 257, startPoint y: 450, endPoint x: 318, endPoint y: 401, distance: 78.2
type input "**********"
click at [185, 624] on input "Value" at bounding box center [121, 633] width 128 height 20
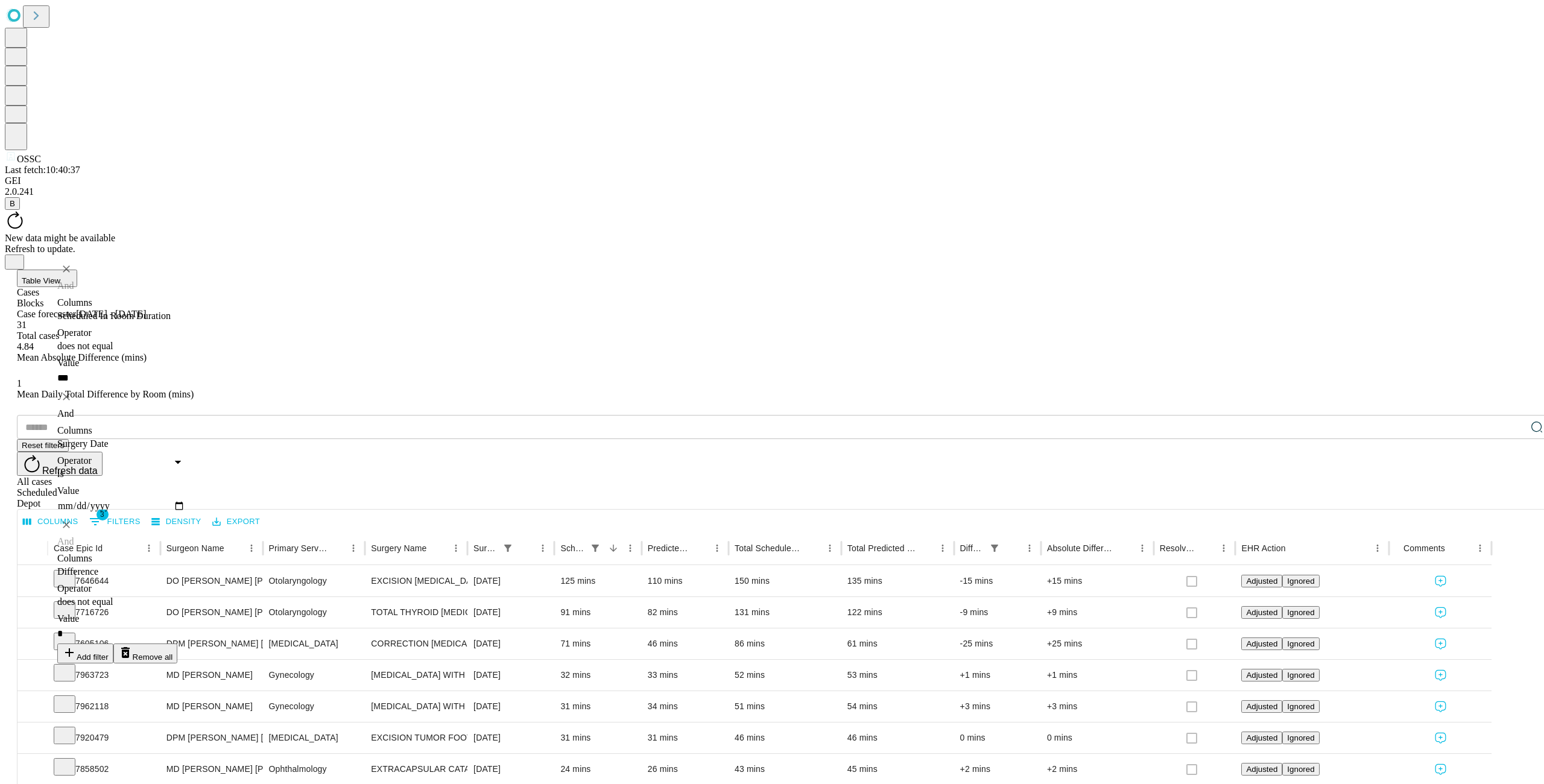
type input "*"
click at [412, 415] on div "​ Reset filters Refresh data All cases Scheduled Depot" at bounding box center [783, 461] width 1534 height 94
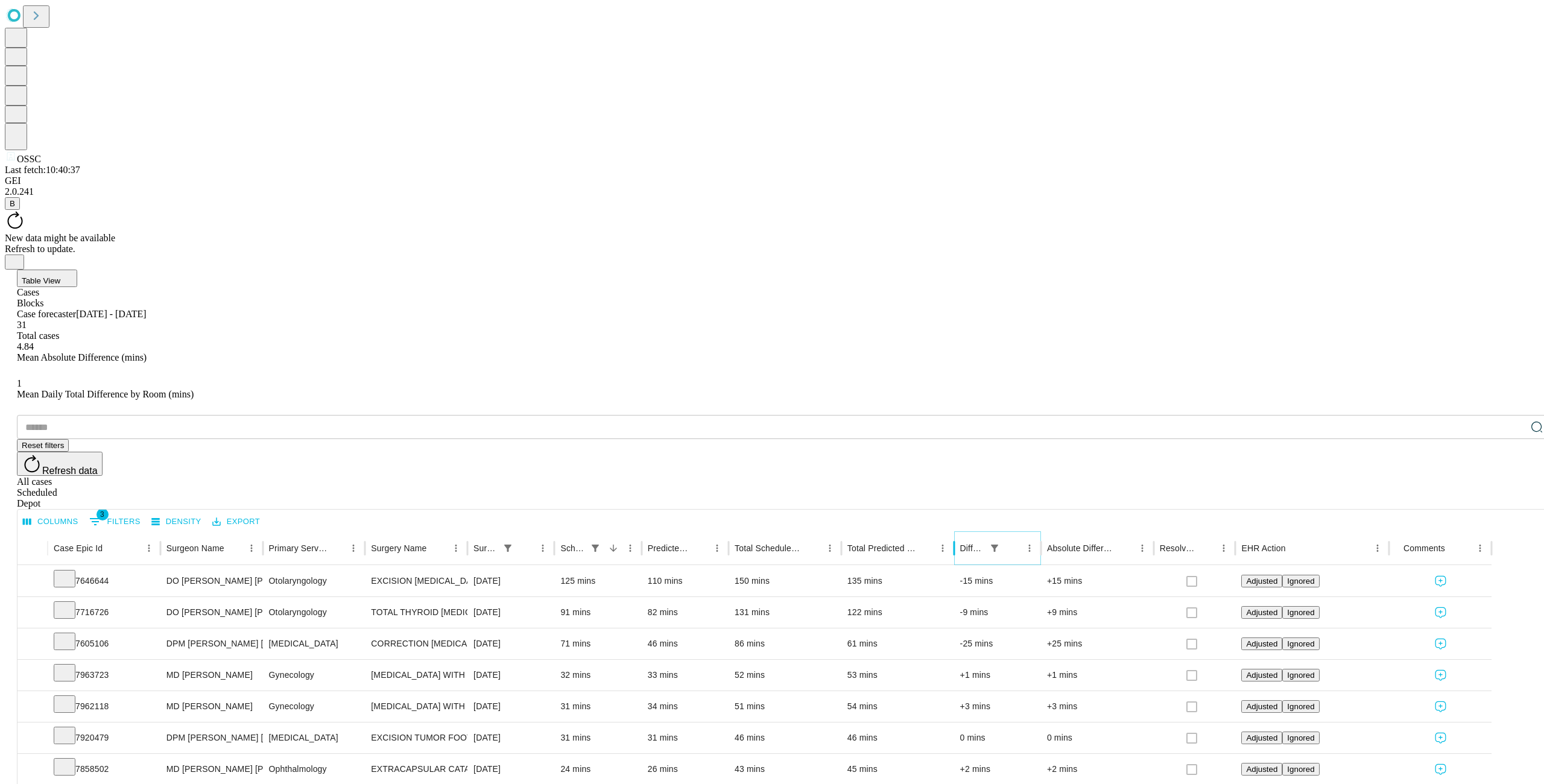
click at [1035, 543] on icon "Menu" at bounding box center [1029, 548] width 11 height 11
drag, startPoint x: 975, startPoint y: 377, endPoint x: 726, endPoint y: 378, distance: 249.0
click at [985, 399] on span "Filter" at bounding box center [995, 404] width 21 height 10
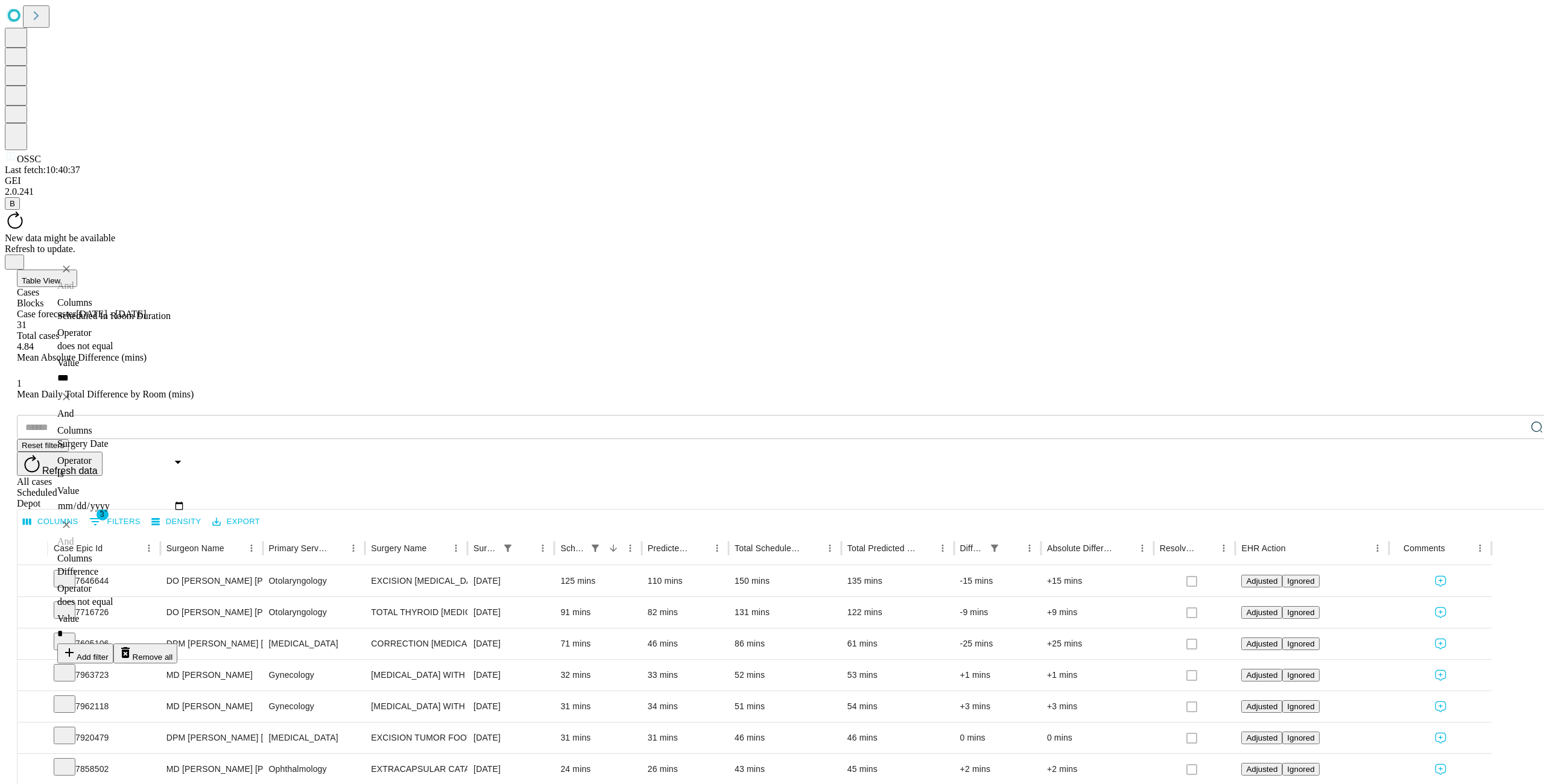
click at [287, 361] on body "OSSC Last fetch: 10:40:37 GEI 2.0.241 B New data might be available Refresh to …" at bounding box center [772, 788] width 1534 height 1565
type input "**********"
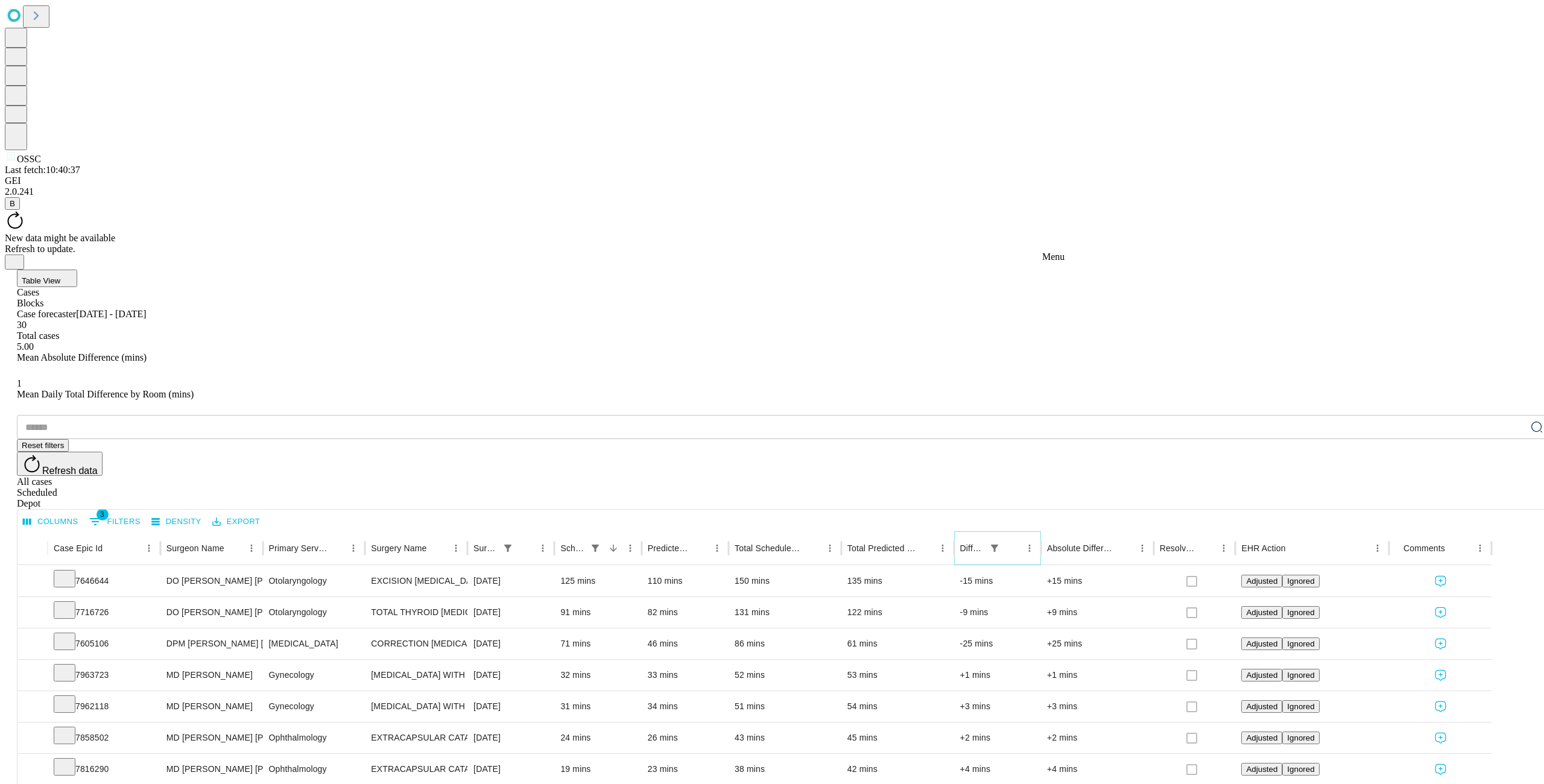
click at [1030, 545] on icon "Menu" at bounding box center [1029, 548] width 1 height 7
drag, startPoint x: 988, startPoint y: 373, endPoint x: 981, endPoint y: 372, distance: 7.1
click at [987, 399] on span "Filter" at bounding box center [995, 404] width 21 height 10
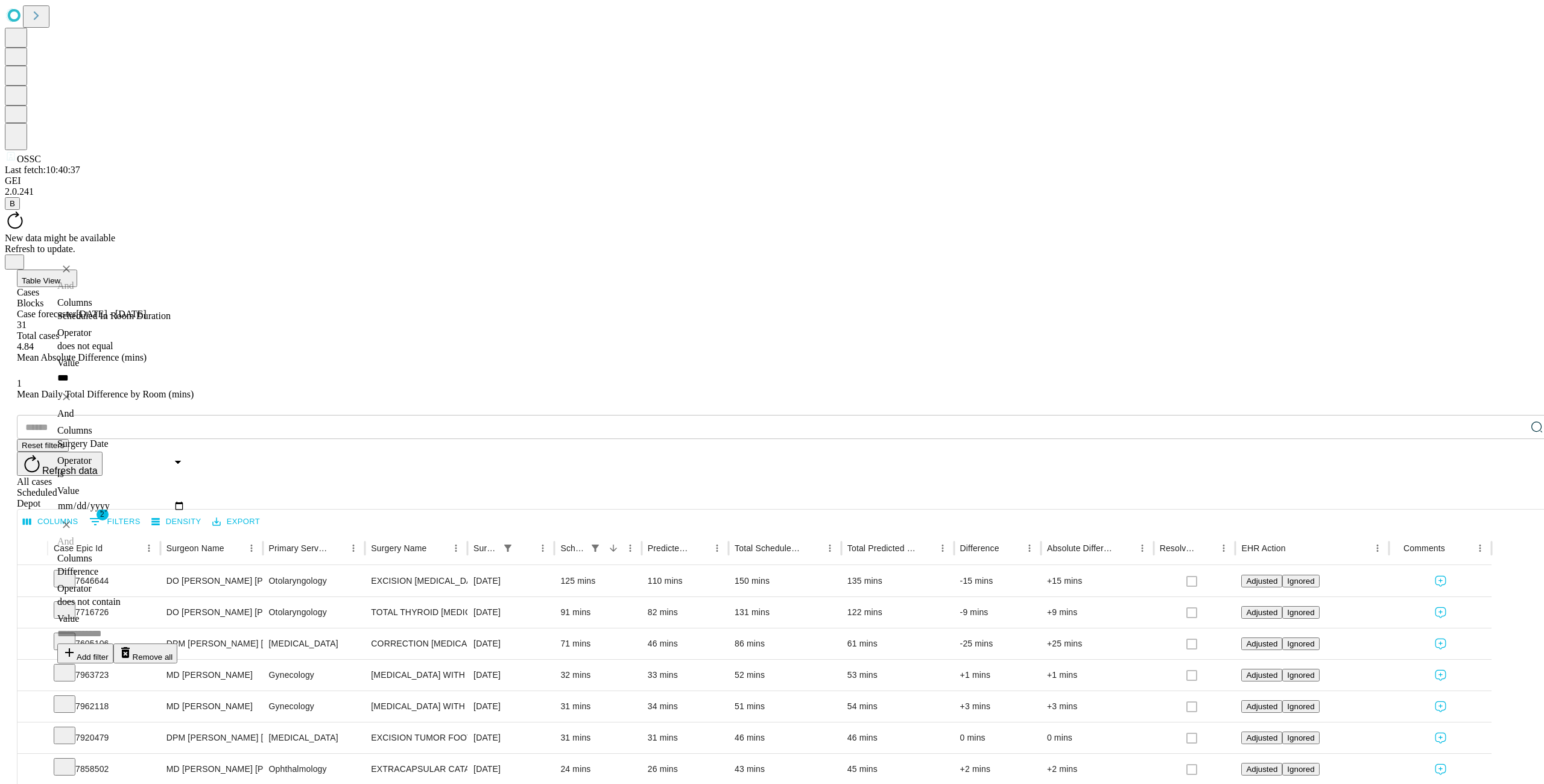
click at [292, 359] on body "OSSC Last fetch: 10:40:37 GEI 2.0.241 B New data might be available Refresh to …" at bounding box center [772, 788] width 1534 height 1565
click at [70, 521] on icon "Delete" at bounding box center [66, 524] width 7 height 7
click at [475, 415] on div "​ Reset filters Refresh data All cases Scheduled Depot" at bounding box center [783, 461] width 1534 height 94
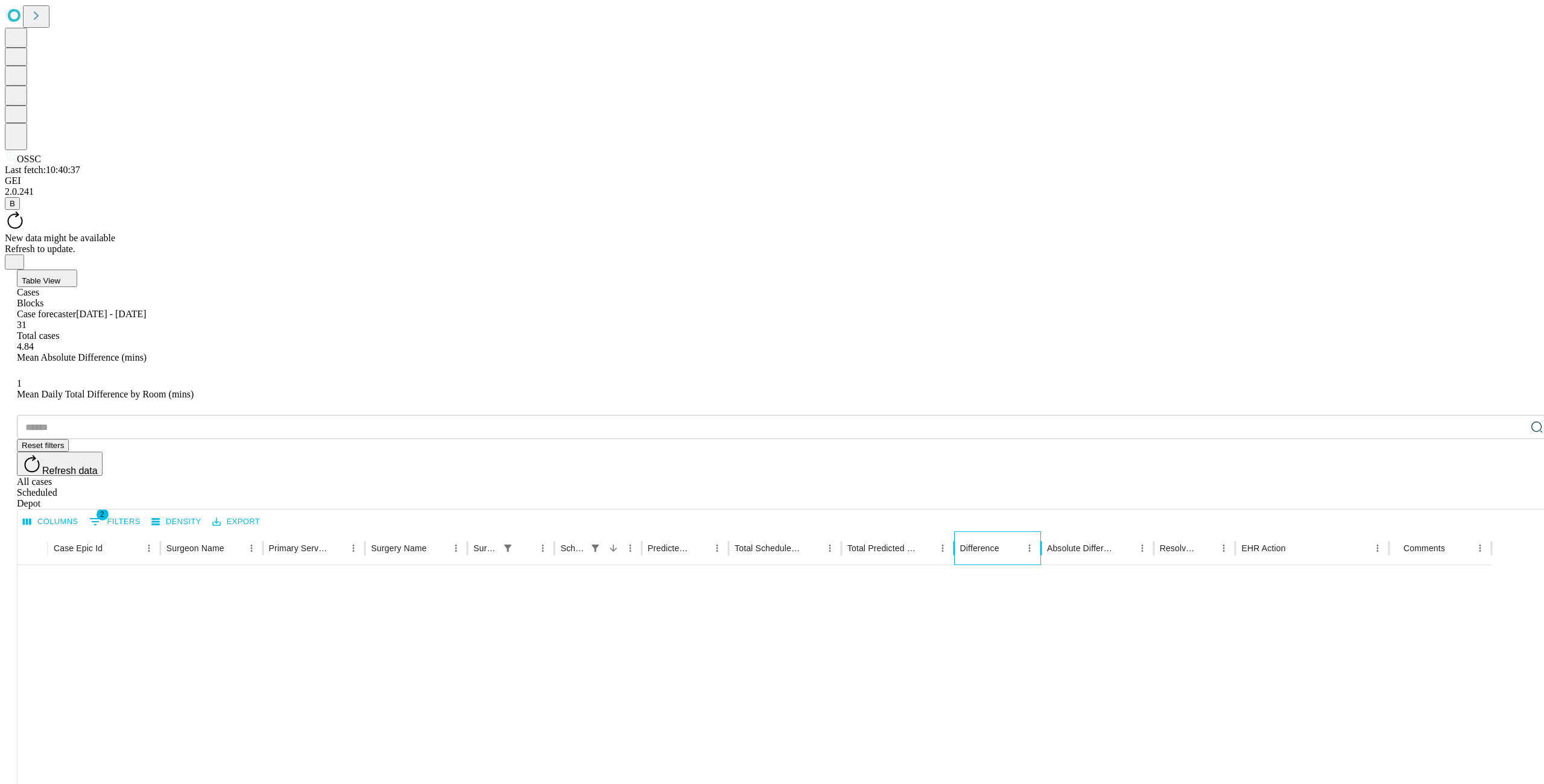
scroll to position [457, 0]
click at [1035, 543] on icon "Menu" at bounding box center [1029, 548] width 11 height 11
click at [985, 399] on span "Filter" at bounding box center [995, 404] width 21 height 10
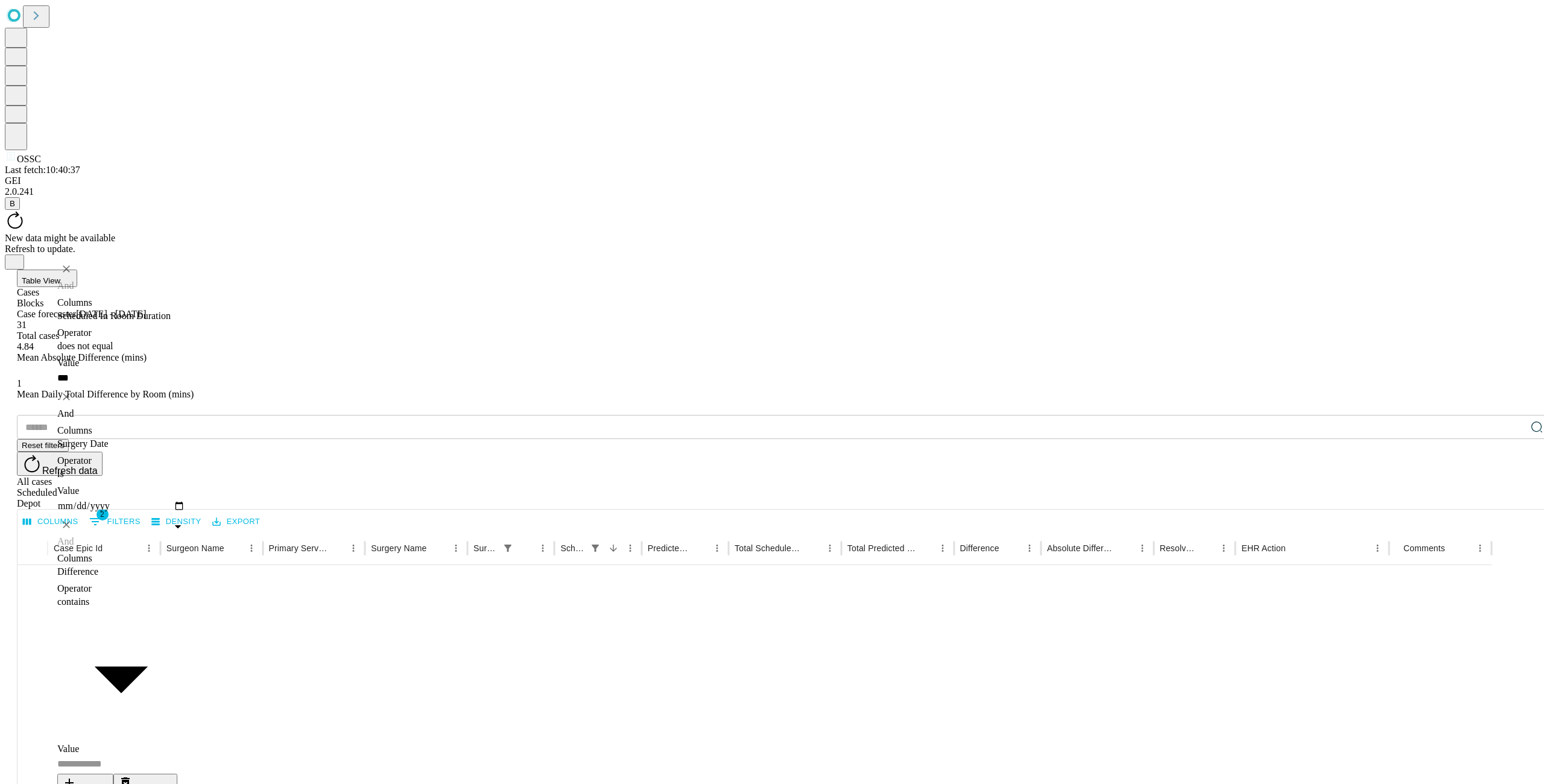
type input "**********"
click at [185, 624] on input "Value" at bounding box center [121, 633] width 128 height 20
type input "*"
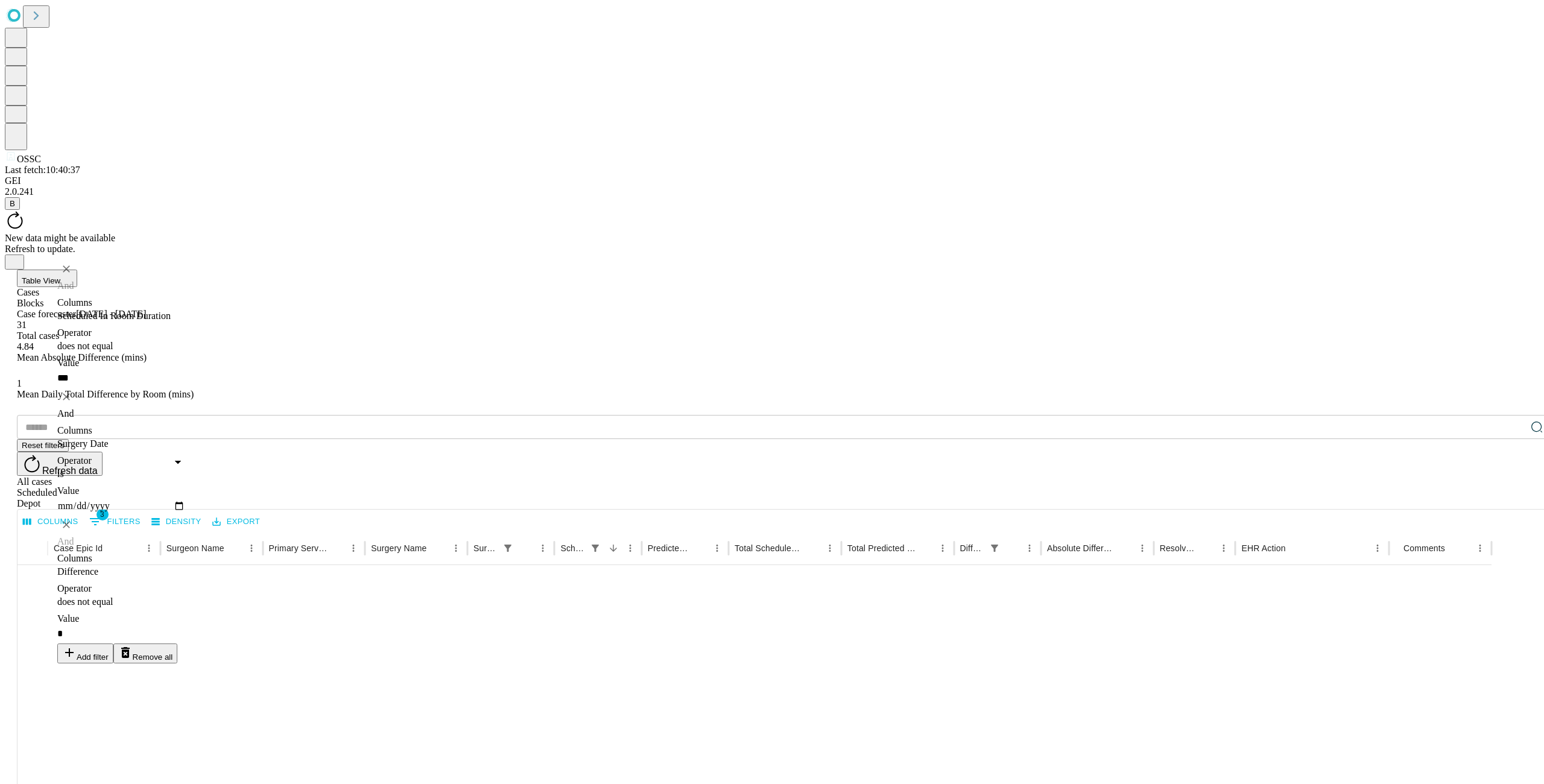
click at [412, 415] on div "​ Reset filters Refresh data All cases Scheduled Depot" at bounding box center [783, 461] width 1534 height 94
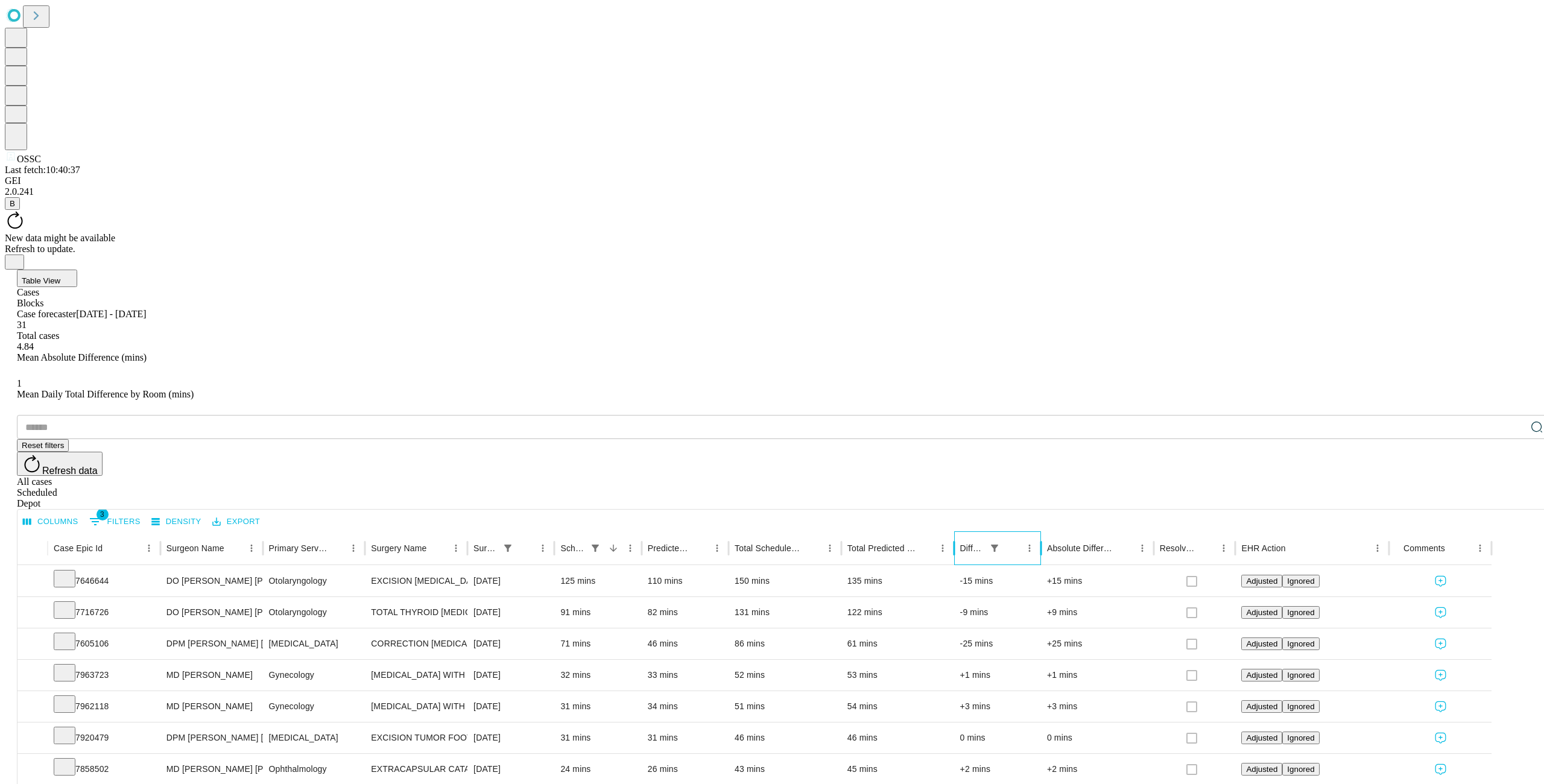
scroll to position [0, 0]
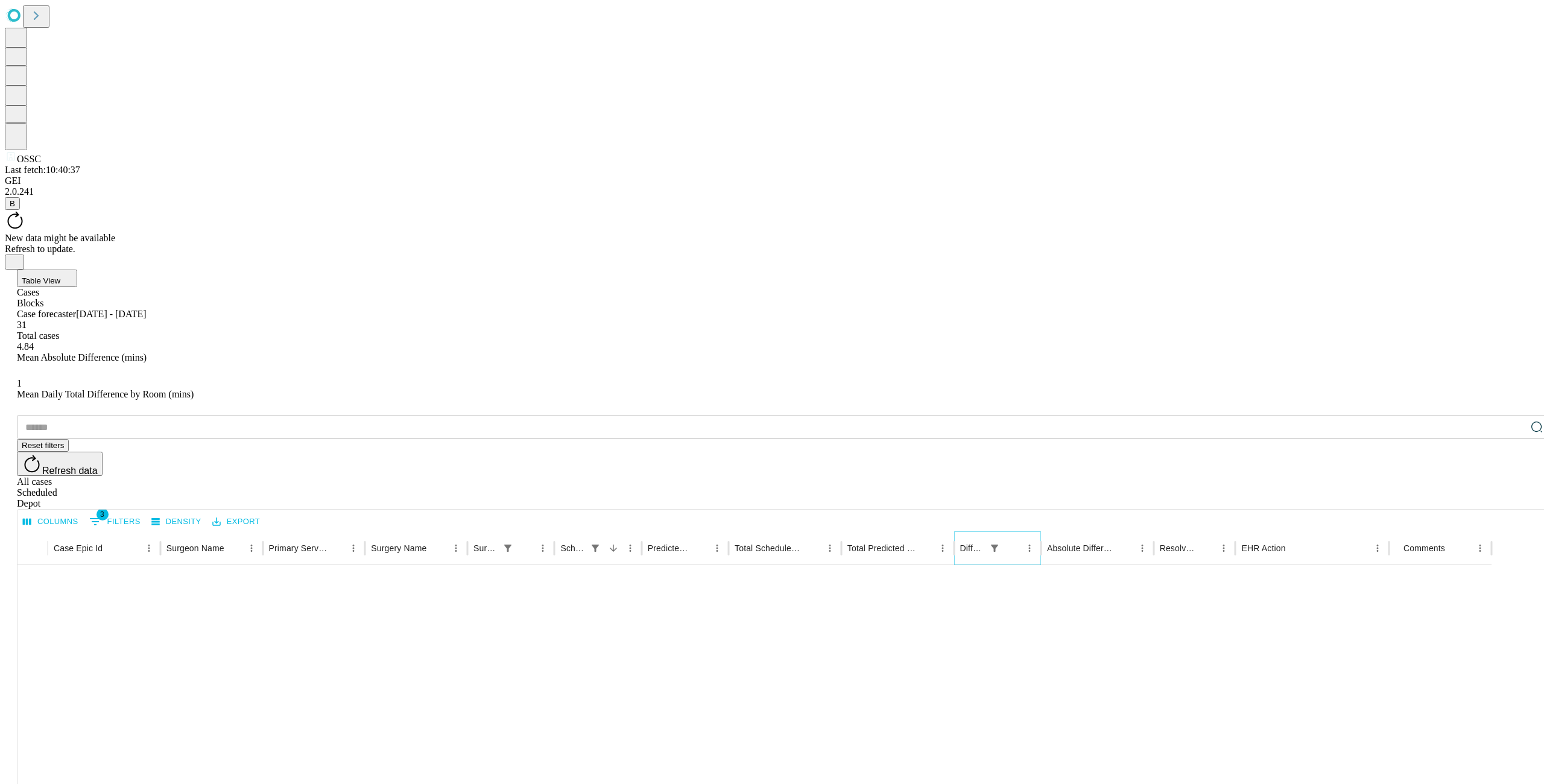
click at [1030, 545] on icon "Menu" at bounding box center [1029, 548] width 1 height 7
click at [985, 399] on span "Filter" at bounding box center [995, 404] width 21 height 10
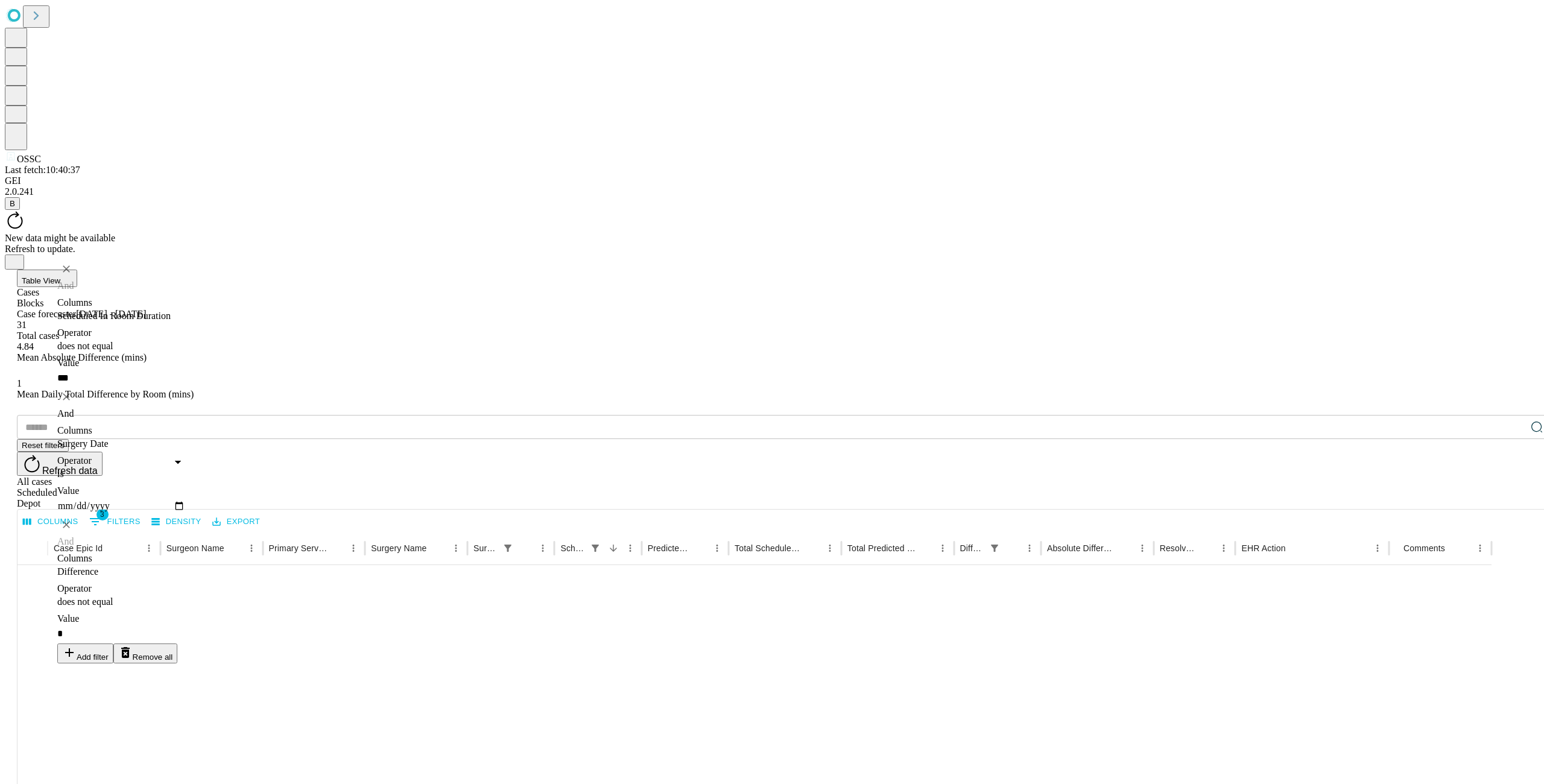
click at [293, 361] on body "OSSC Last fetch: 10:40:37 GEI 2.0.241 B New data might be available Refresh to …" at bounding box center [772, 788] width 1534 height 1565
drag, startPoint x: 263, startPoint y: 410, endPoint x: 312, endPoint y: 369, distance: 63.9
type input "**********"
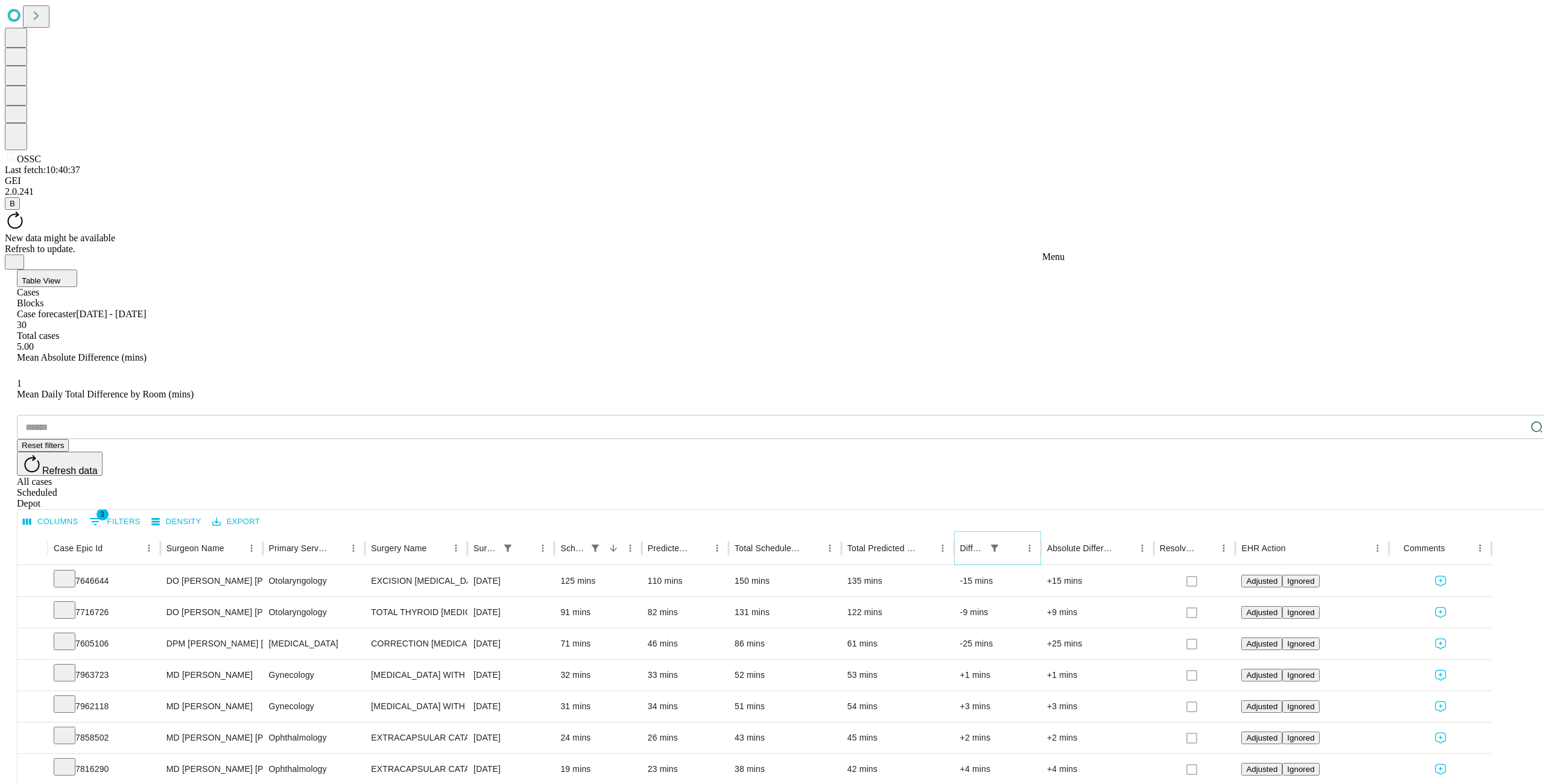
click at [1035, 543] on icon "Menu" at bounding box center [1029, 548] width 11 height 11
click at [991, 399] on span "Filter" at bounding box center [995, 404] width 21 height 10
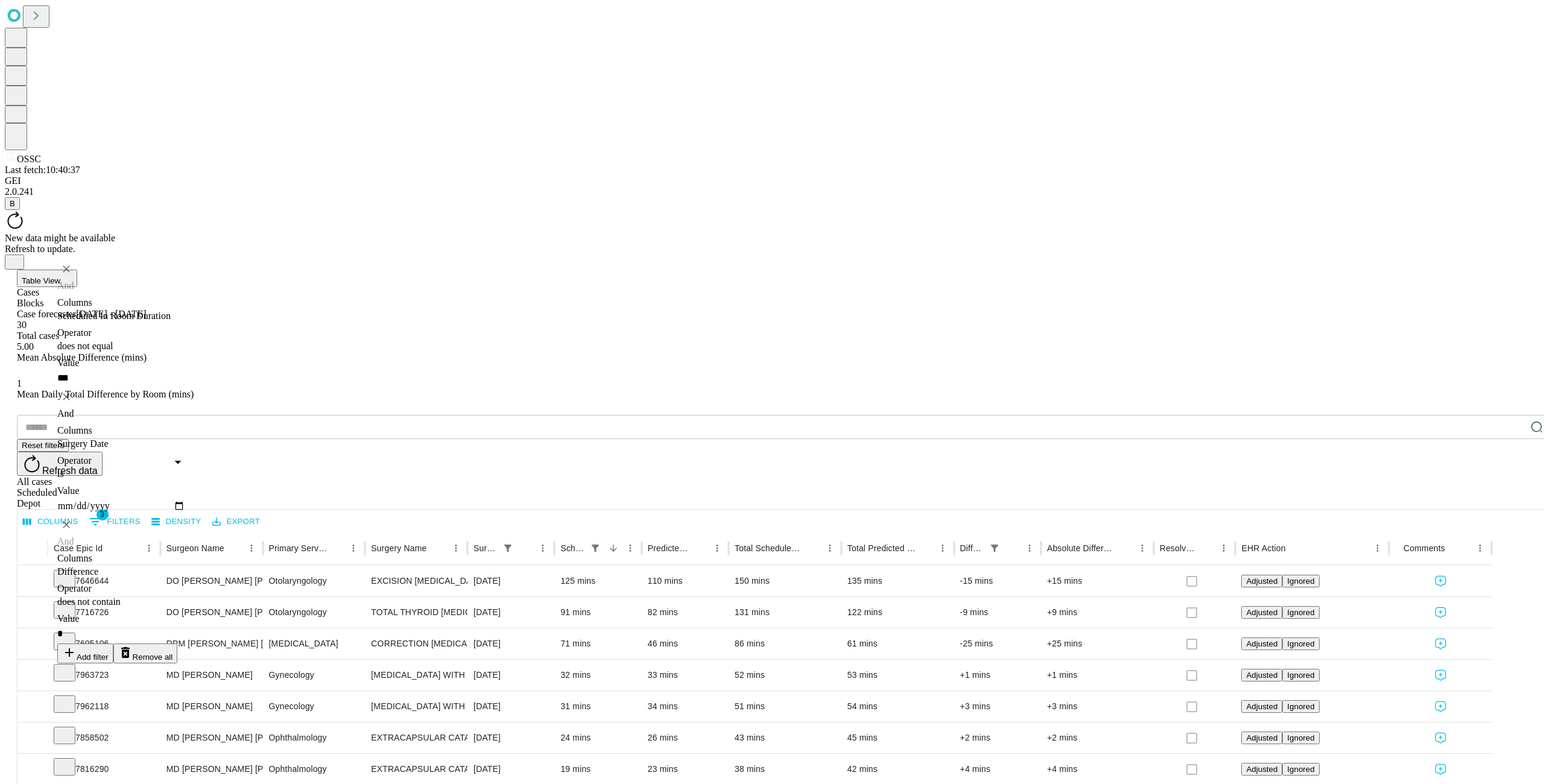
click at [376, 415] on div "​ Reset filters Refresh data All cases Scheduled Depot" at bounding box center [783, 461] width 1534 height 94
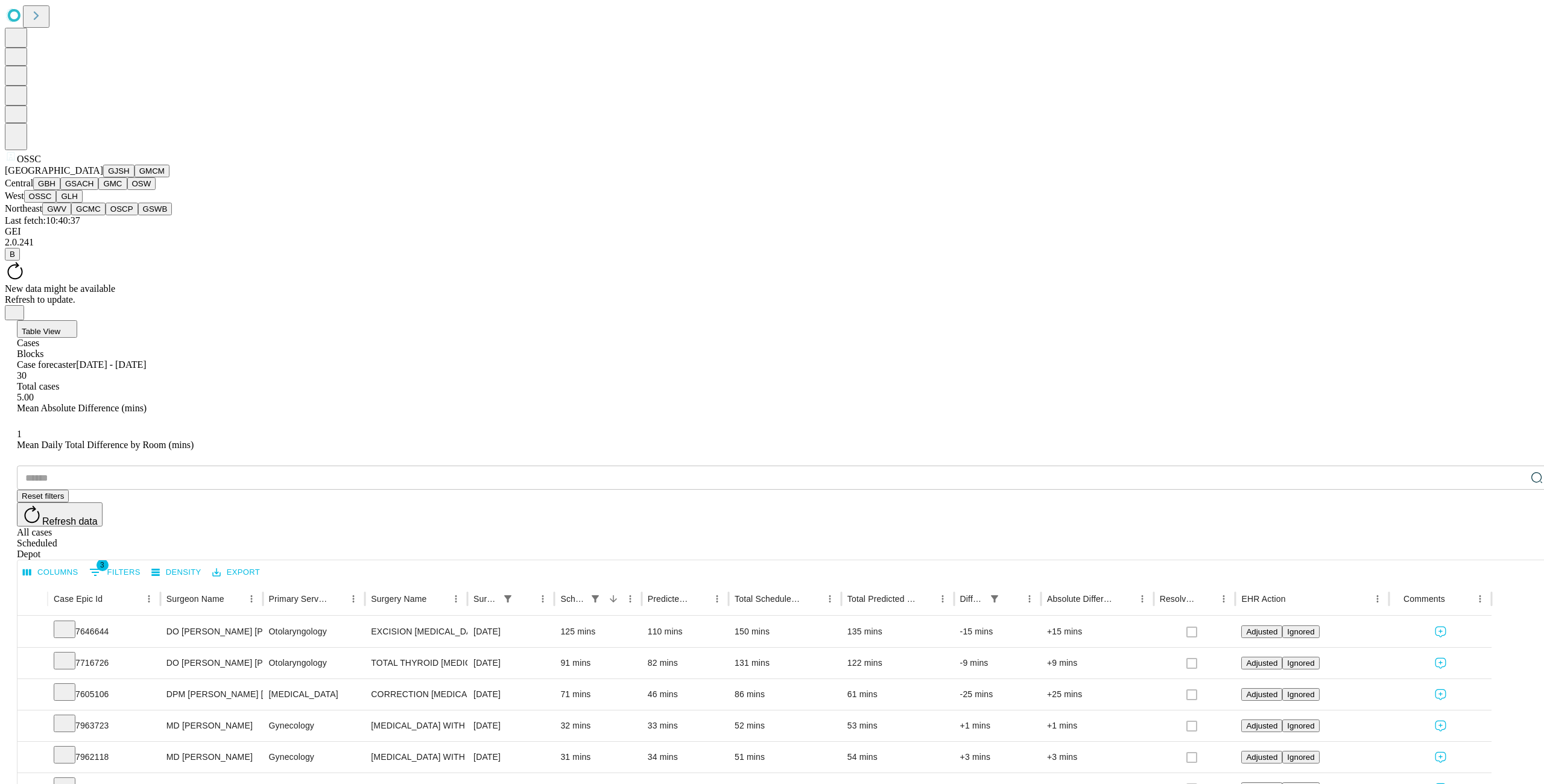
click at [98, 190] on button "GMC" at bounding box center [112, 183] width 28 height 12
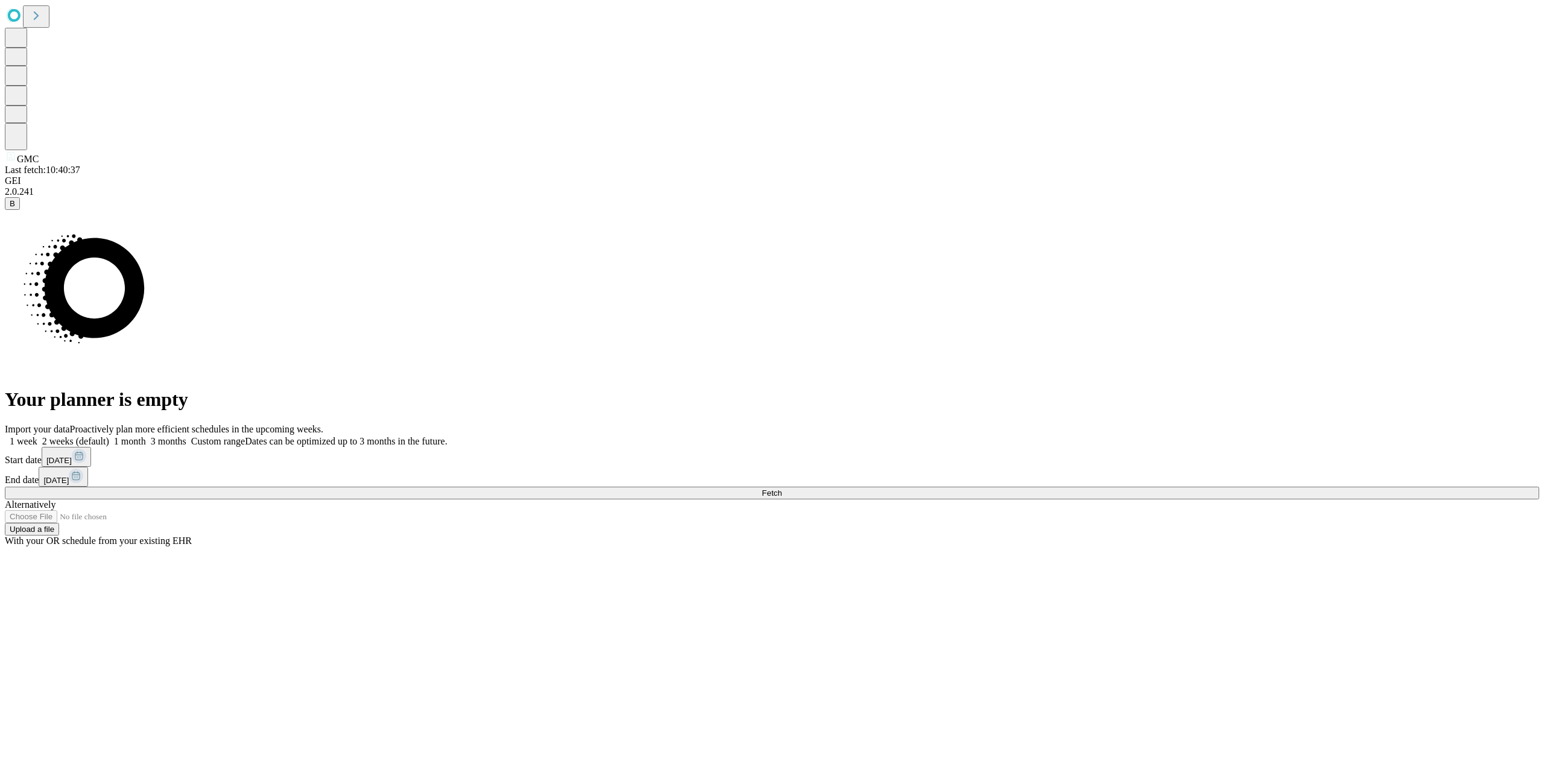
click at [186, 436] on label "3 months" at bounding box center [167, 441] width 41 height 10
click at [782, 497] on span "Fetch" at bounding box center [771, 493] width 20 height 9
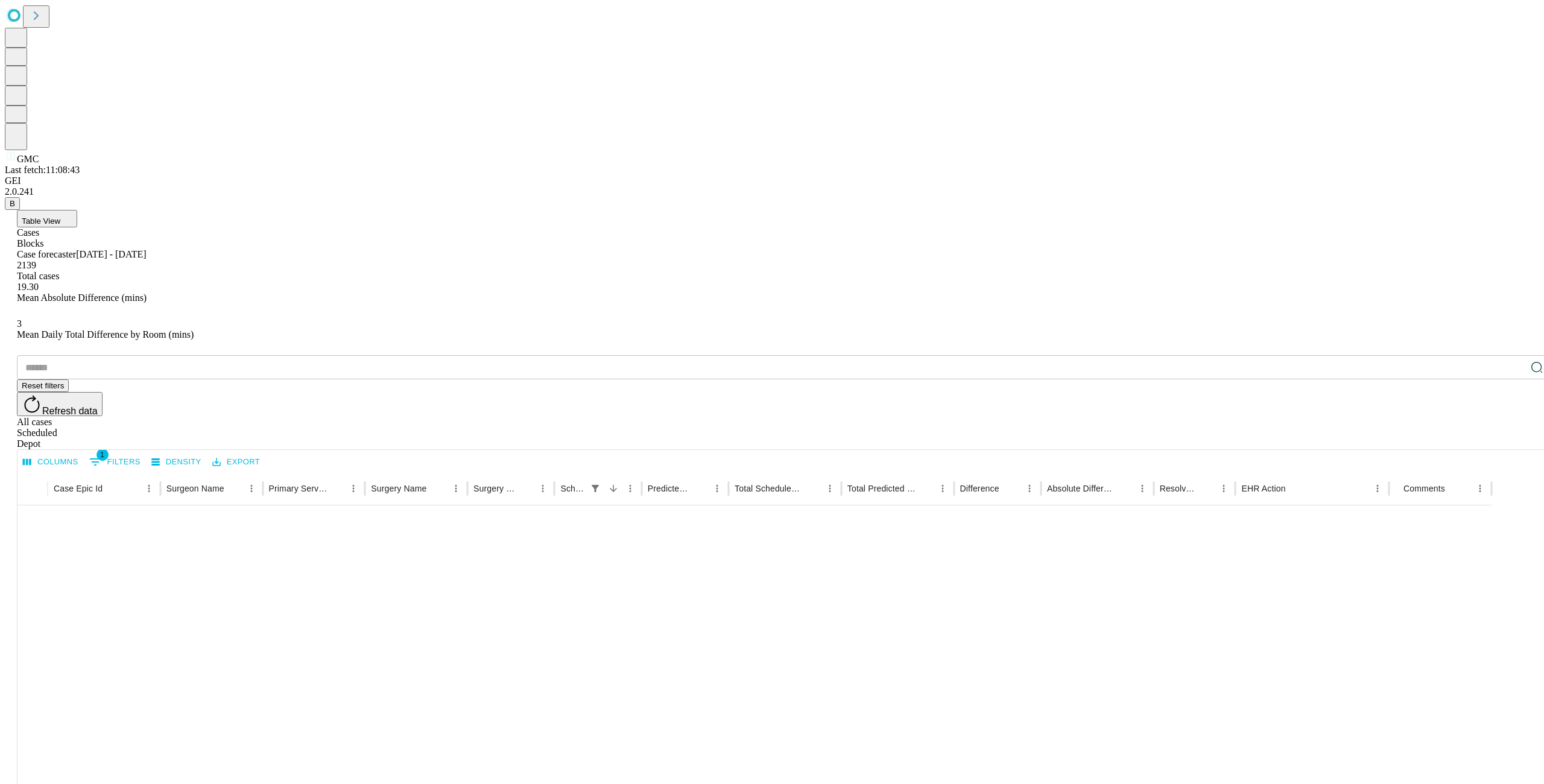
scroll to position [337, 0]
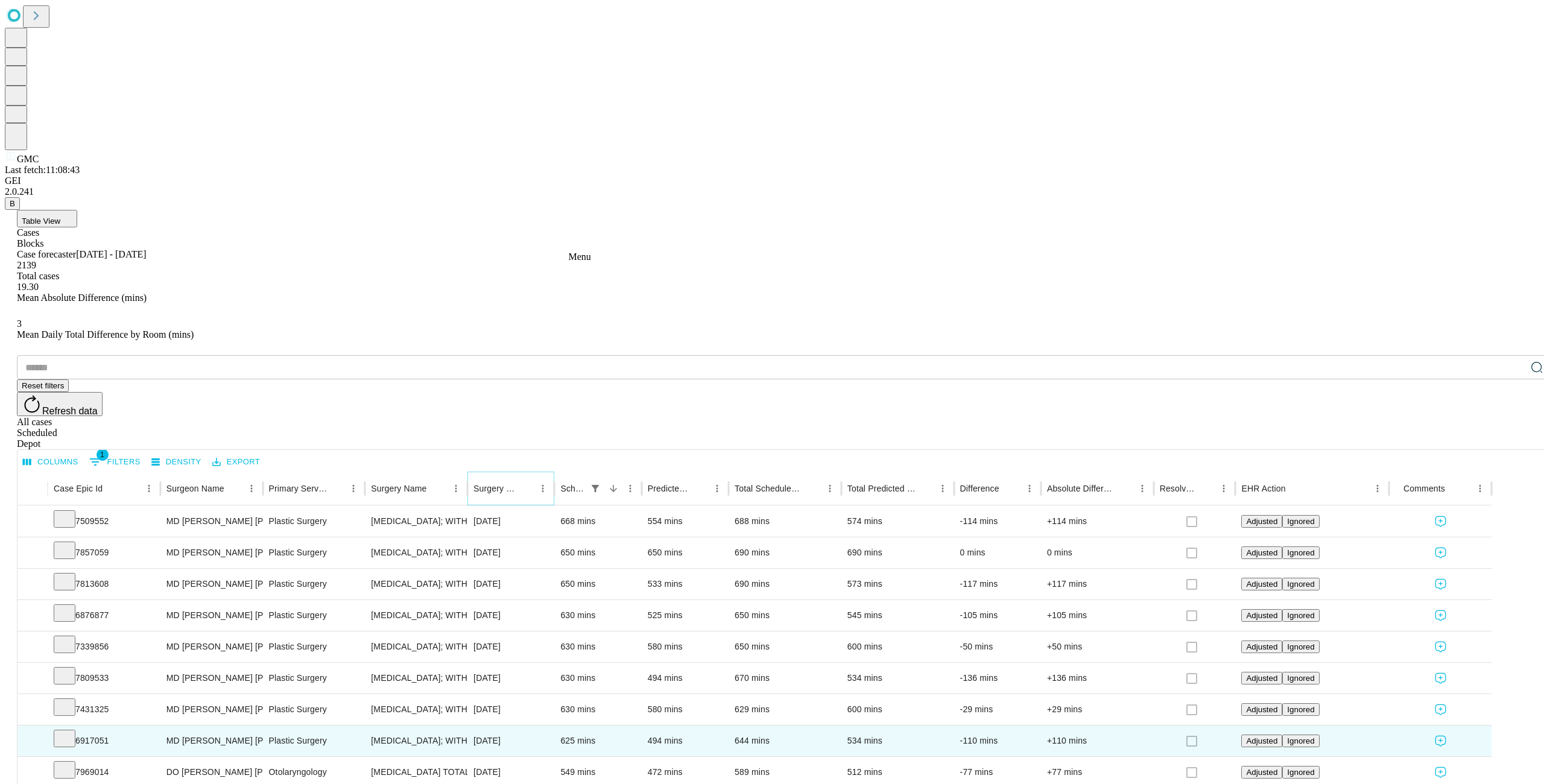
click at [548, 483] on icon "Menu" at bounding box center [543, 488] width 11 height 11
drag, startPoint x: 503, startPoint y: 369, endPoint x: 475, endPoint y: 373, distance: 28.3
click at [503, 399] on span "Filter" at bounding box center [511, 404] width 21 height 10
click at [477, 373] on div "Sort by ASC Sort by DESC Pin to left Pin to right Filter Aggregation ​ Aggregat…" at bounding box center [534, 454] width 114 height 404
click at [548, 483] on icon "Menu" at bounding box center [543, 488] width 11 height 11
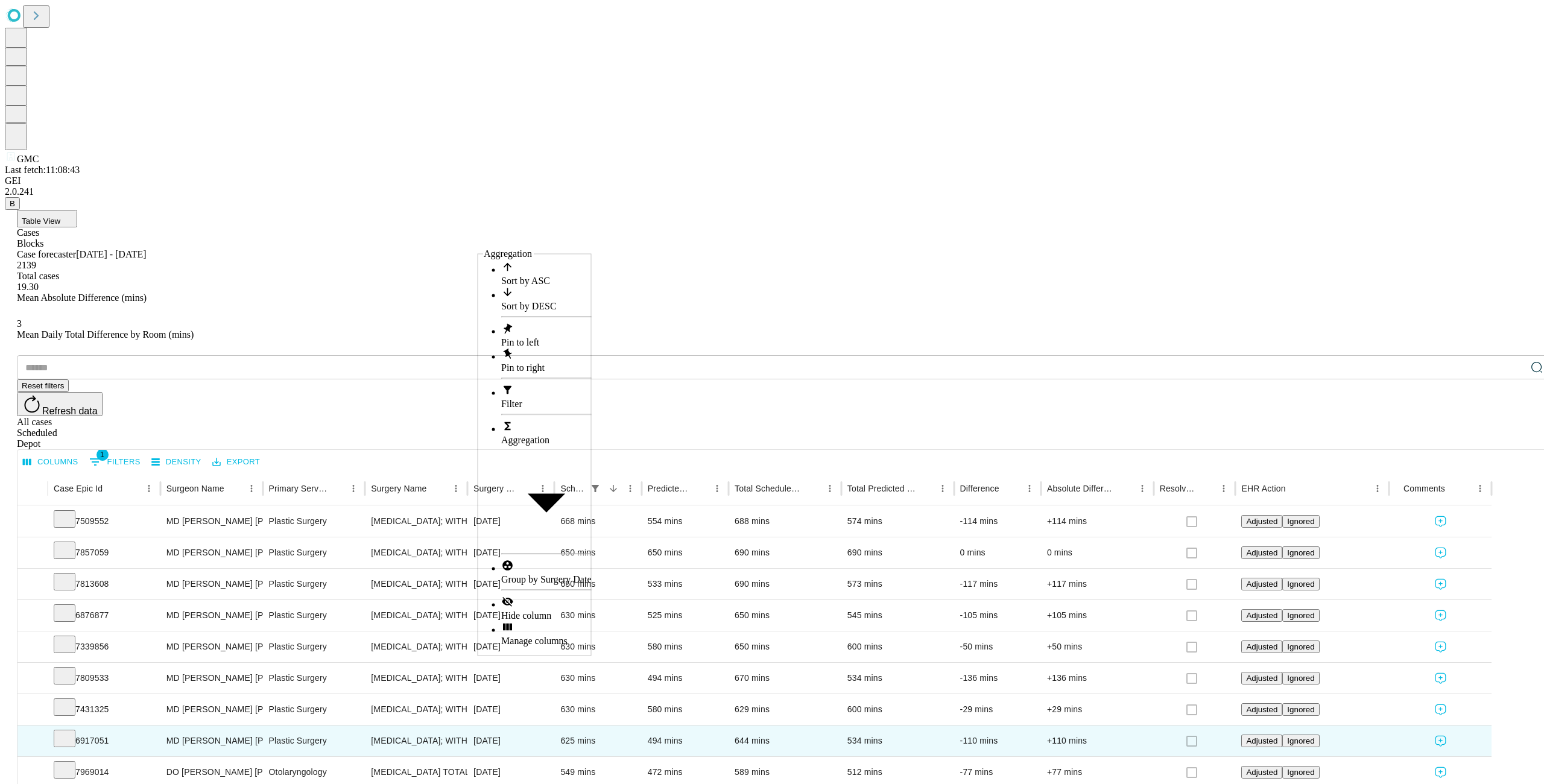
drag, startPoint x: 487, startPoint y: 371, endPoint x: 475, endPoint y: 372, distance: 12.0
click at [501, 399] on span "Filter" at bounding box center [511, 404] width 21 height 10
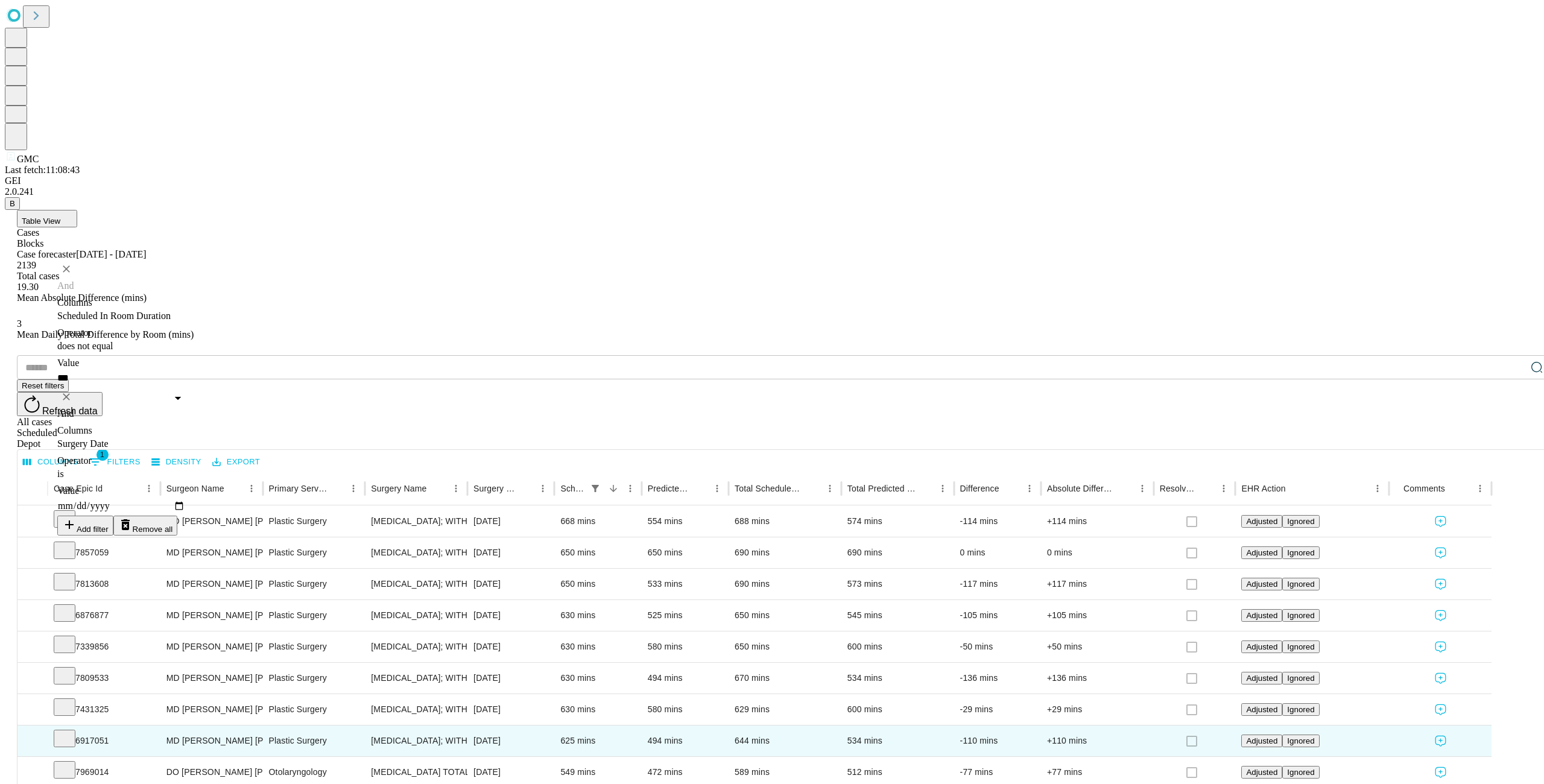
click at [185, 496] on input "Value" at bounding box center [121, 505] width 128 height 20
type input "**********"
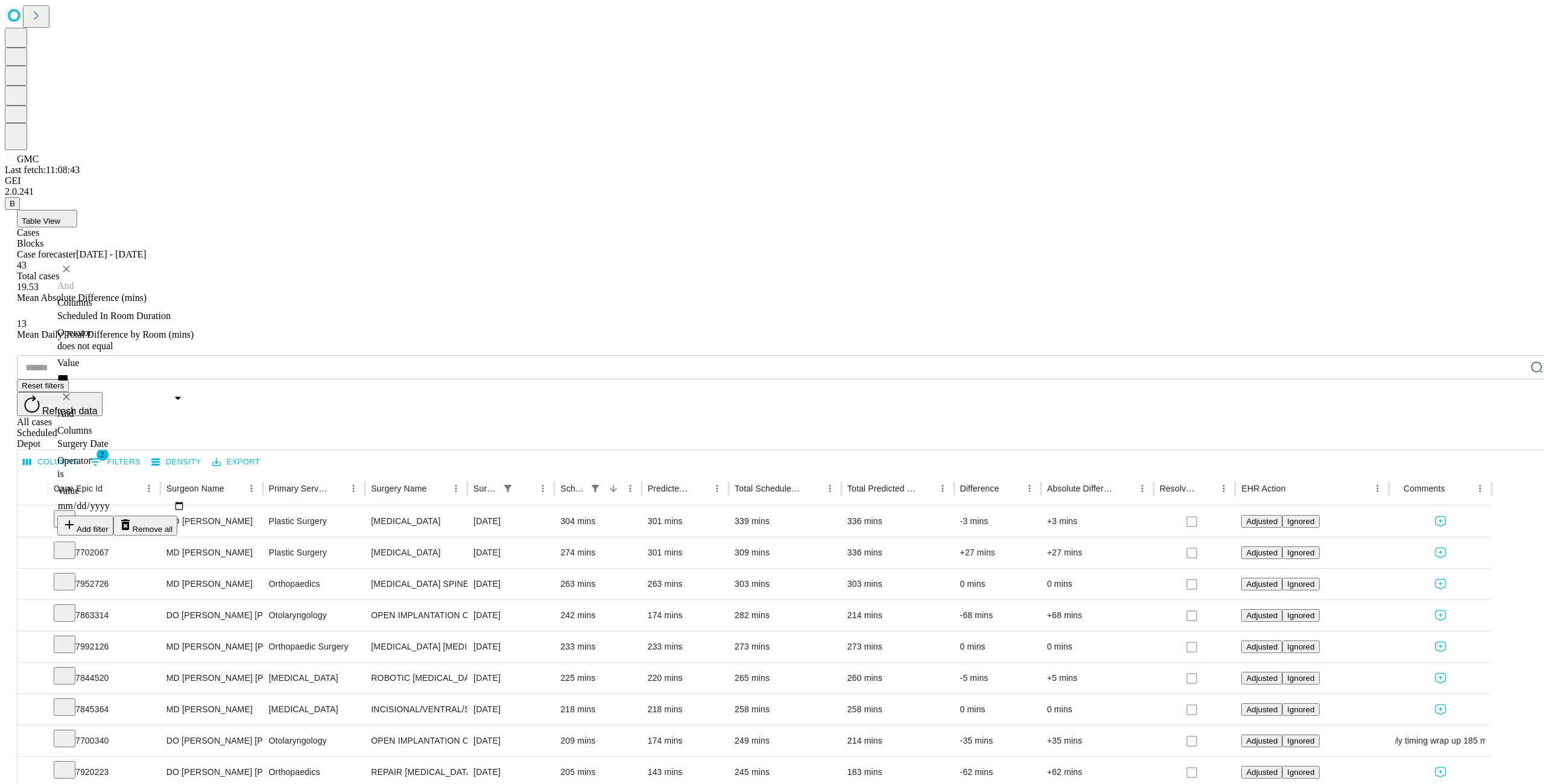
click at [101, 516] on button "Add filter" at bounding box center [85, 525] width 56 height 20
drag, startPoint x: 124, startPoint y: 623, endPoint x: 272, endPoint y: 457, distance: 222.4
type input "**********"
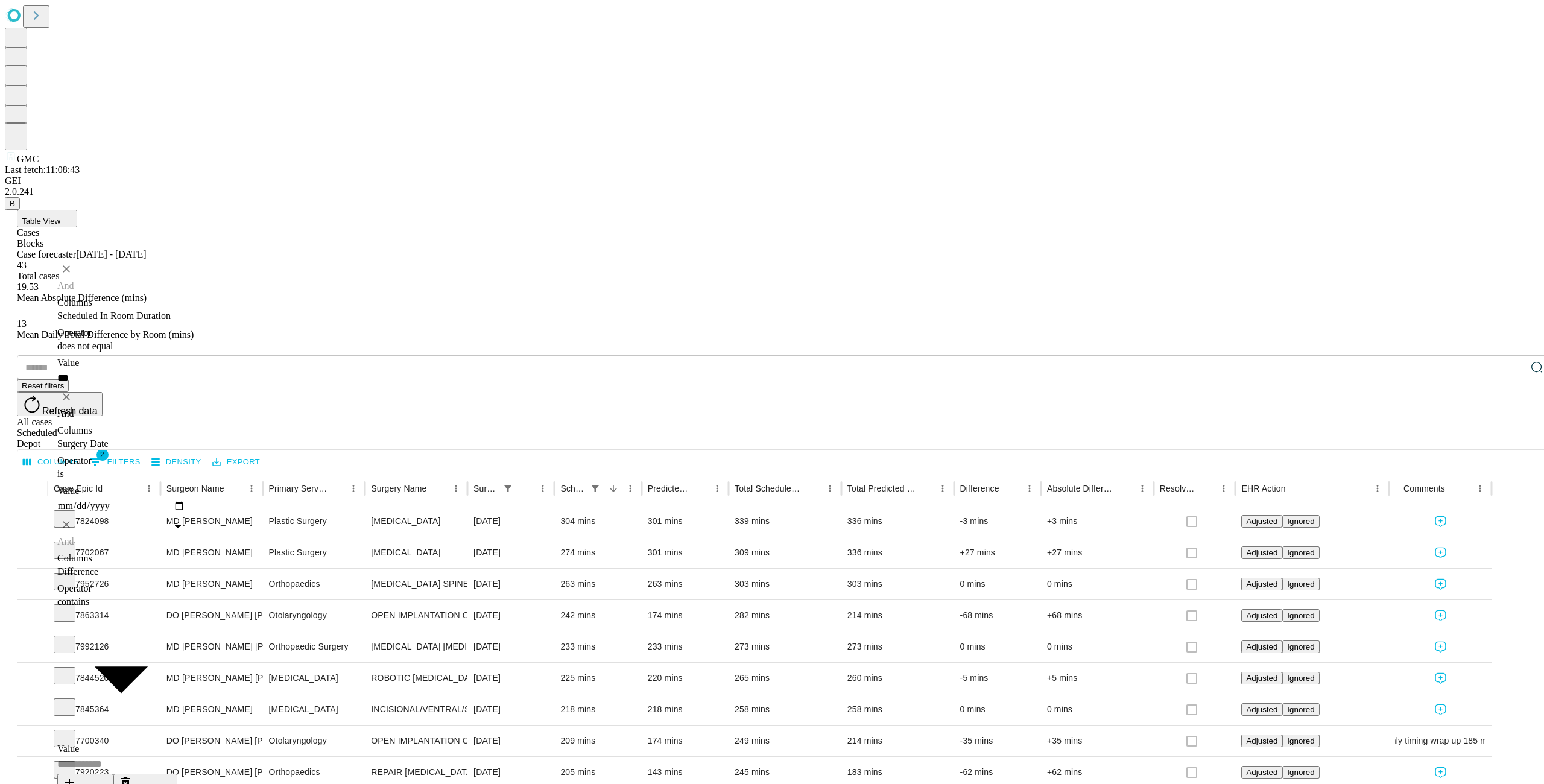
drag, startPoint x: 256, startPoint y: 408, endPoint x: 332, endPoint y: 360, distance: 89.9
type input "**********"
click at [185, 624] on input "Value" at bounding box center [121, 633] width 128 height 20
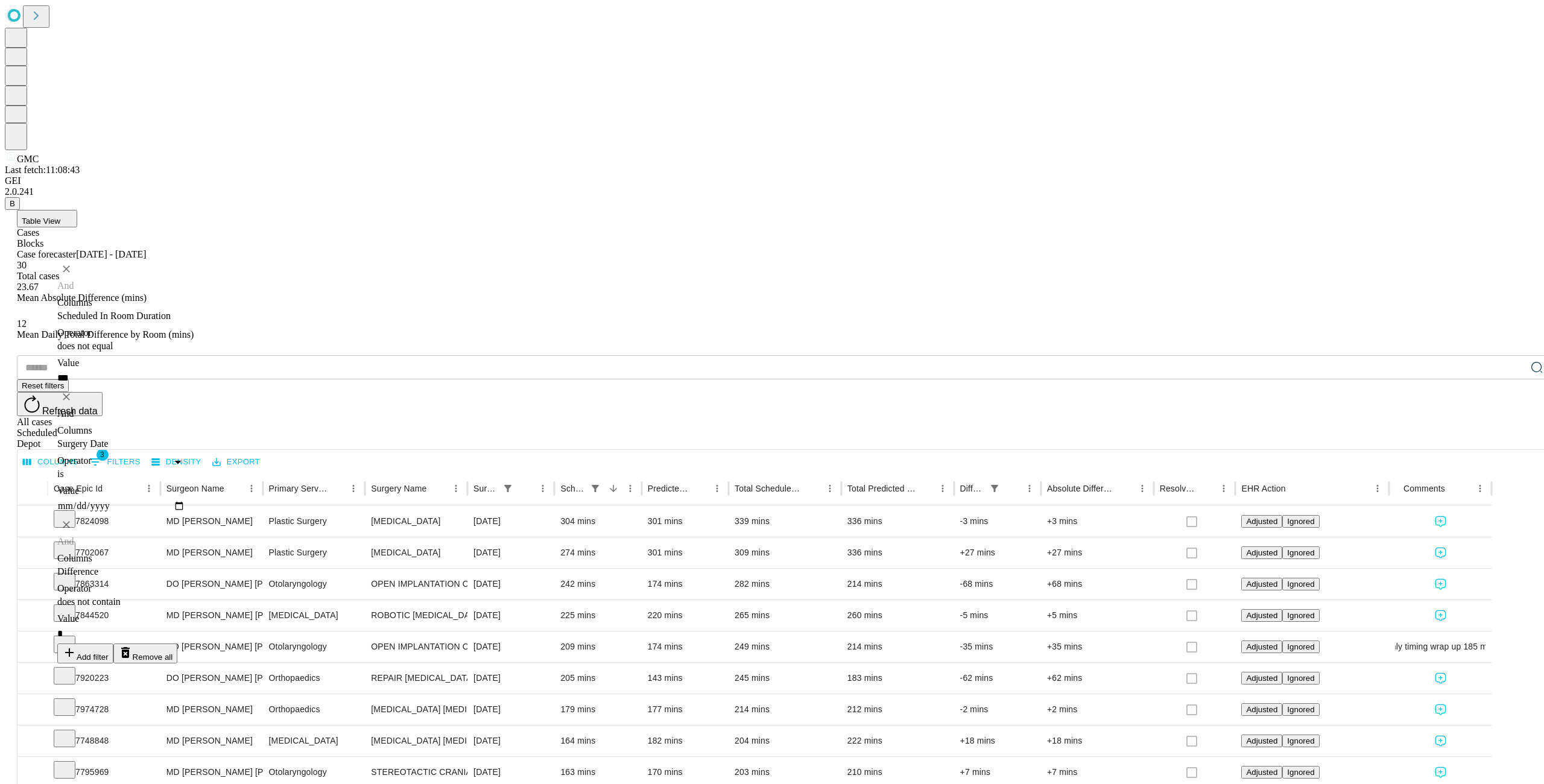
type input "*"
click at [560, 355] on div "​ Reset filters Refresh data All cases Scheduled Depot" at bounding box center [783, 401] width 1534 height 94
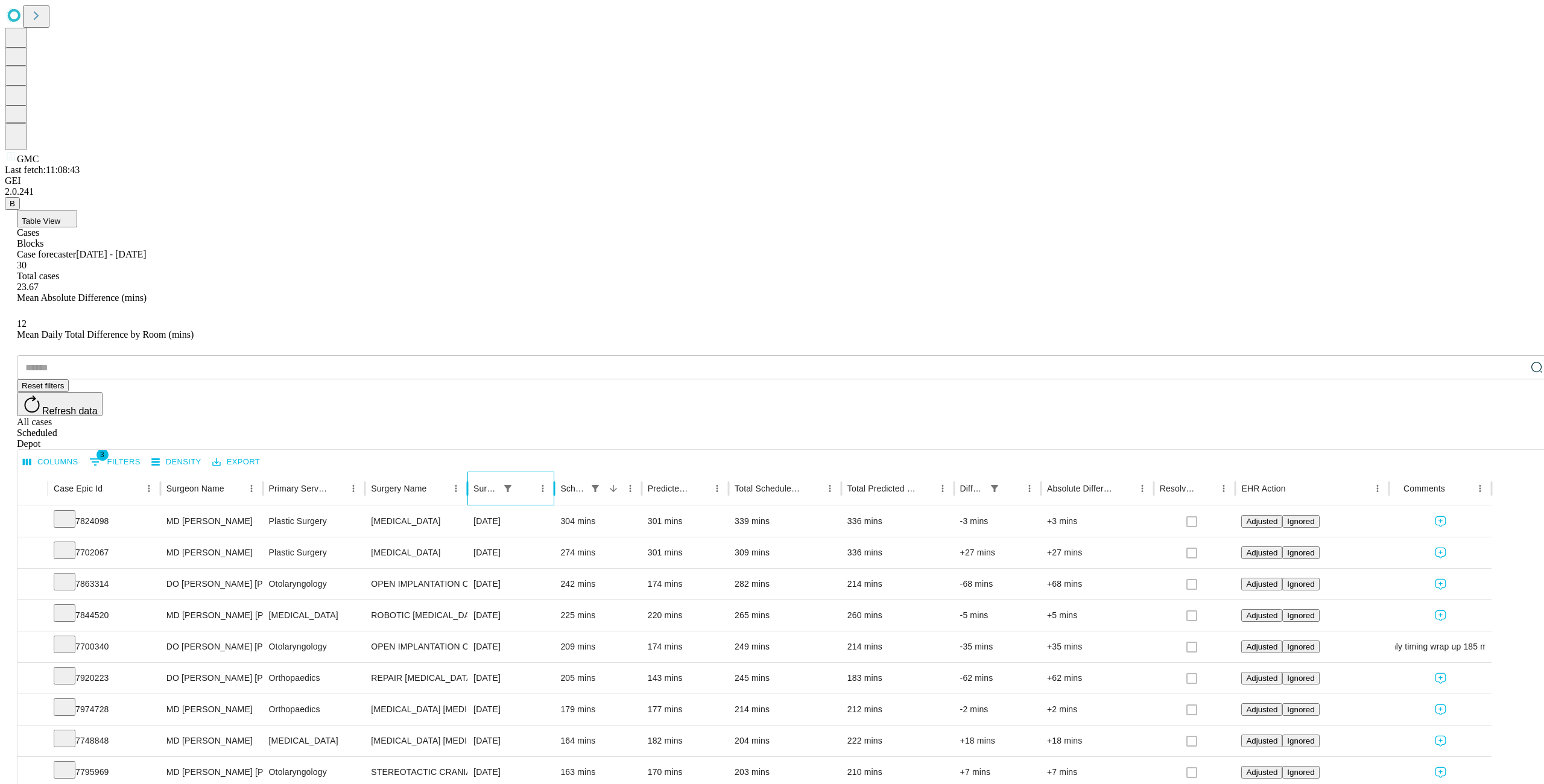
scroll to position [0, 0]
click at [1035, 483] on icon "Menu" at bounding box center [1029, 488] width 11 height 11
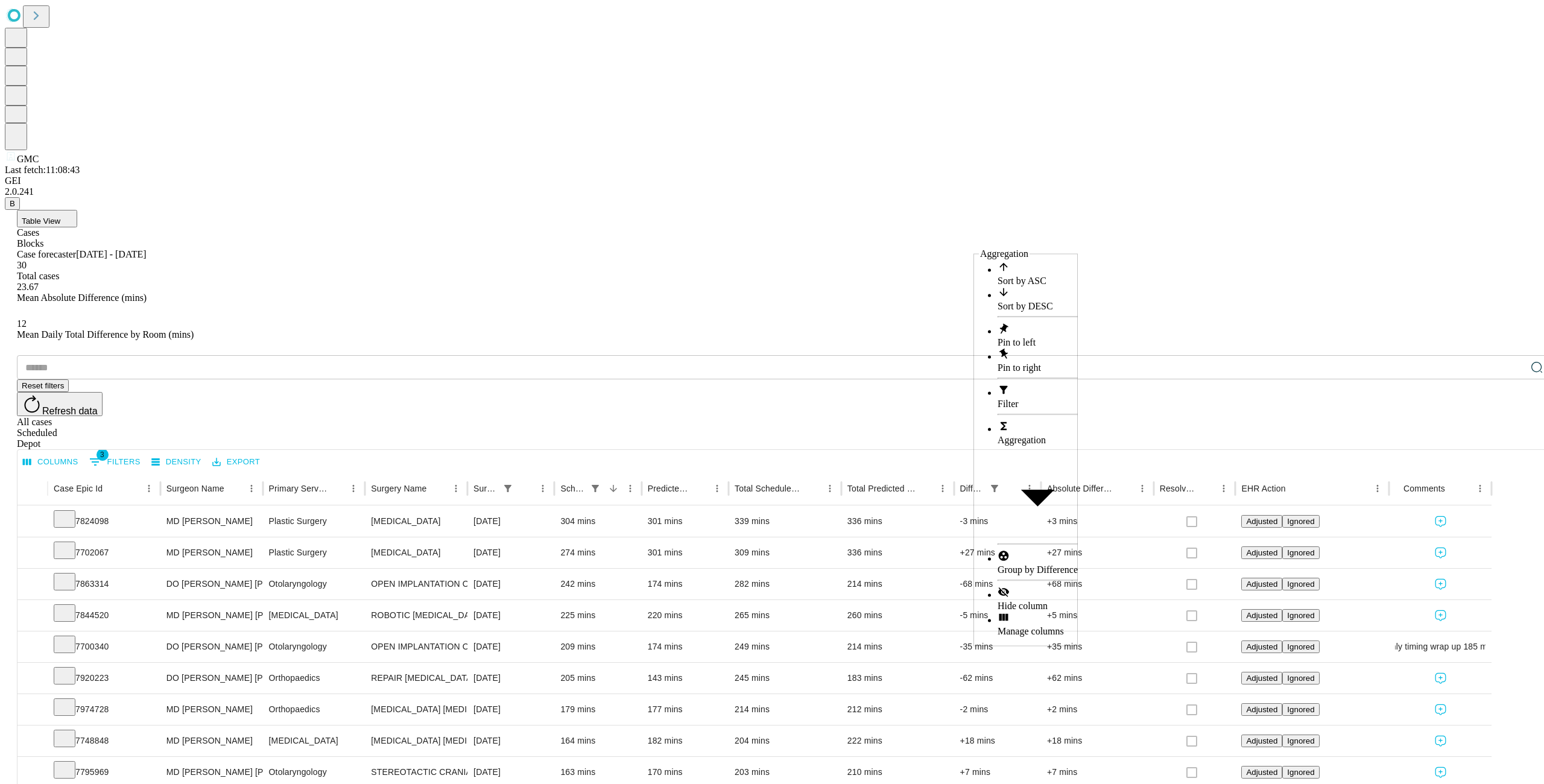
drag, startPoint x: 969, startPoint y: 373, endPoint x: 685, endPoint y: 388, distance: 284.4
click at [997, 399] on span "Filter" at bounding box center [1007, 404] width 21 height 10
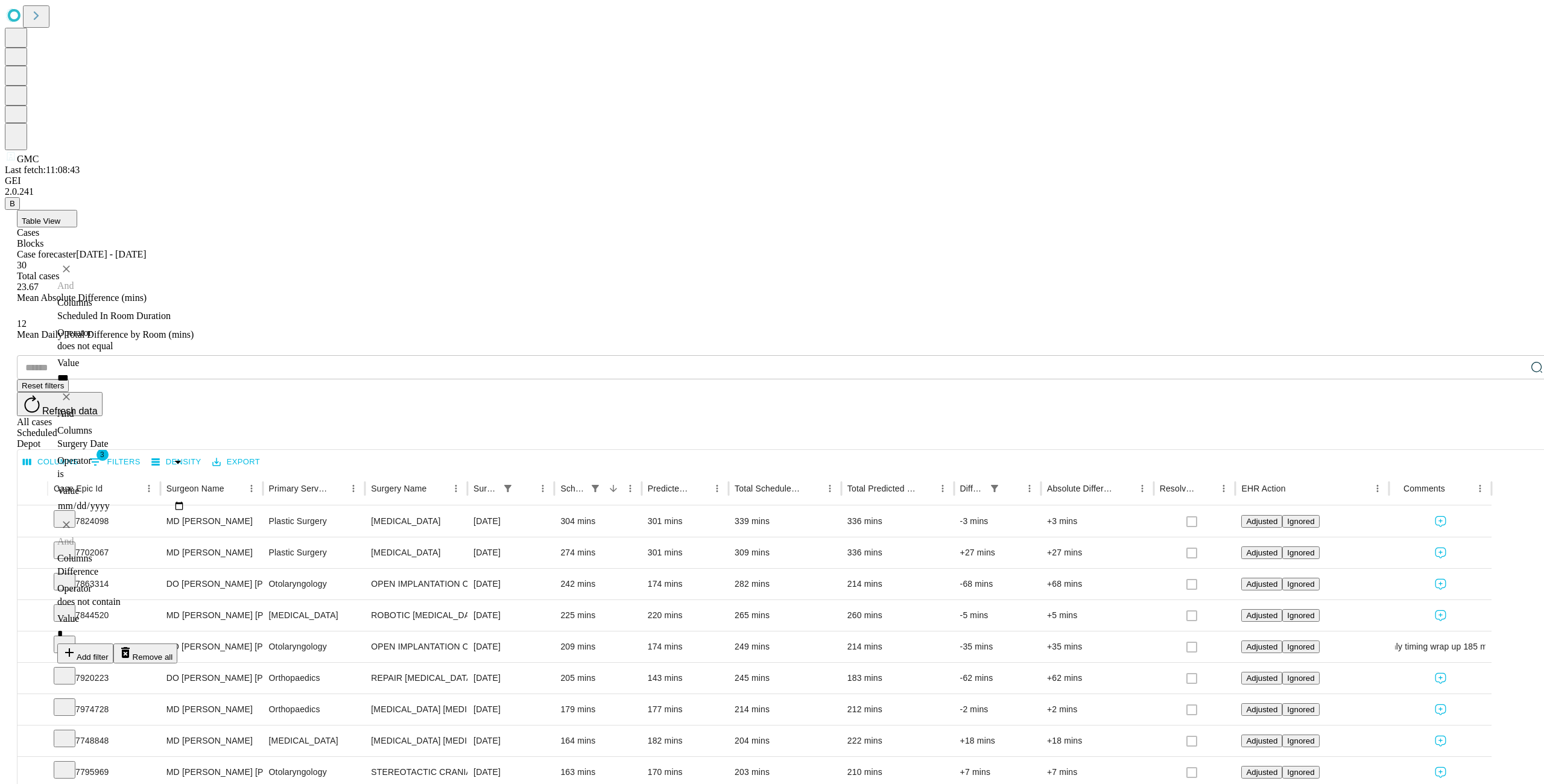
scroll to position [0, 1]
click at [71, 519] on icon "Delete" at bounding box center [66, 524] width 12 height 12
click at [990, 355] on div "​ Reset filters Refresh data All cases Scheduled Depot" at bounding box center [783, 401] width 1534 height 94
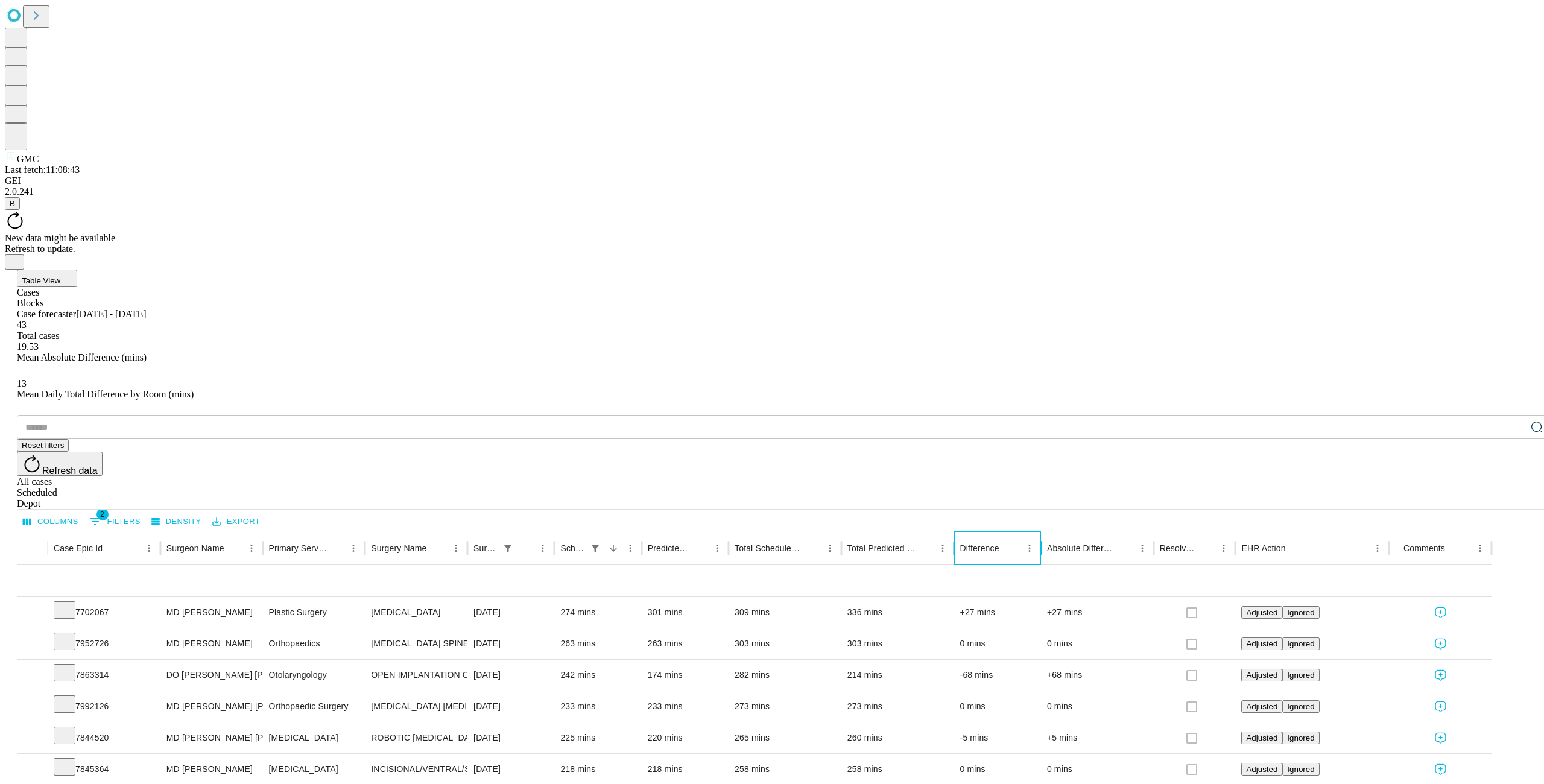
scroll to position [60, 0]
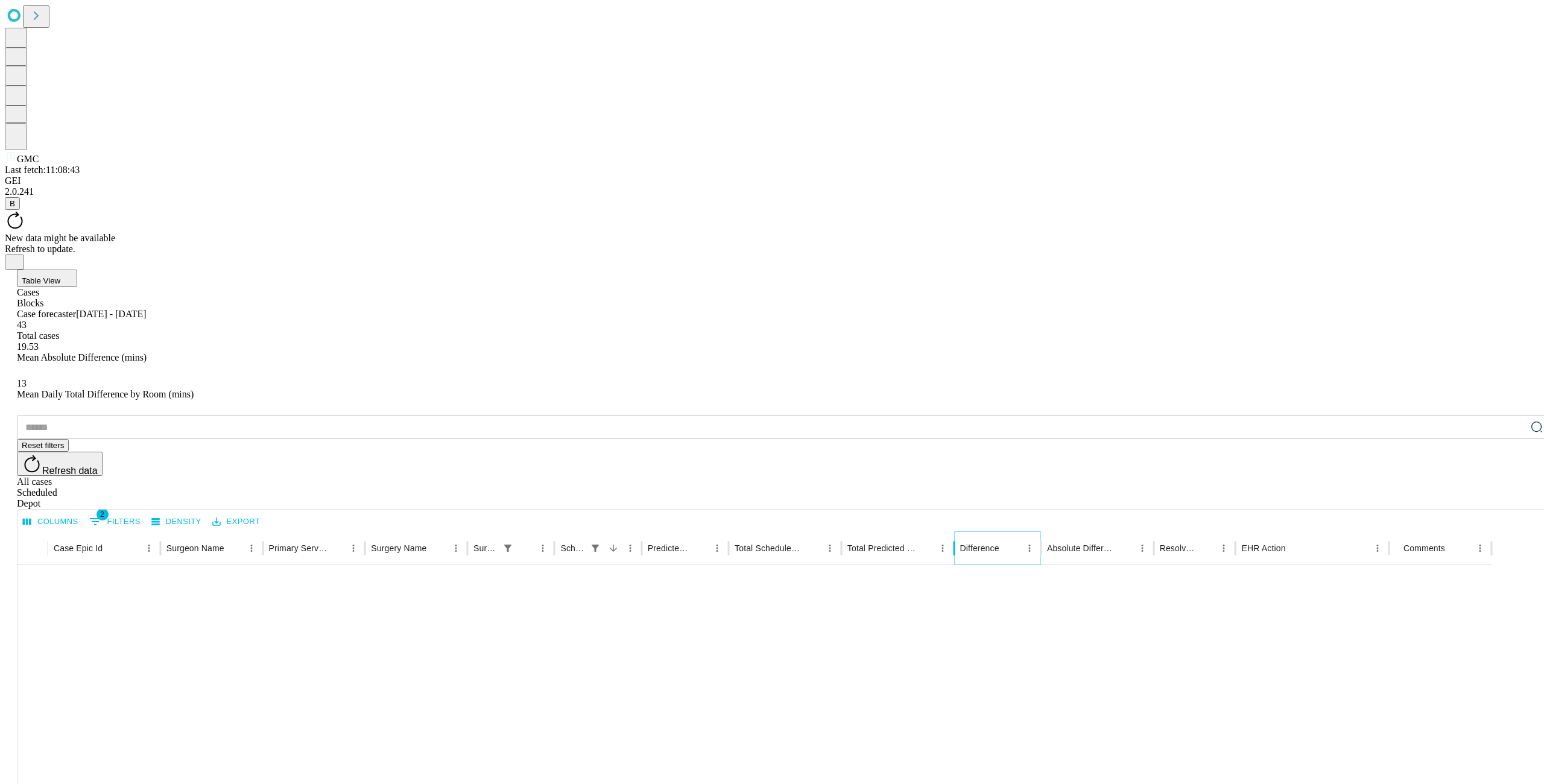
click at [1035, 543] on icon "Menu" at bounding box center [1029, 548] width 11 height 11
drag, startPoint x: 994, startPoint y: 372, endPoint x: 988, endPoint y: 370, distance: 6.3
click at [997, 399] on span "Filter" at bounding box center [1007, 404] width 21 height 10
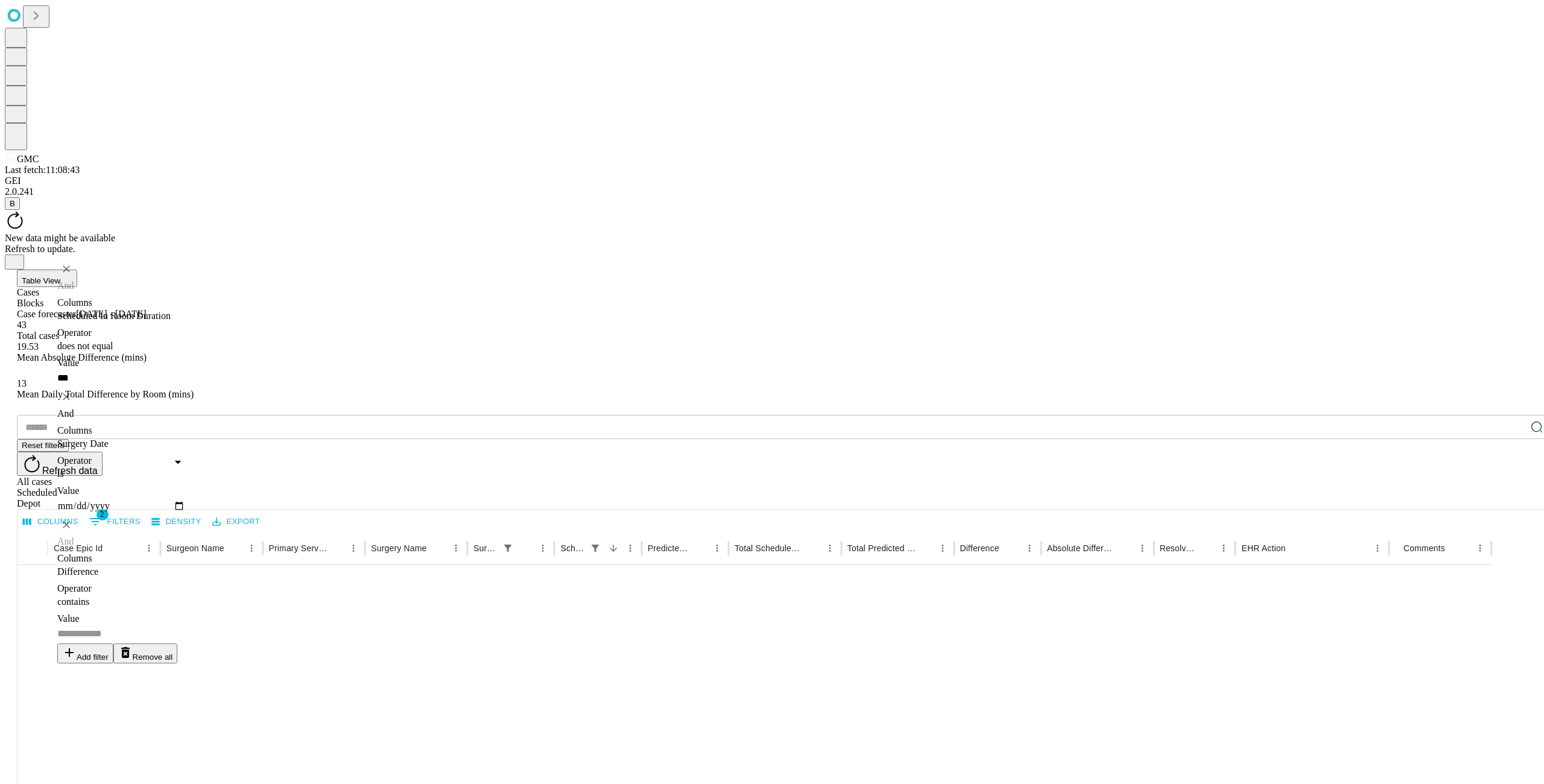
drag, startPoint x: 247, startPoint y: 410, endPoint x: 343, endPoint y: 359, distance: 108.7
type input "**********"
click at [185, 624] on input "Value" at bounding box center [121, 633] width 128 height 20
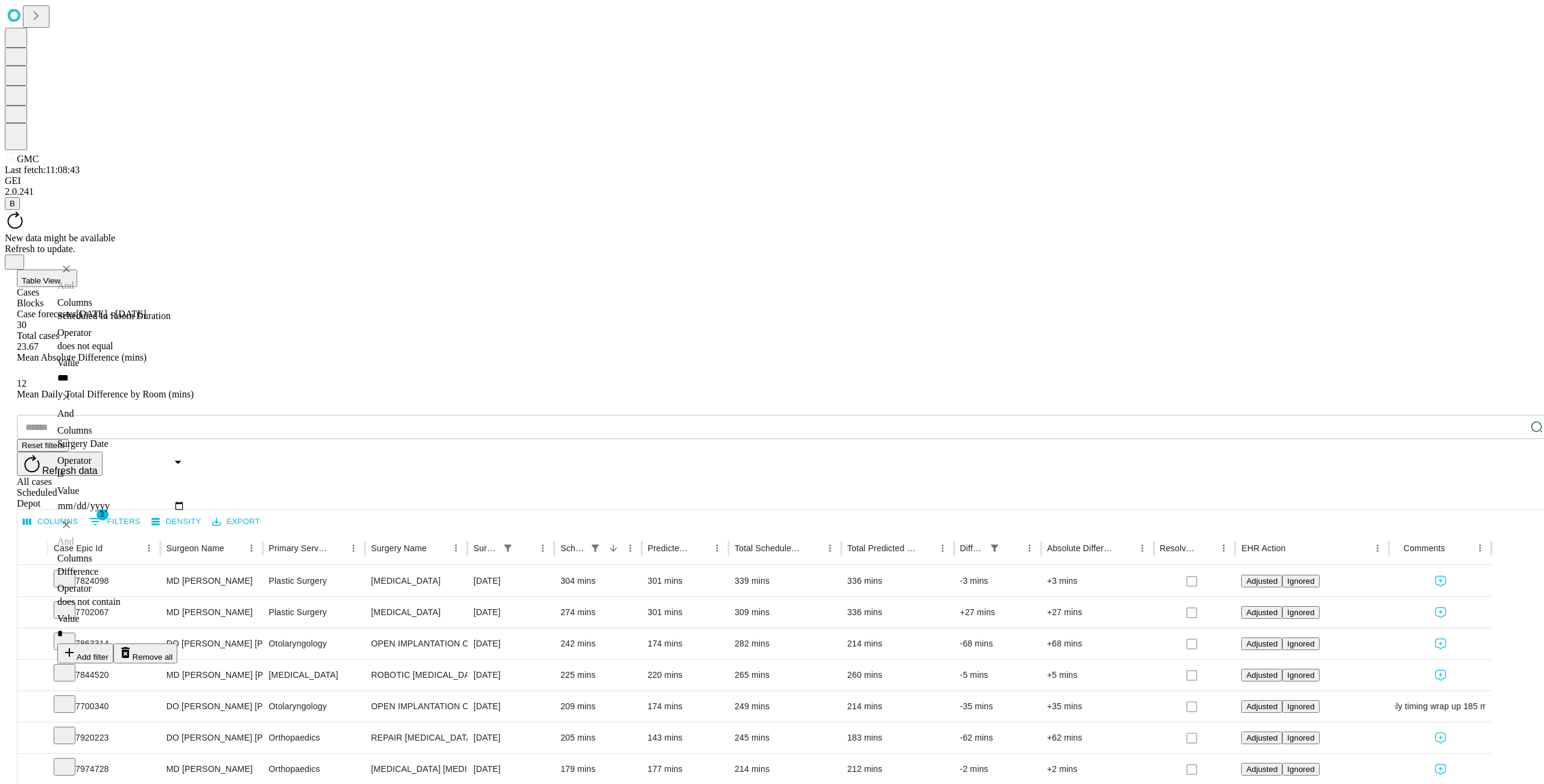
type input "*"
